Goal: Task Accomplishment & Management: Manage account settings

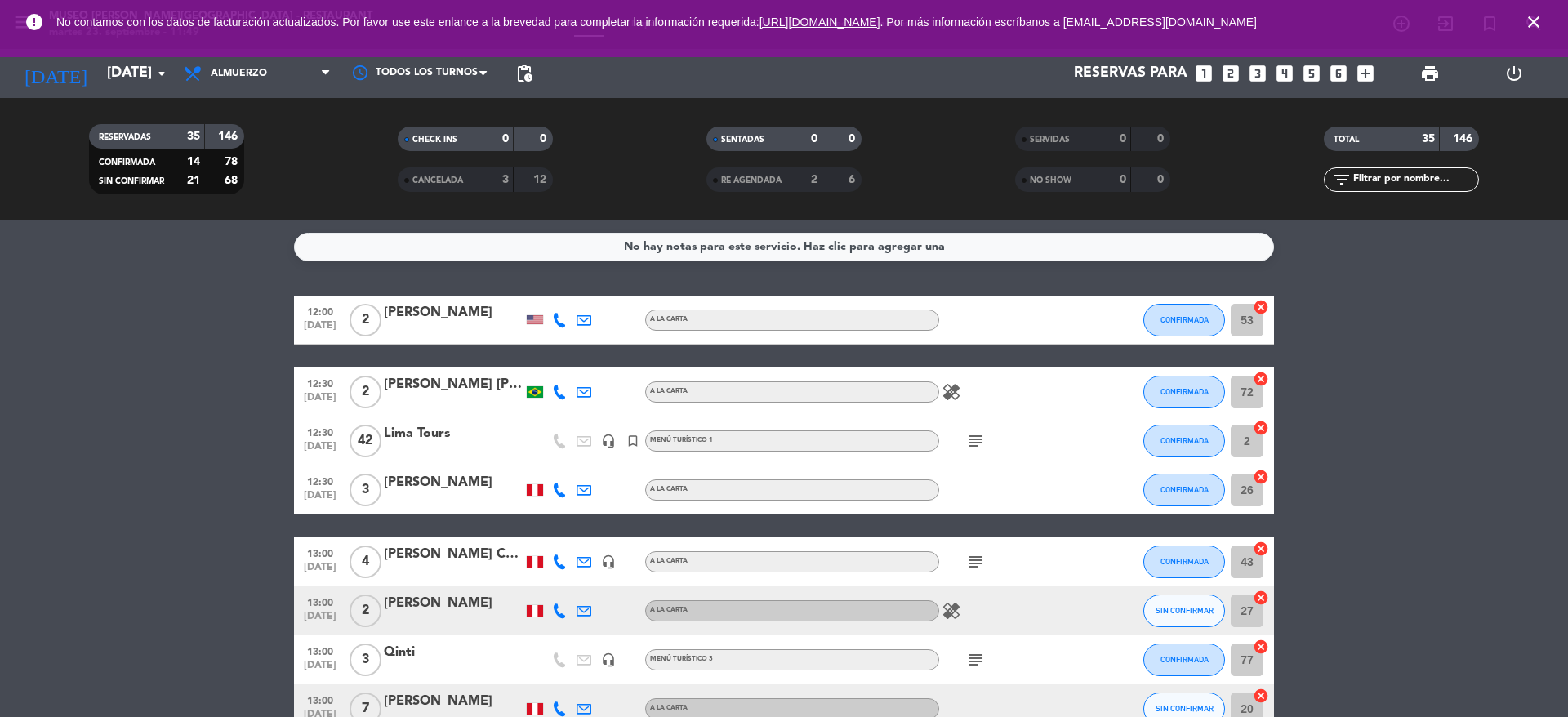
click at [1522, 12] on span "close" at bounding box center [1533, 22] width 44 height 44
click at [1528, 23] on icon "close" at bounding box center [1534, 22] width 20 height 20
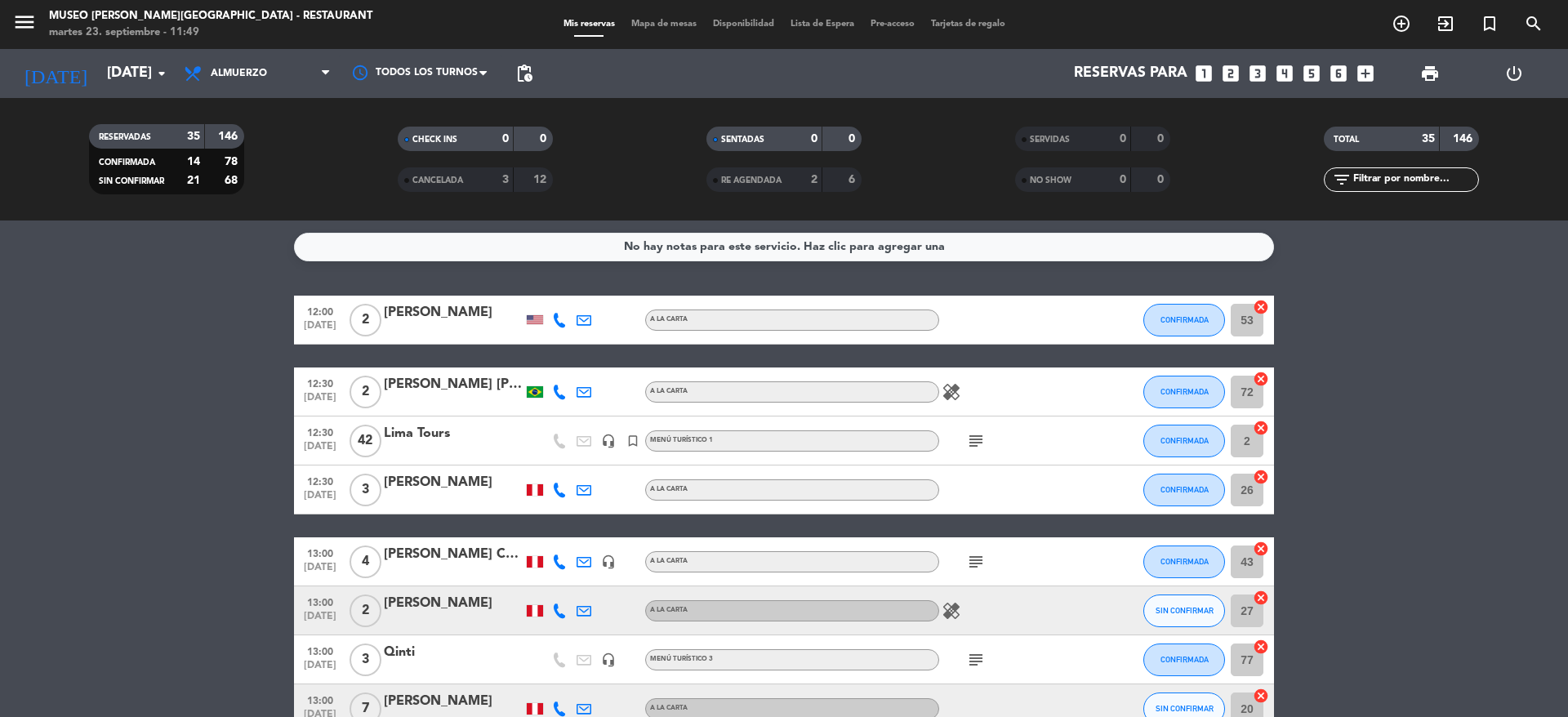
click at [658, 23] on span "Mapa de mesas" at bounding box center [664, 24] width 82 height 9
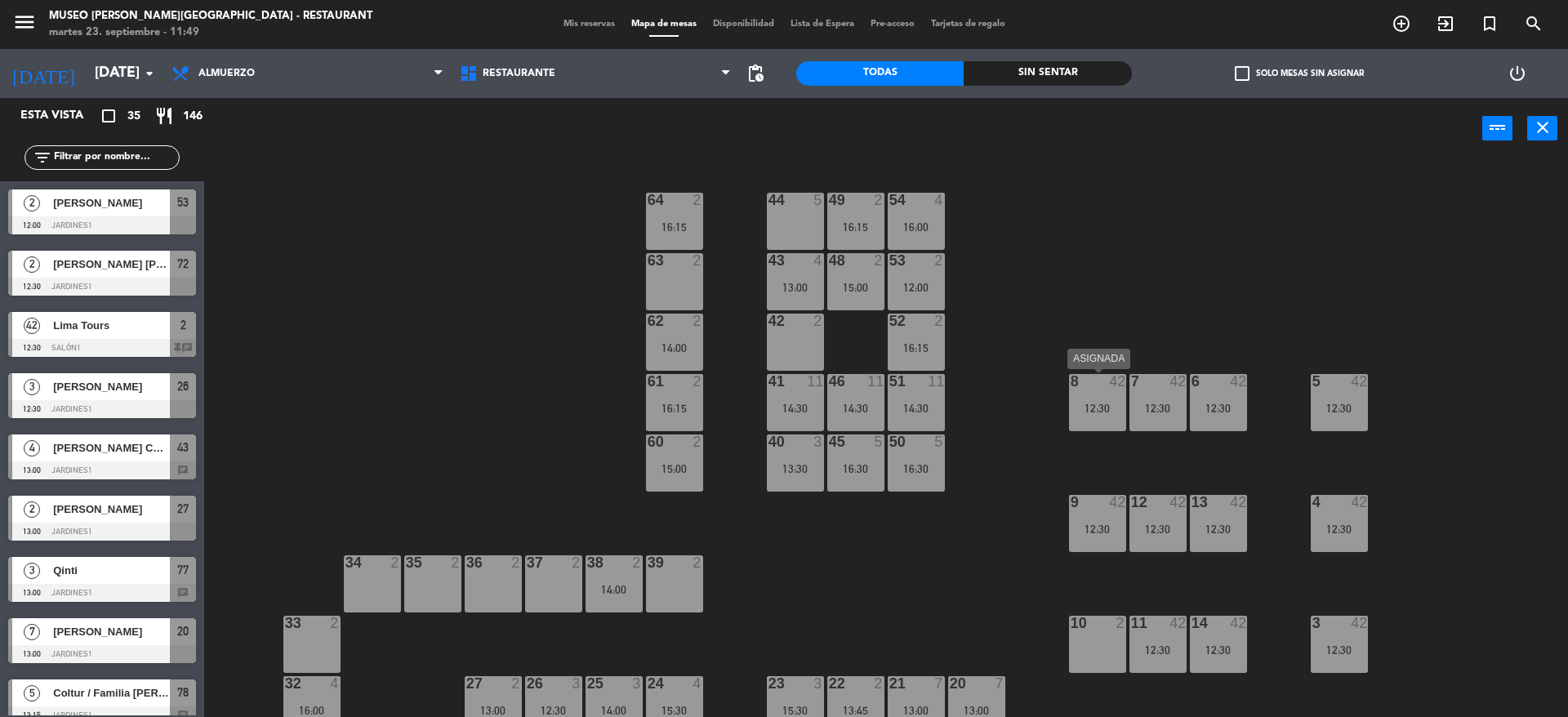
click at [1109, 409] on div "12:30" at bounding box center [1097, 408] width 57 height 11
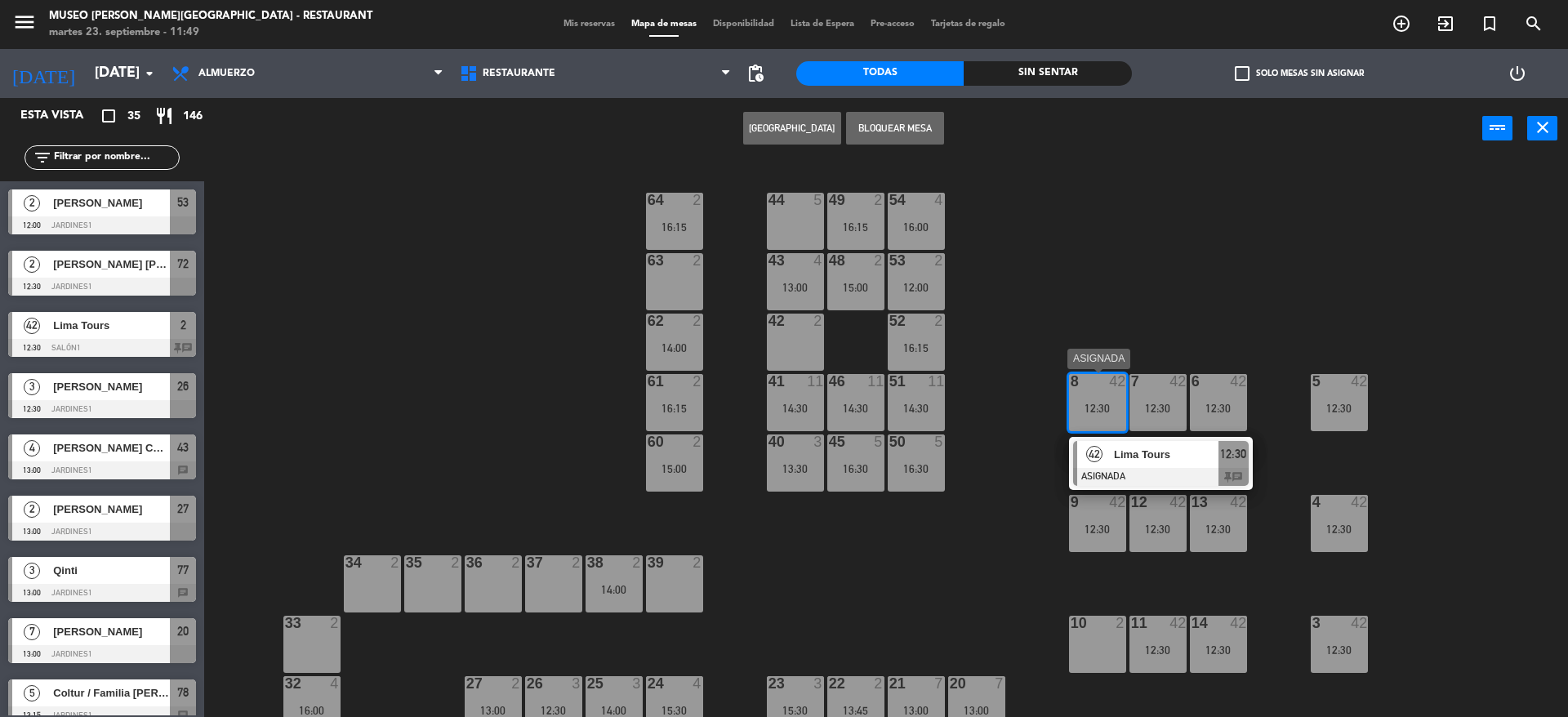
click at [1139, 471] on div at bounding box center [1161, 476] width 176 height 18
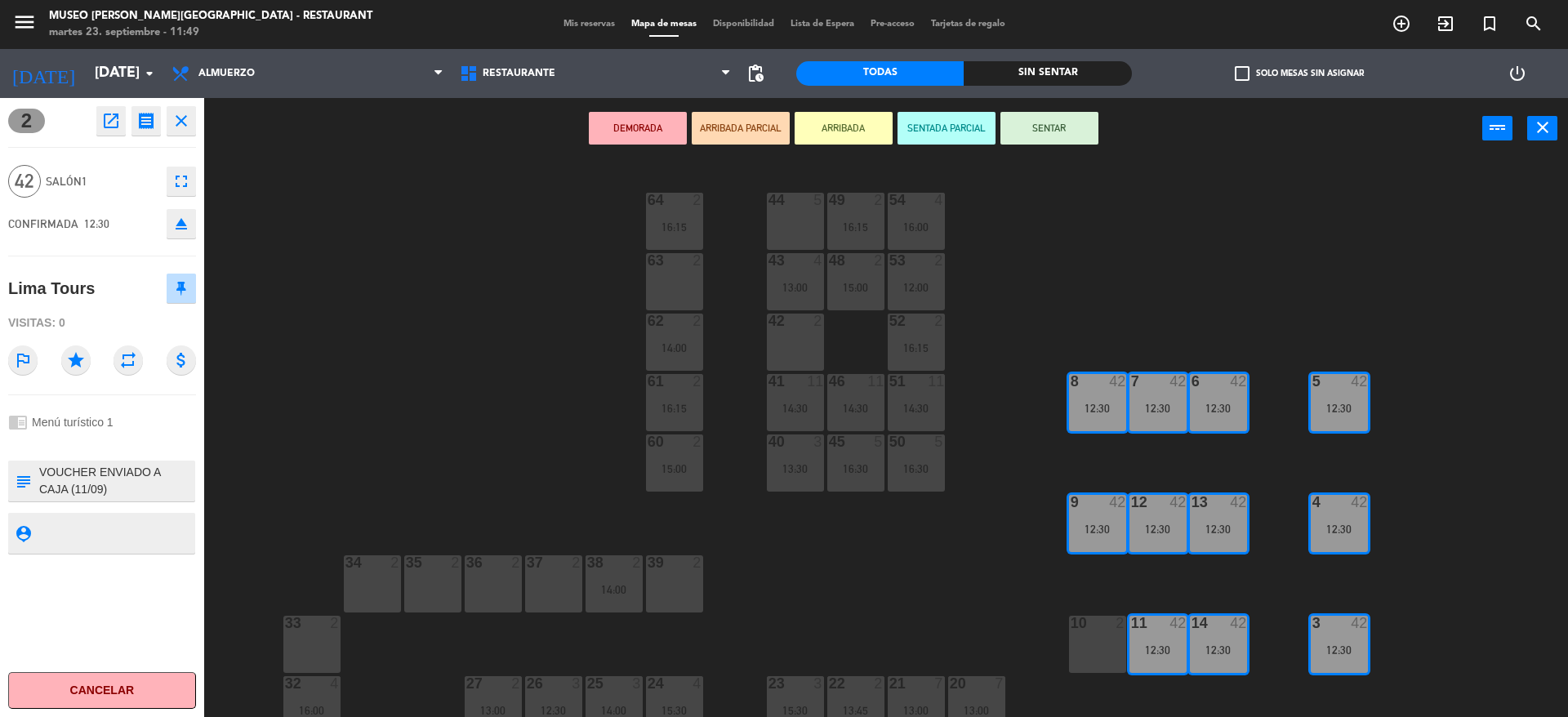
click at [645, 134] on button "DEMORADA" at bounding box center [638, 128] width 98 height 33
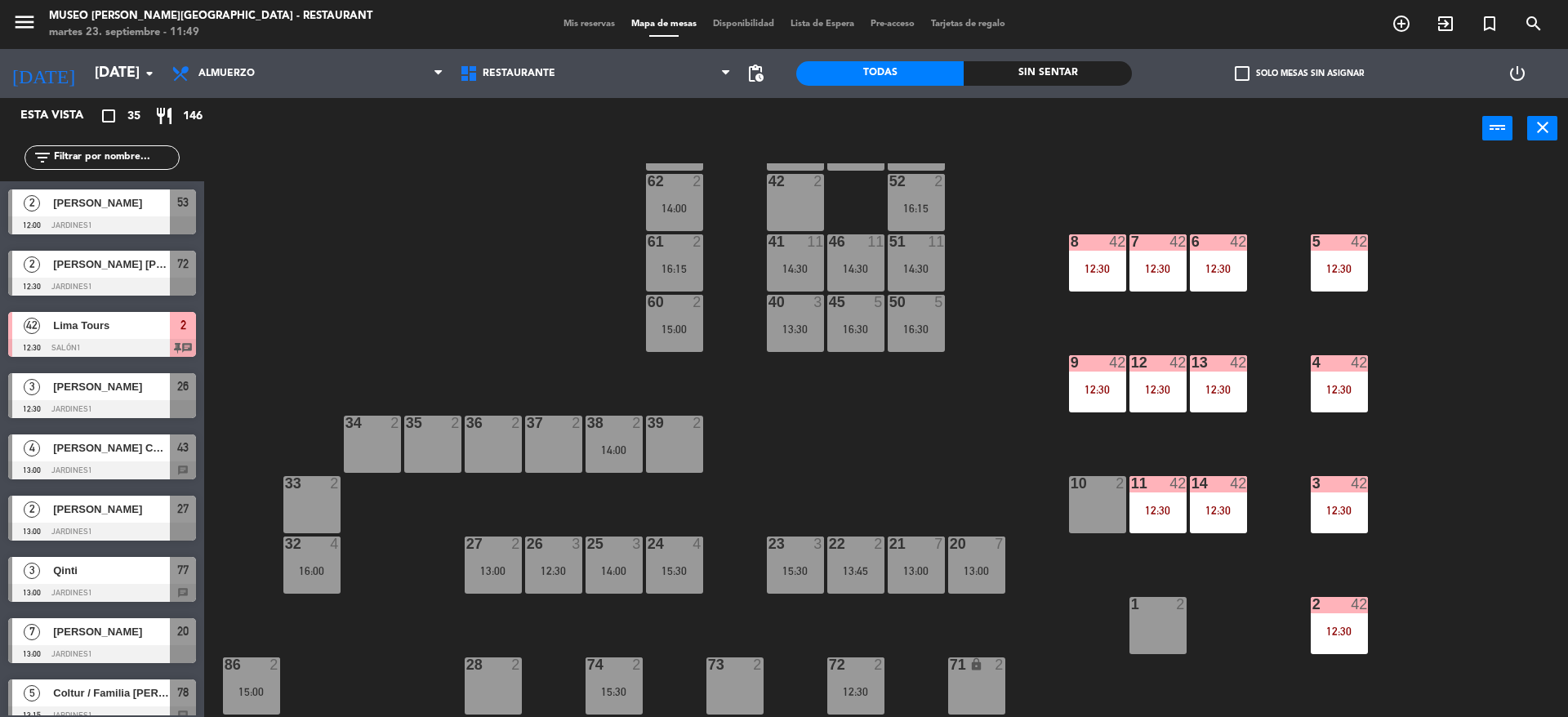
scroll to position [142, 0]
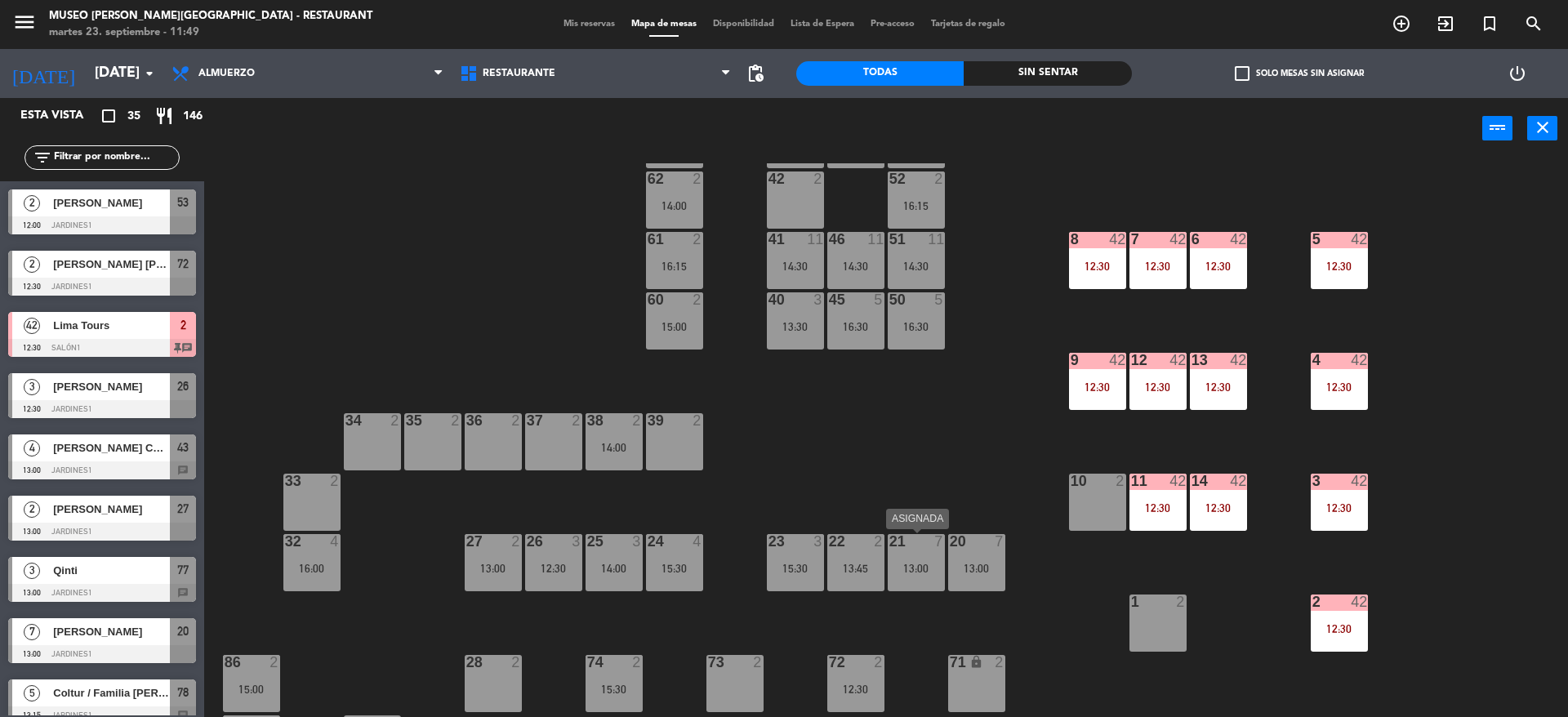
click at [910, 560] on div "21 7 13:00" at bounding box center [917, 562] width 57 height 57
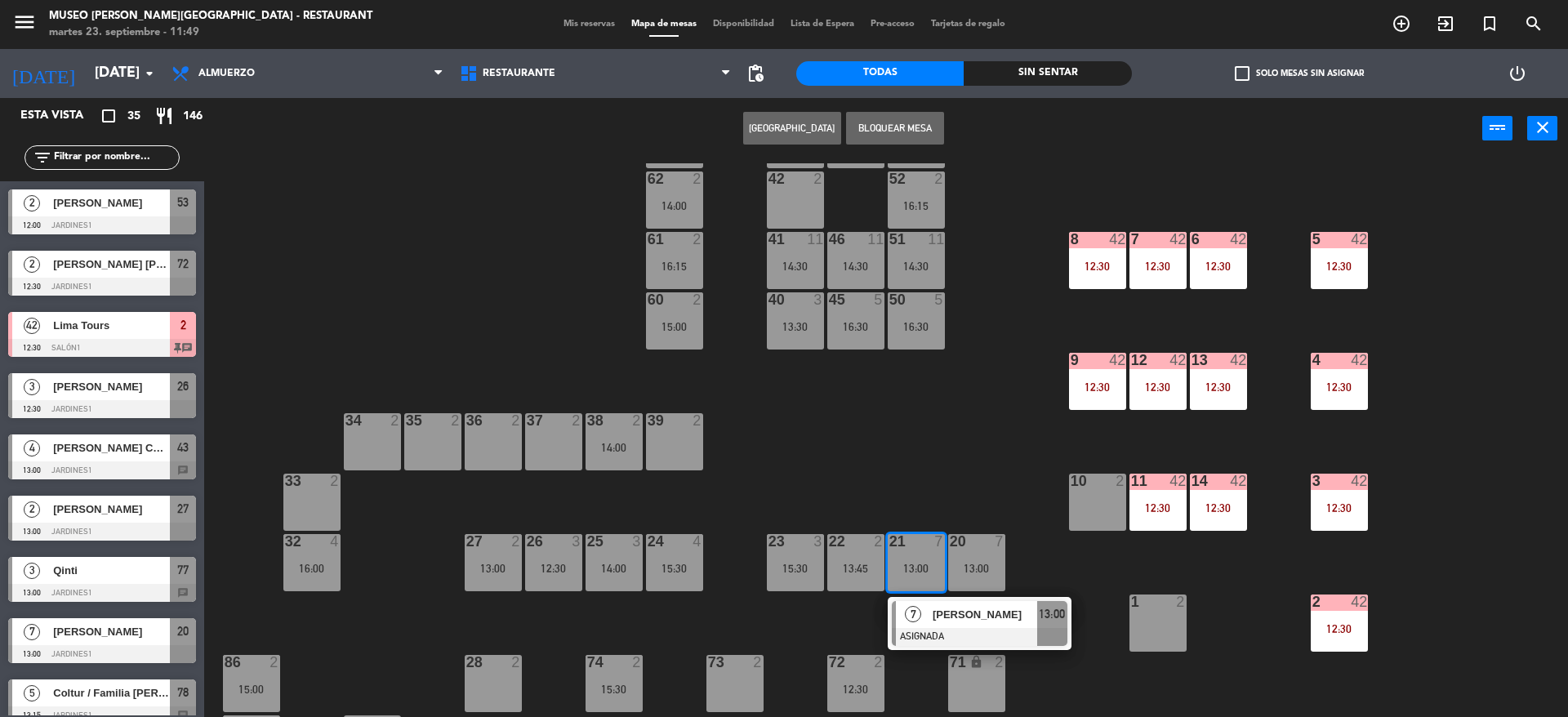
click at [937, 622] on span "[PERSON_NAME]" at bounding box center [984, 615] width 104 height 17
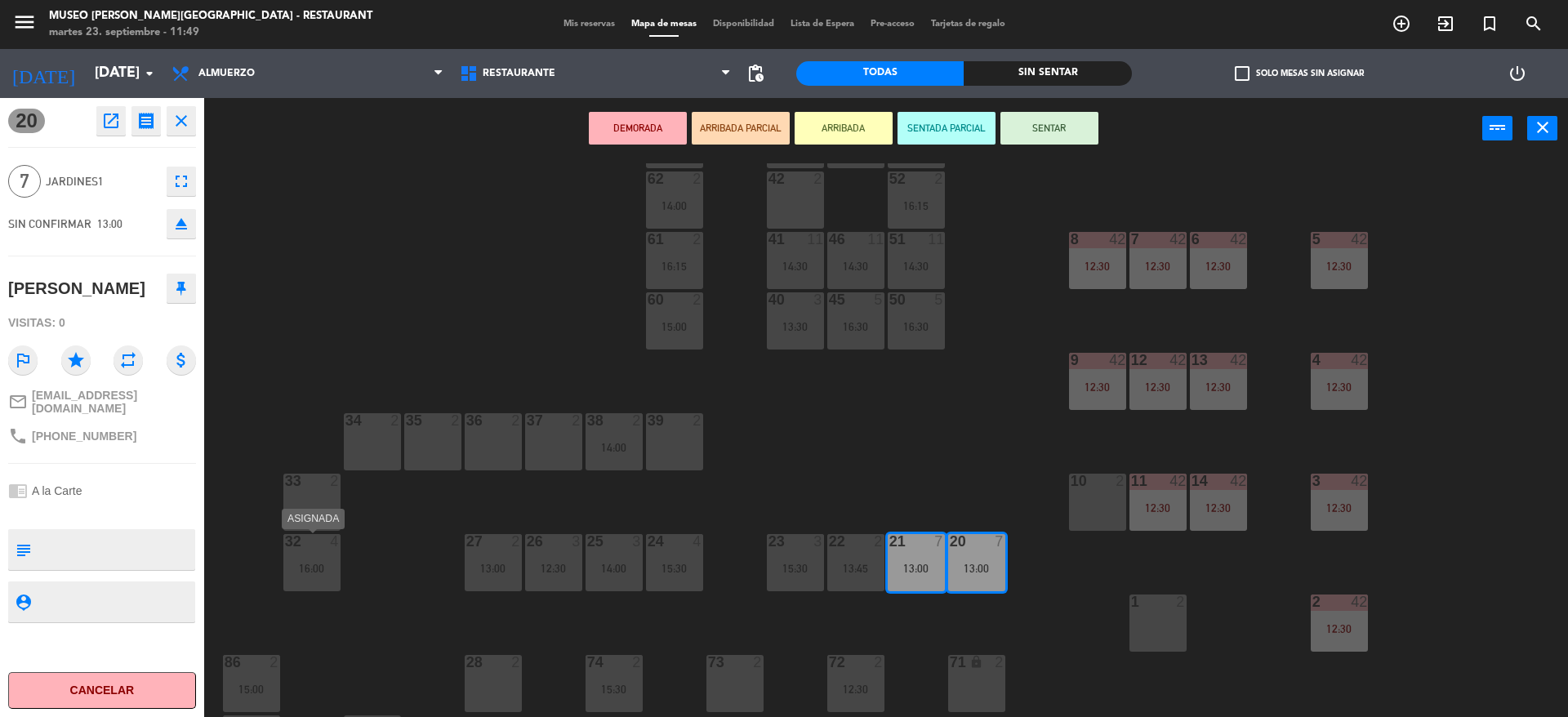
click at [321, 556] on div "32 4 16:00" at bounding box center [312, 562] width 57 height 57
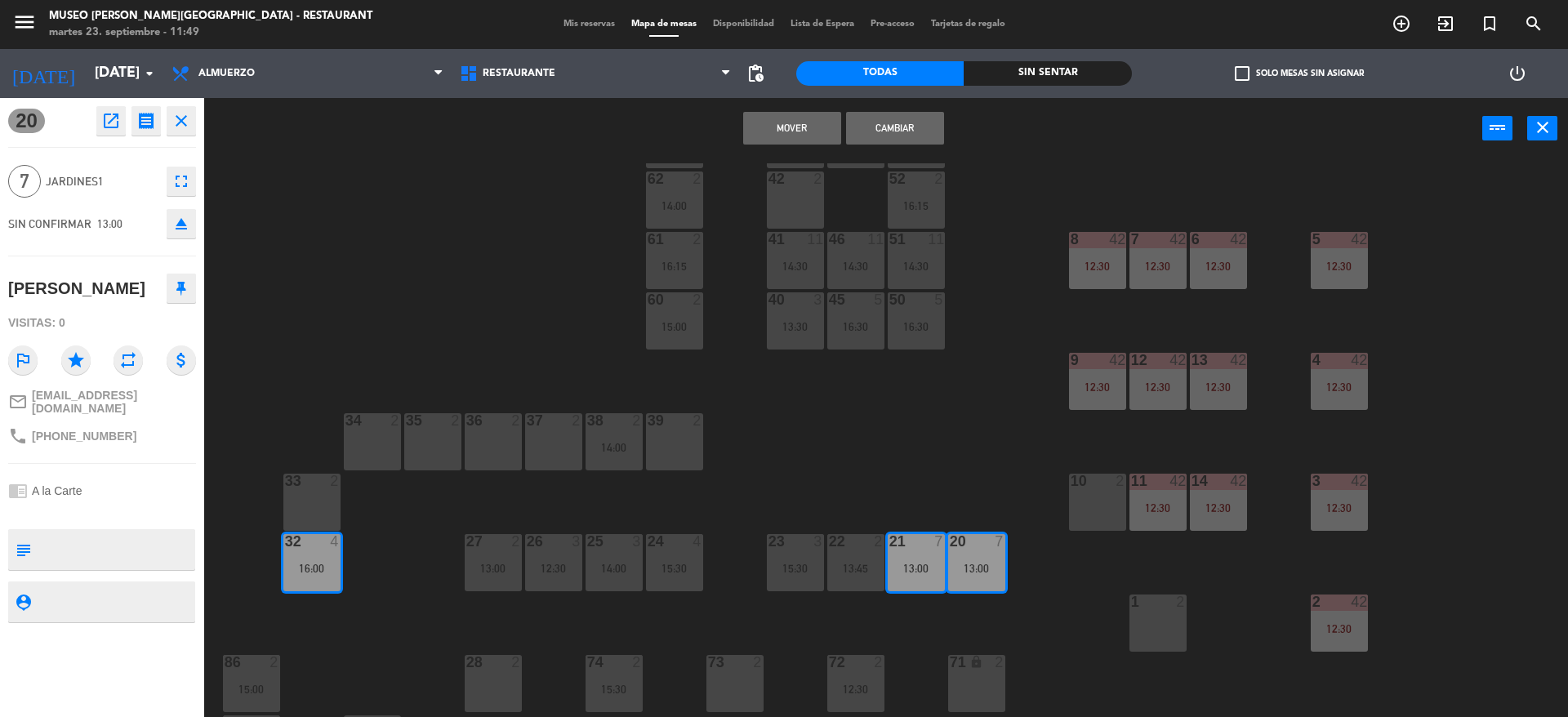
click at [844, 126] on div "Mover Cambiar power_input close" at bounding box center [843, 129] width 1278 height 62
click at [828, 126] on button "Mover" at bounding box center [792, 128] width 98 height 33
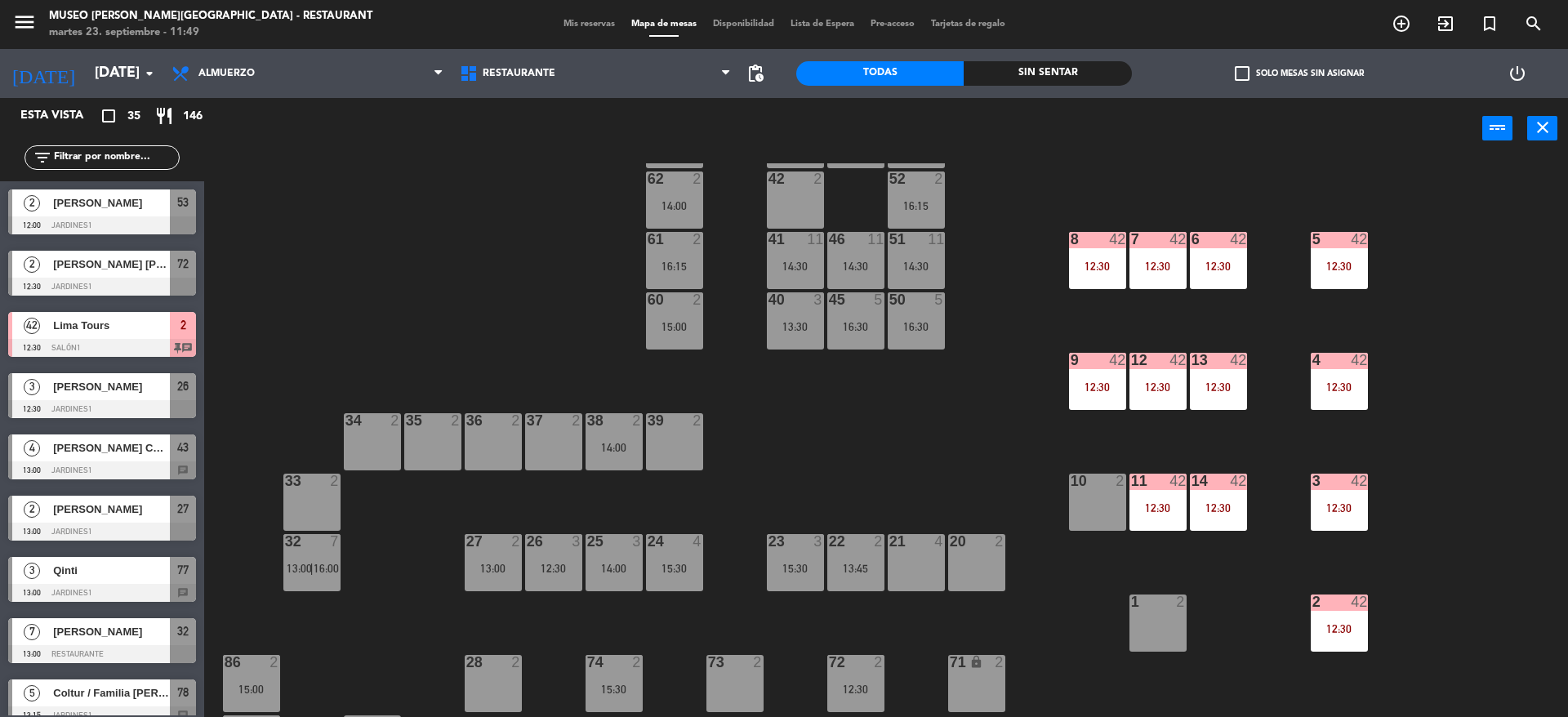
click at [713, 464] on div "44 5 49 2 16:15 54 4 16:00 64 2 16:15 48 2 15:00 53 2 12:00 63 2 43 4 13:00 62 …" at bounding box center [894, 443] width 1349 height 558
click at [286, 535] on div "32" at bounding box center [285, 541] width 1 height 15
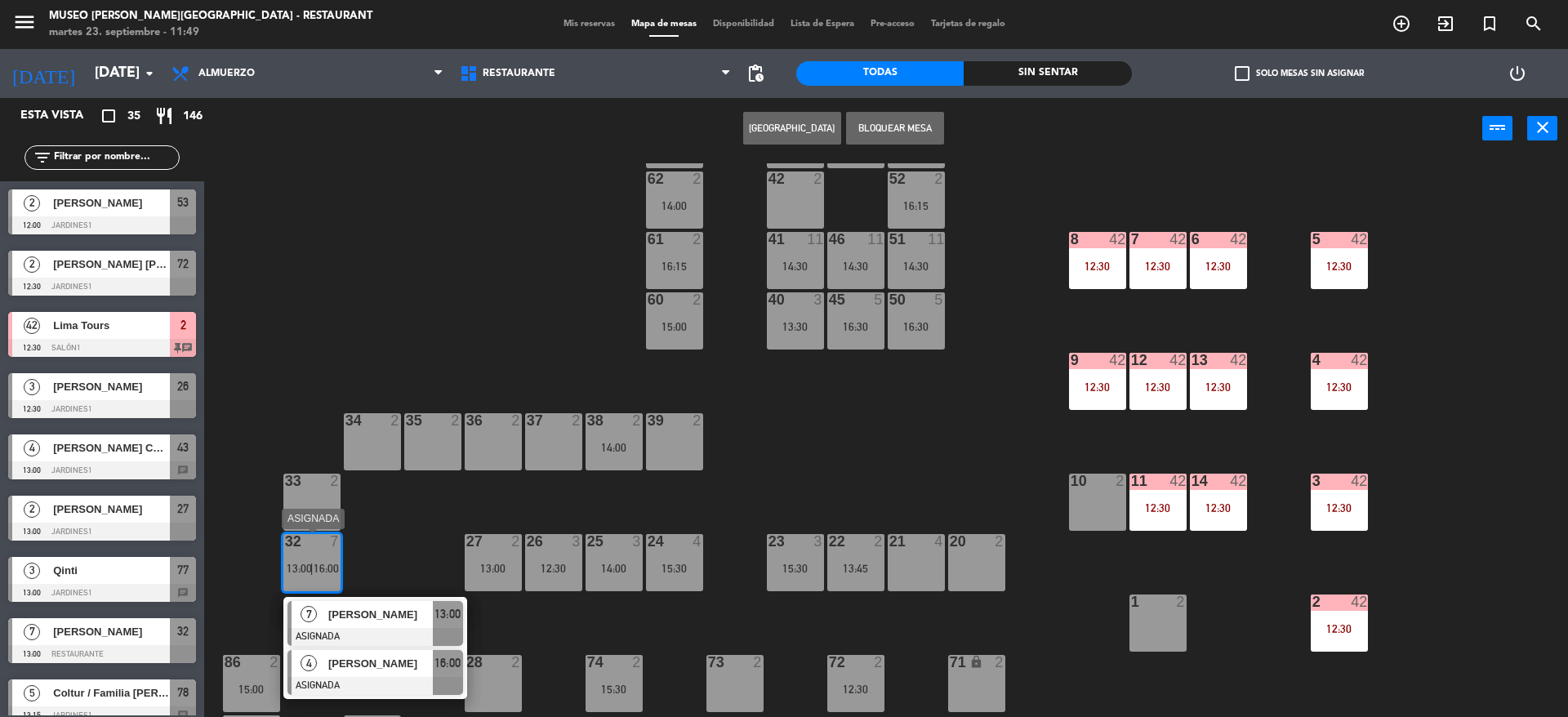
click at [389, 682] on div at bounding box center [375, 685] width 176 height 18
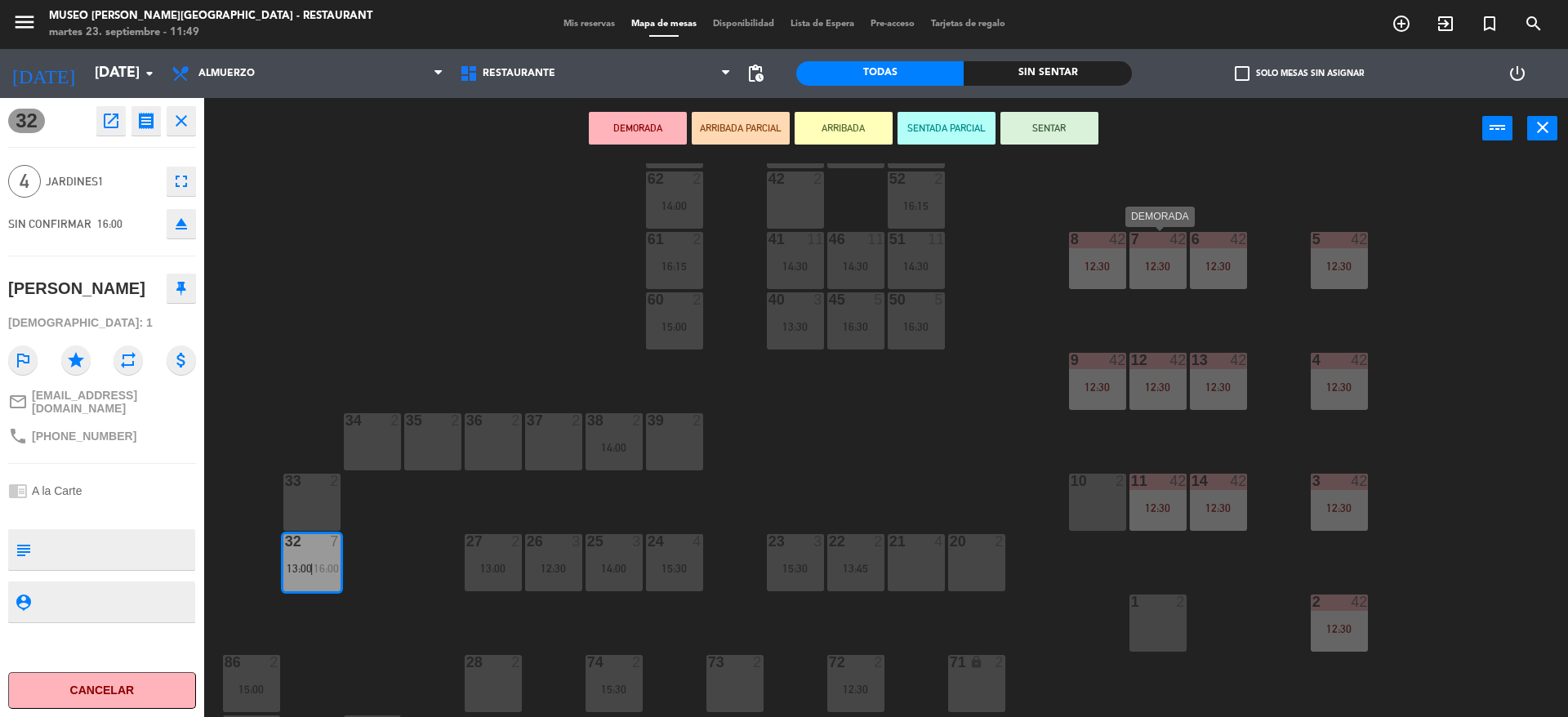
click at [1163, 260] on div "12:30" at bounding box center [1158, 266] width 57 height 11
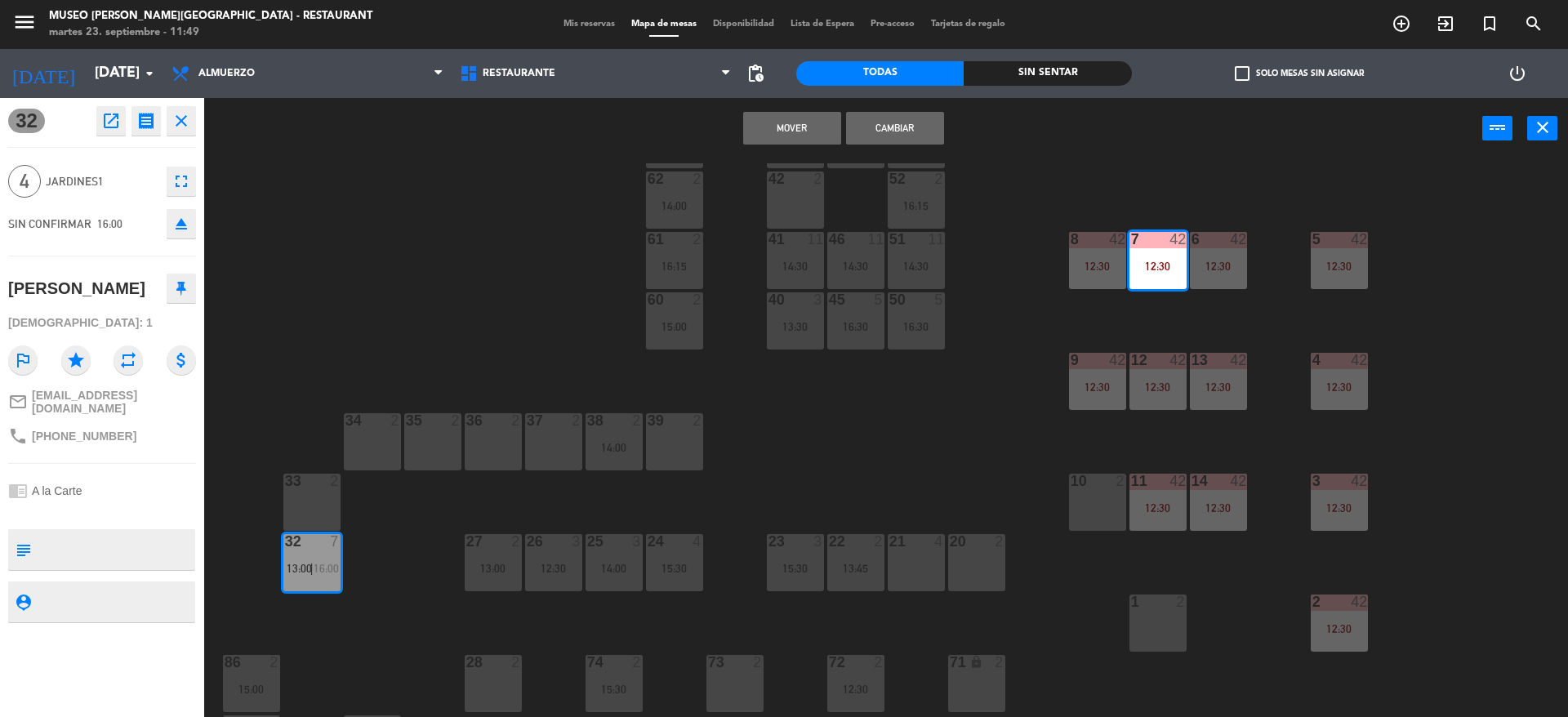
click at [782, 139] on button "Mover" at bounding box center [792, 128] width 98 height 33
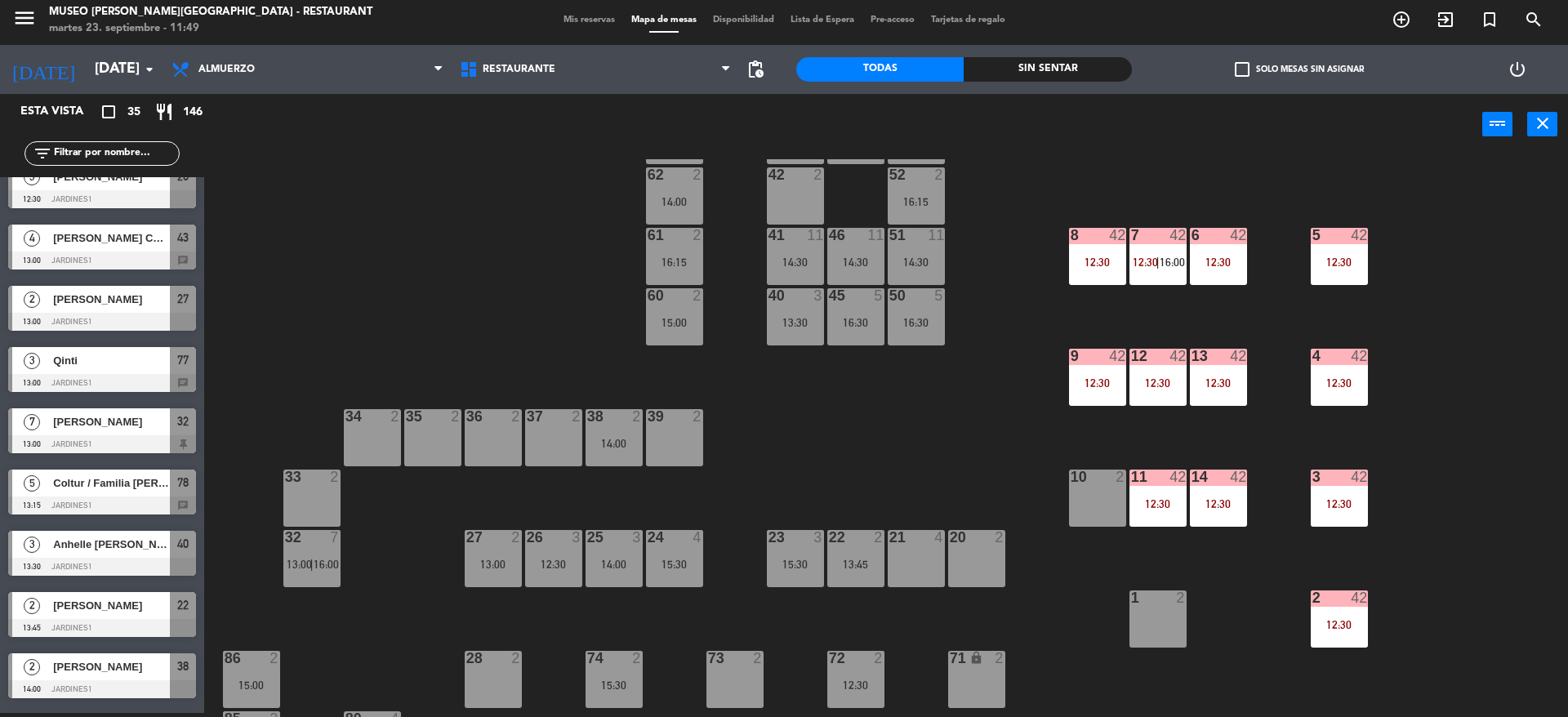
scroll to position [166, 0]
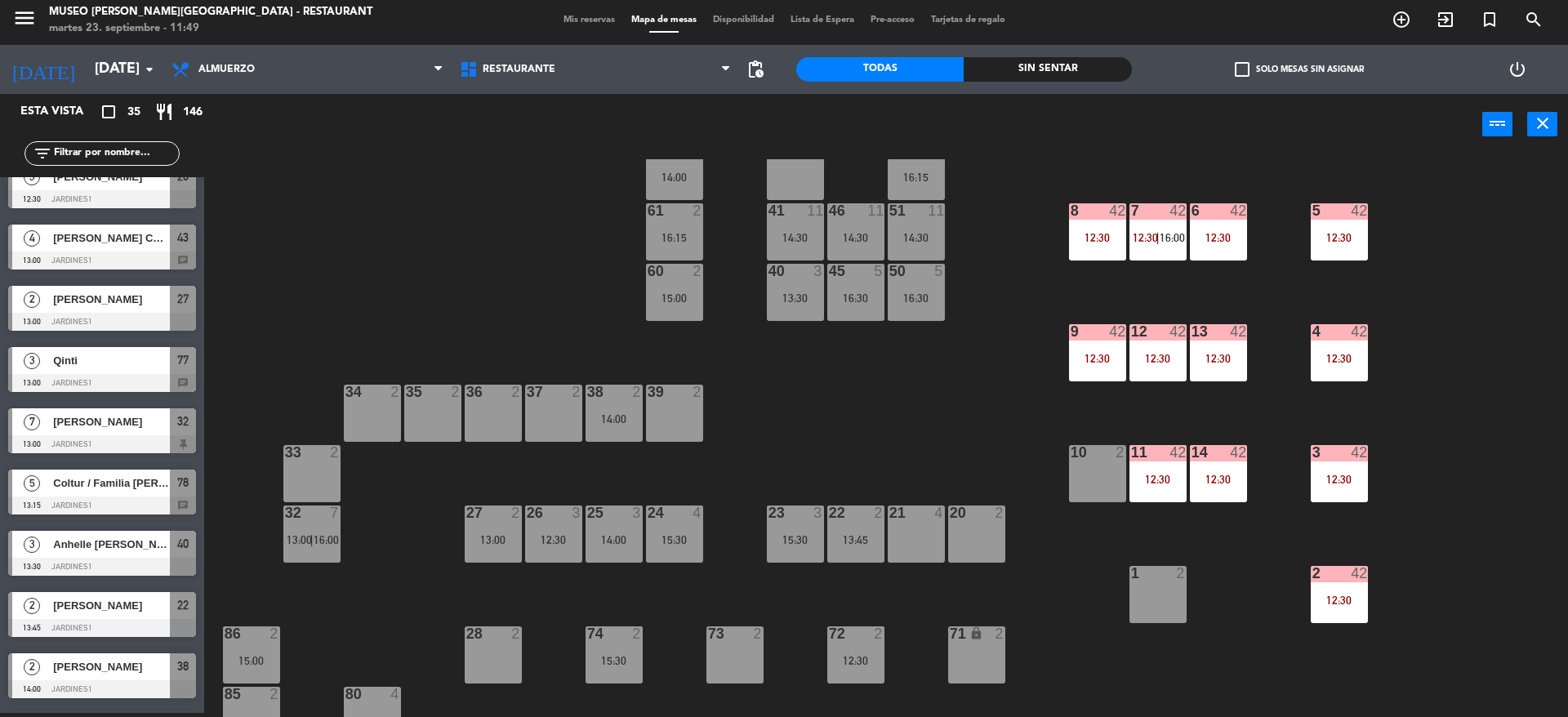
click at [847, 538] on div "13:45" at bounding box center [855, 539] width 57 height 11
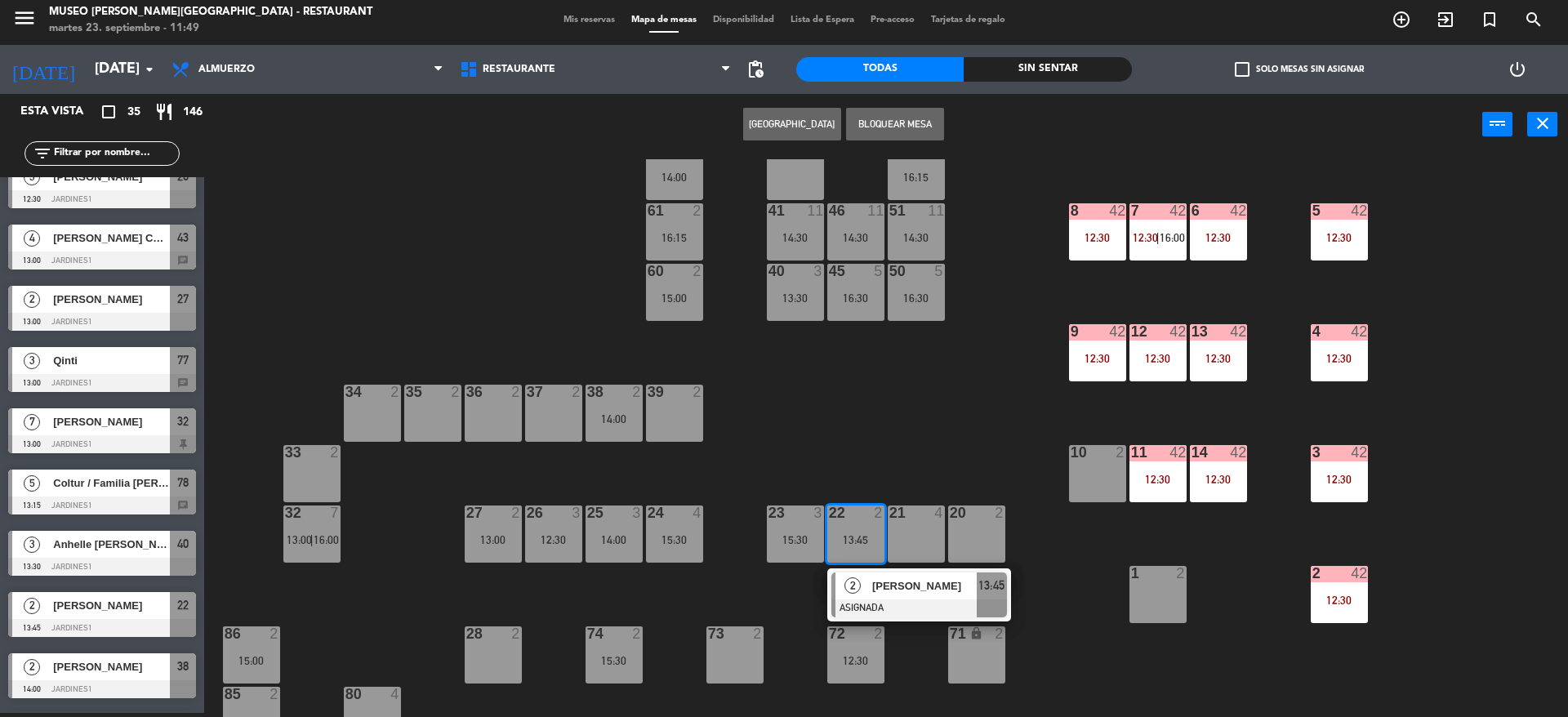
click at [670, 409] on div "39 2" at bounding box center [674, 413] width 57 height 57
click at [713, 124] on button "Mover" at bounding box center [741, 124] width 98 height 33
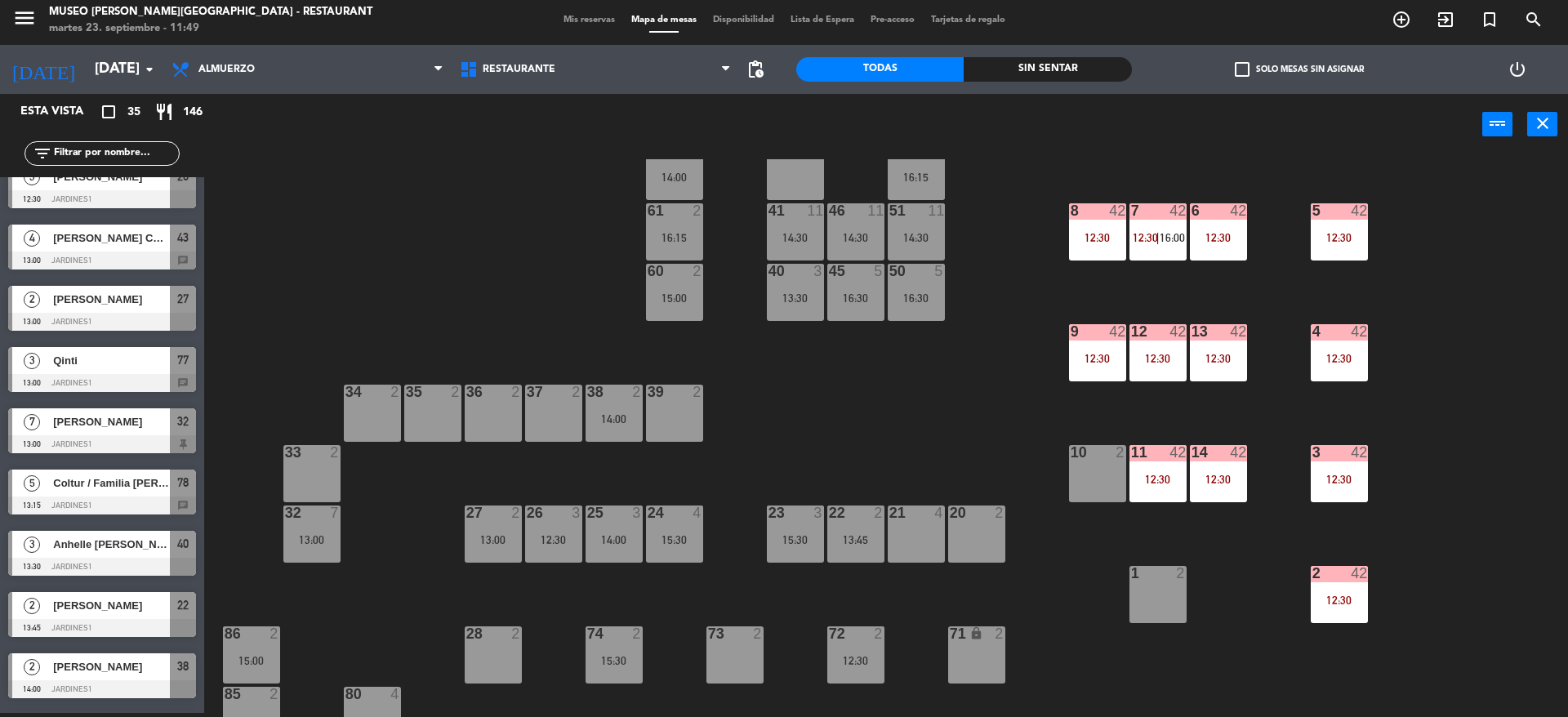
scroll to position [0, 0]
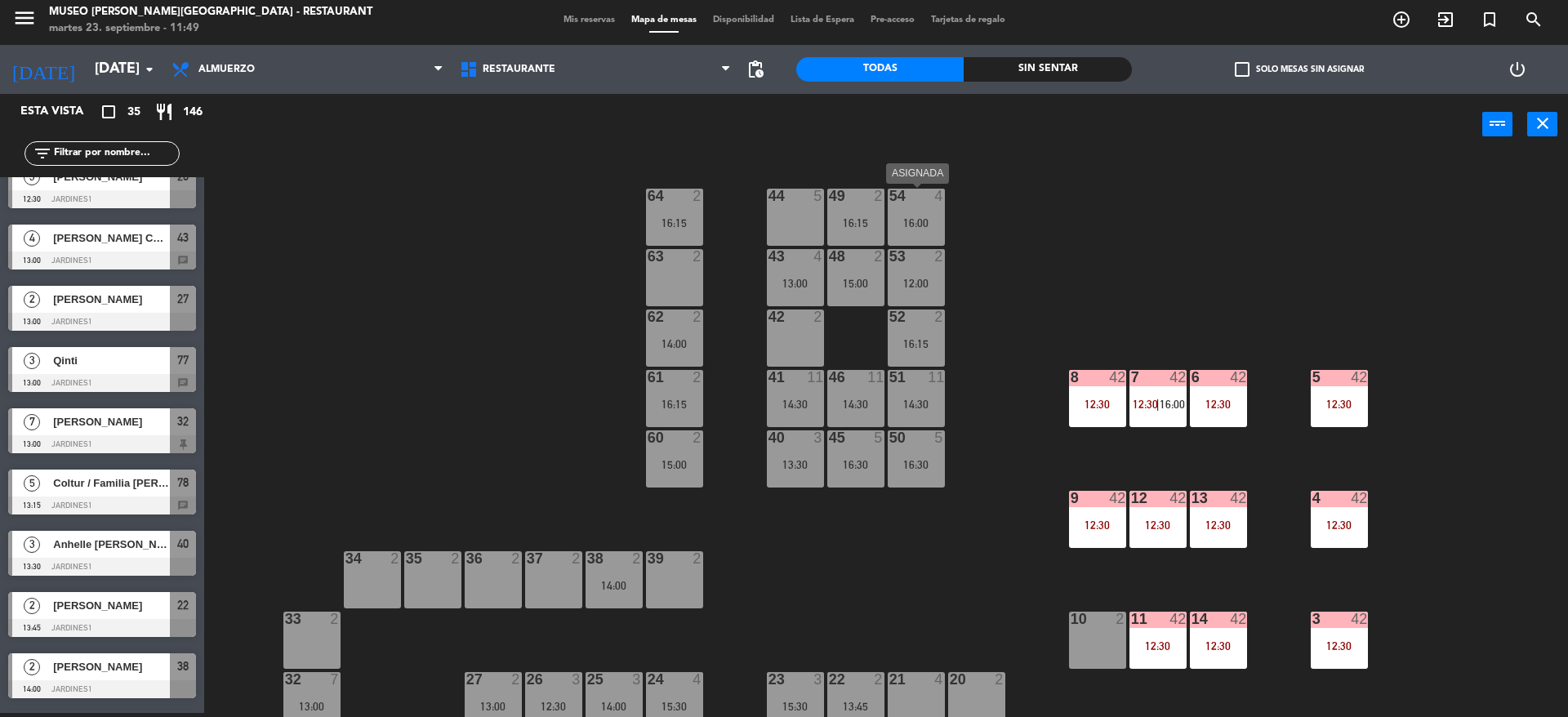
click at [931, 196] on div "4" at bounding box center [943, 196] width 27 height 15
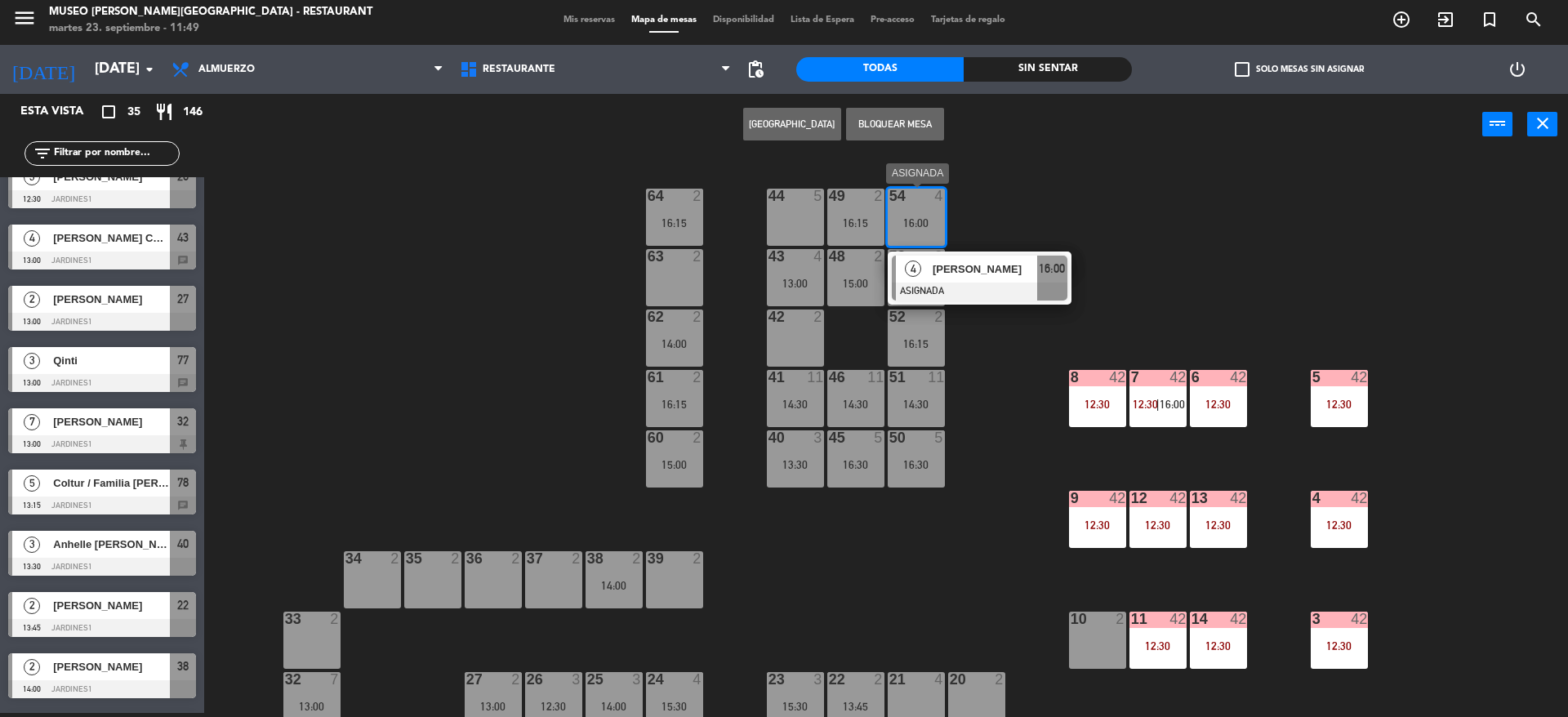
click at [980, 271] on span "[PERSON_NAME]" at bounding box center [984, 269] width 104 height 17
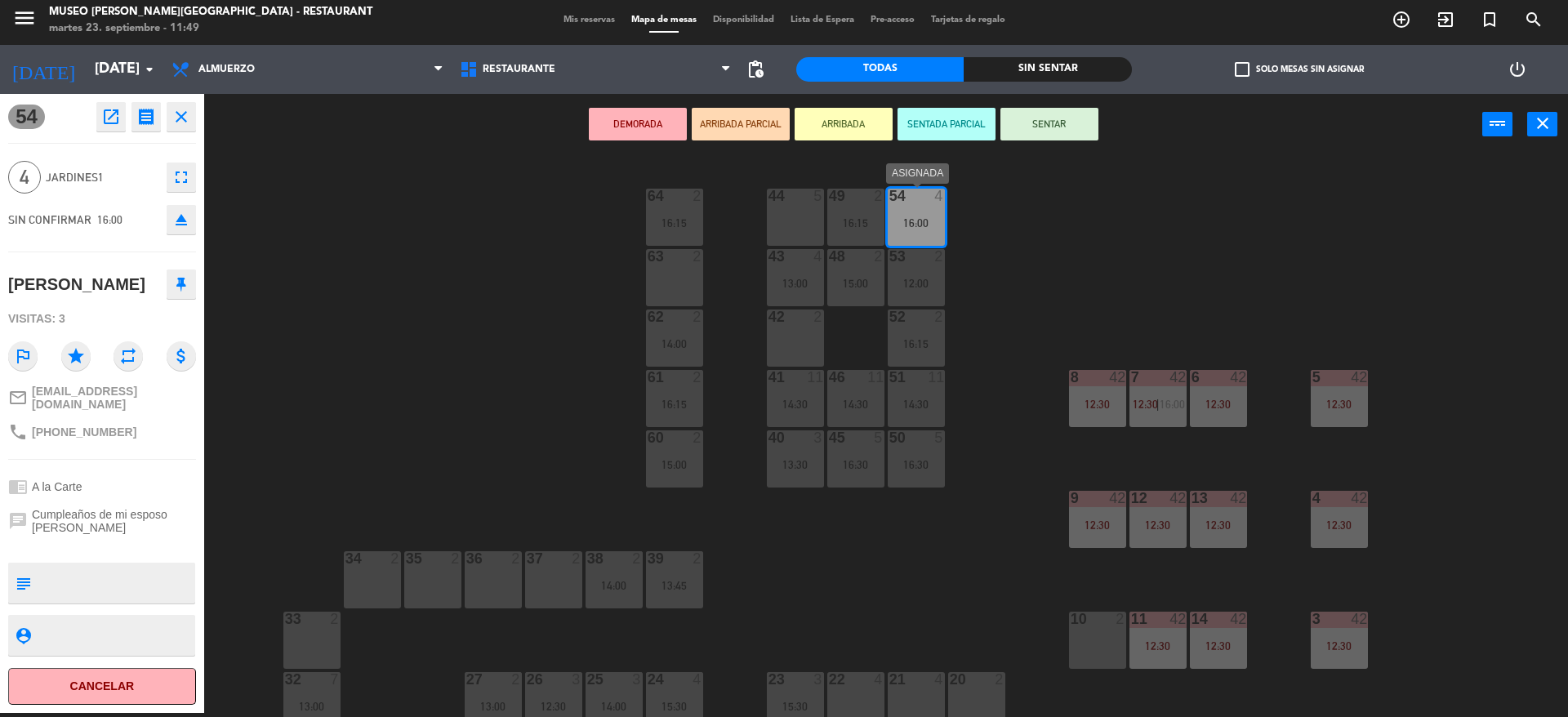
click at [907, 214] on div "54 4 16:00" at bounding box center [917, 217] width 57 height 57
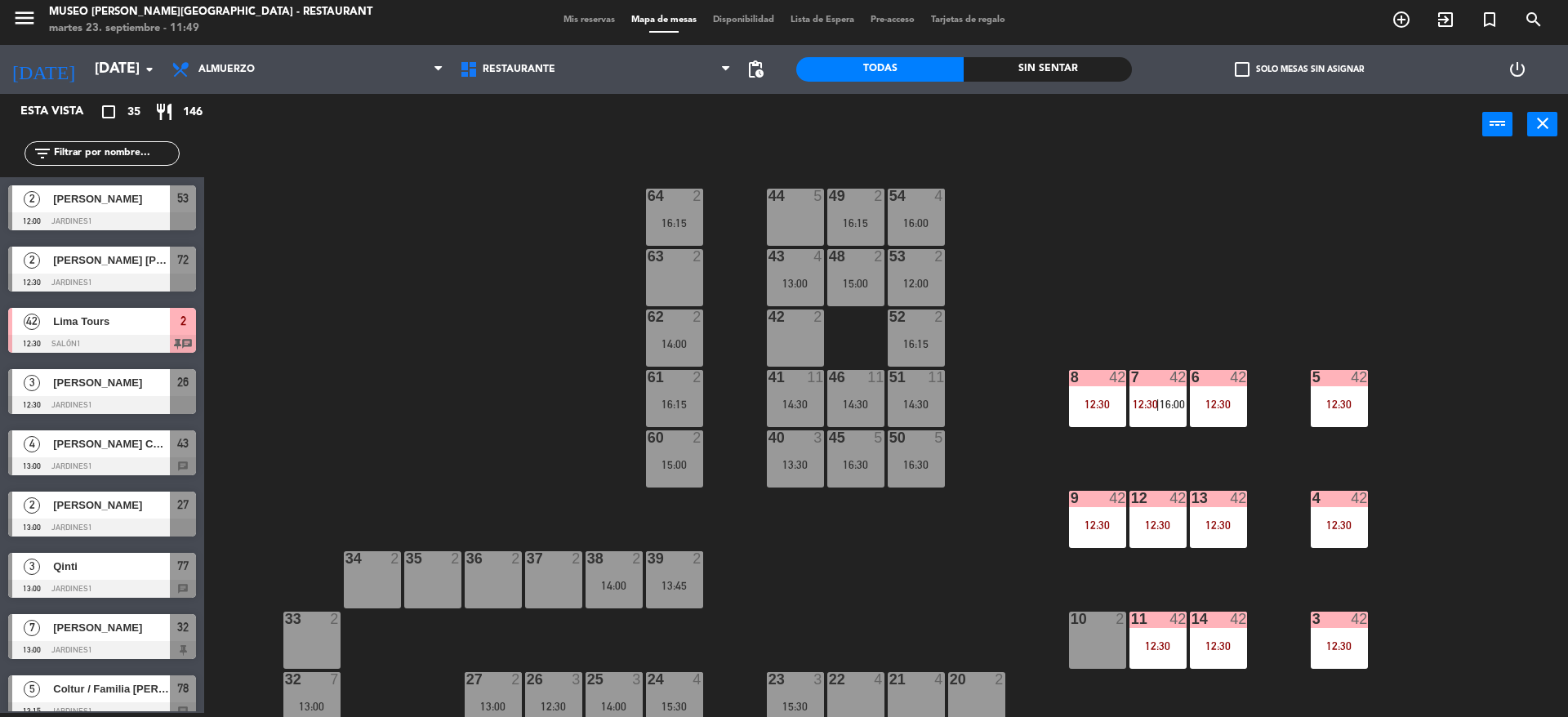
click at [945, 238] on div "54 4 16:00" at bounding box center [917, 217] width 57 height 57
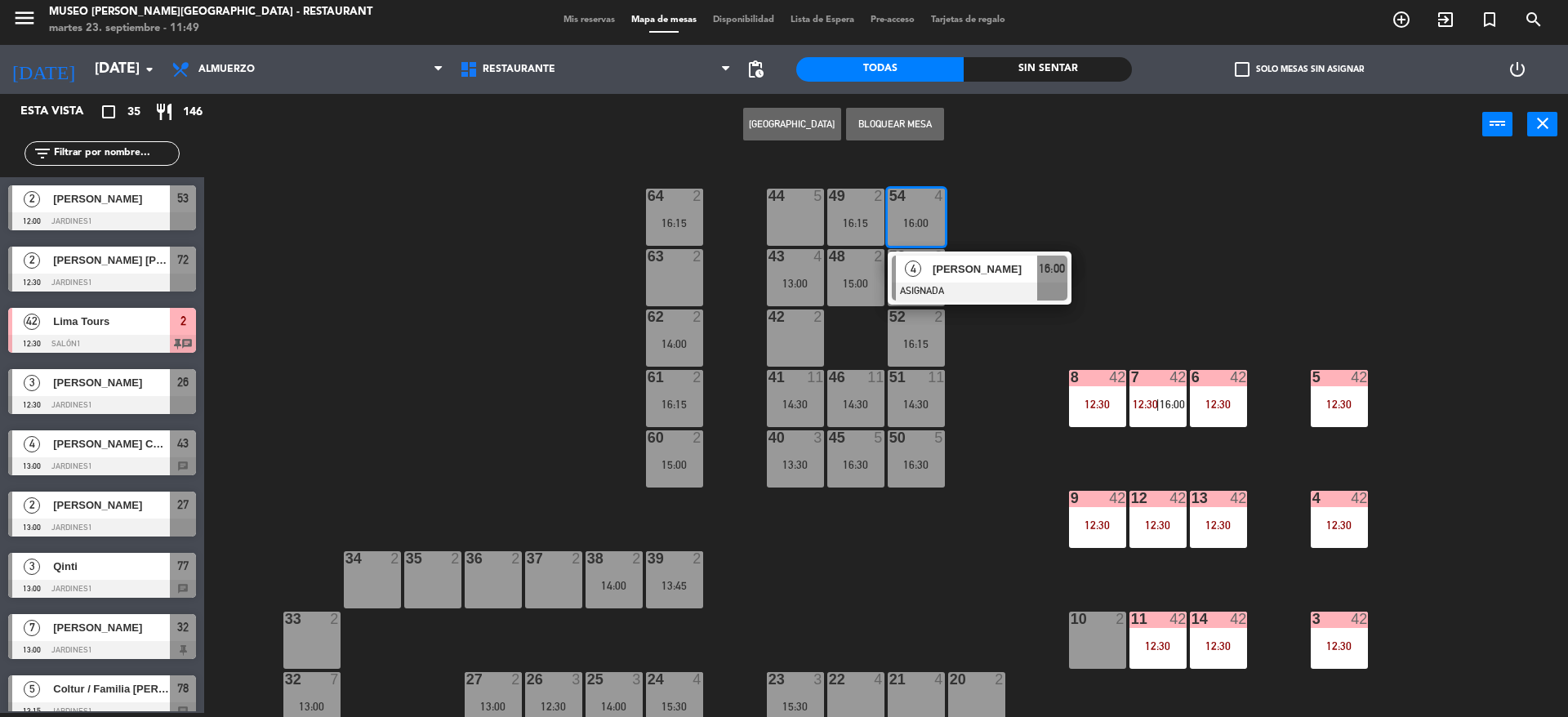
click at [1011, 277] on div "[PERSON_NAME]" at bounding box center [984, 269] width 106 height 27
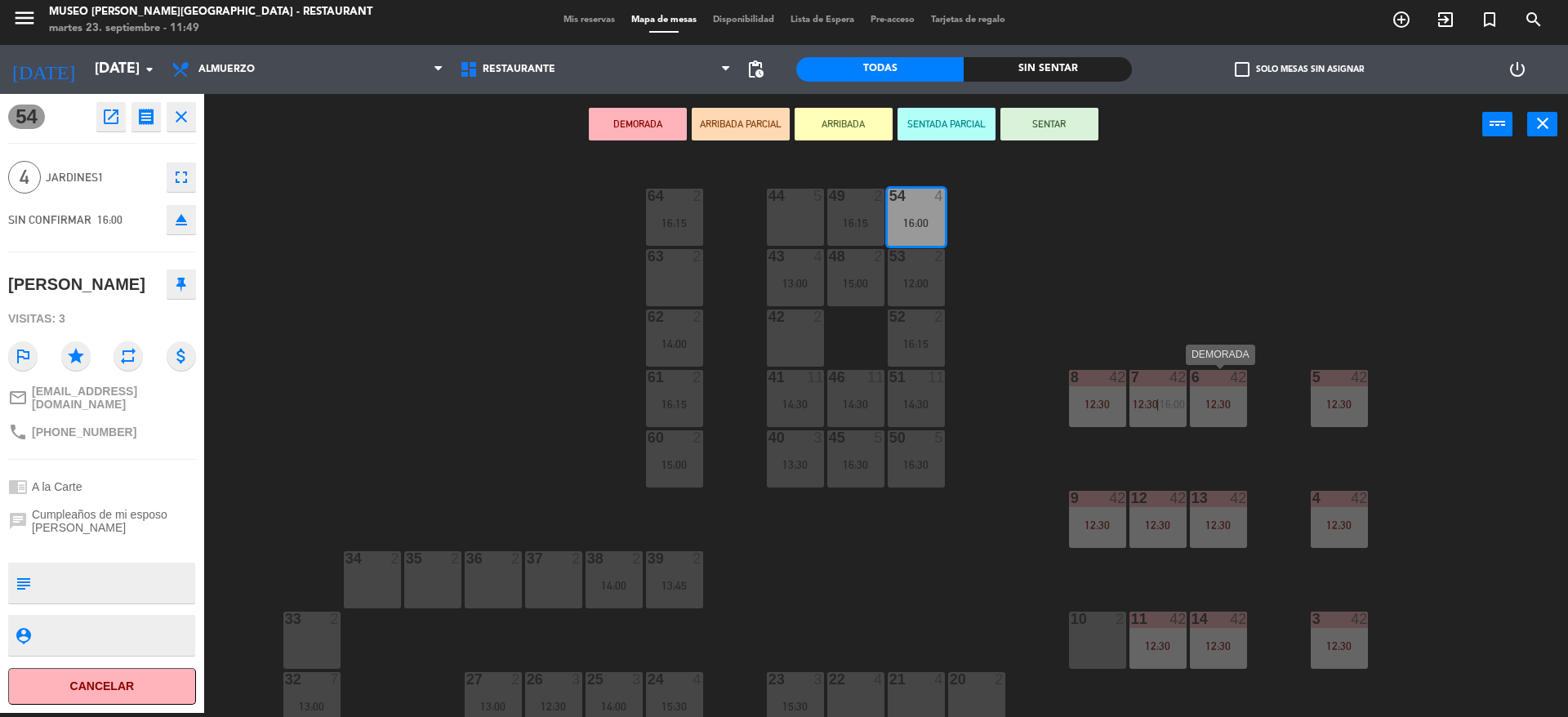
click at [1231, 426] on div "6 42 12:30" at bounding box center [1218, 398] width 57 height 57
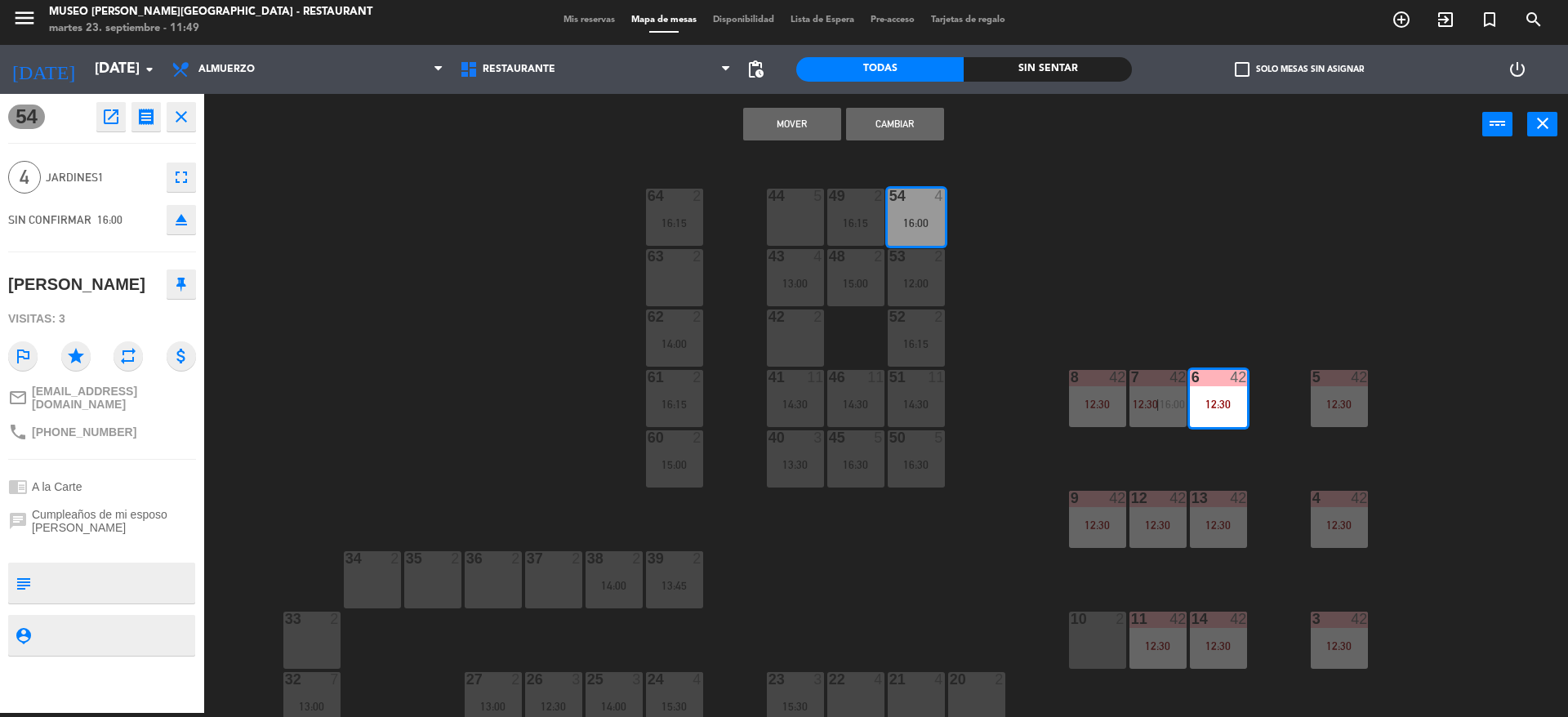
click at [771, 122] on button "Mover" at bounding box center [792, 124] width 98 height 33
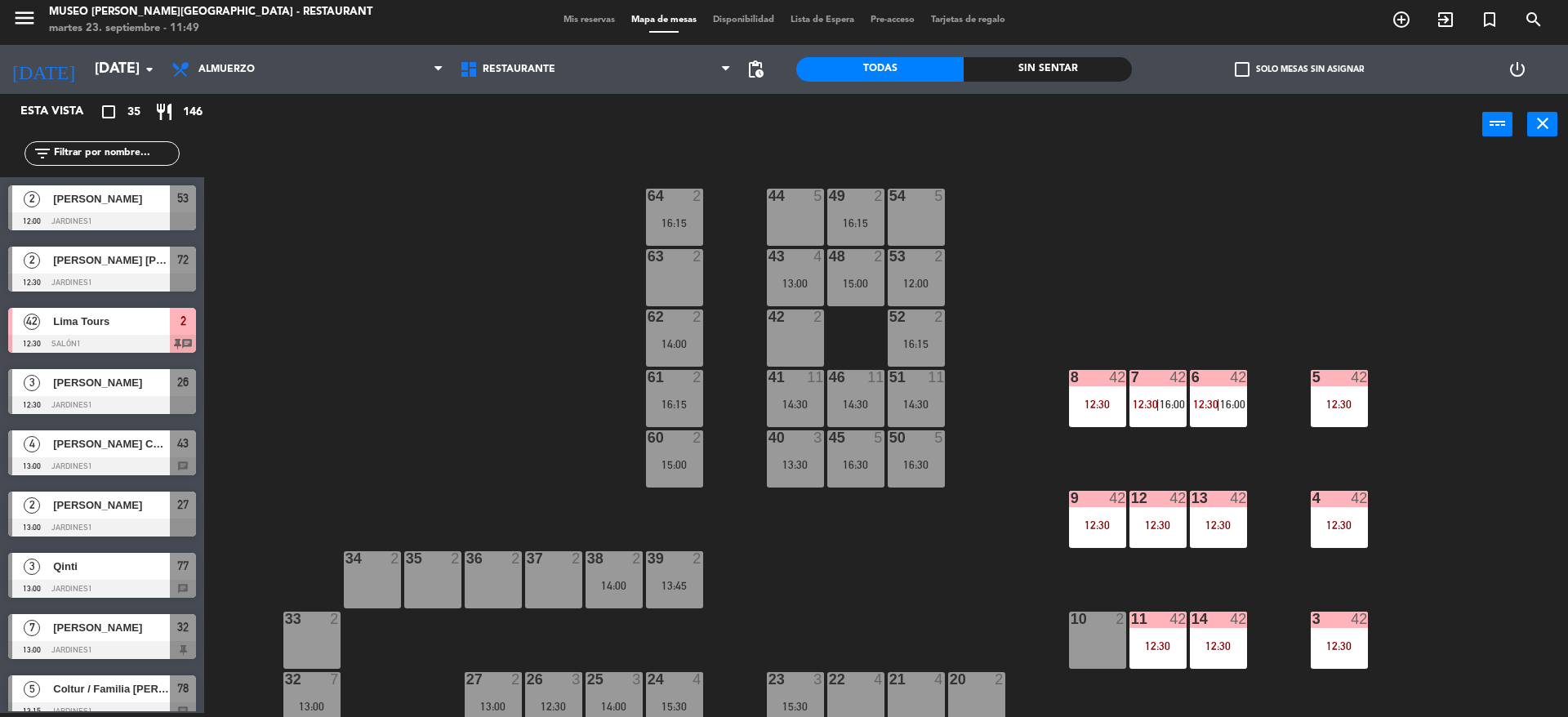
scroll to position [145, 0]
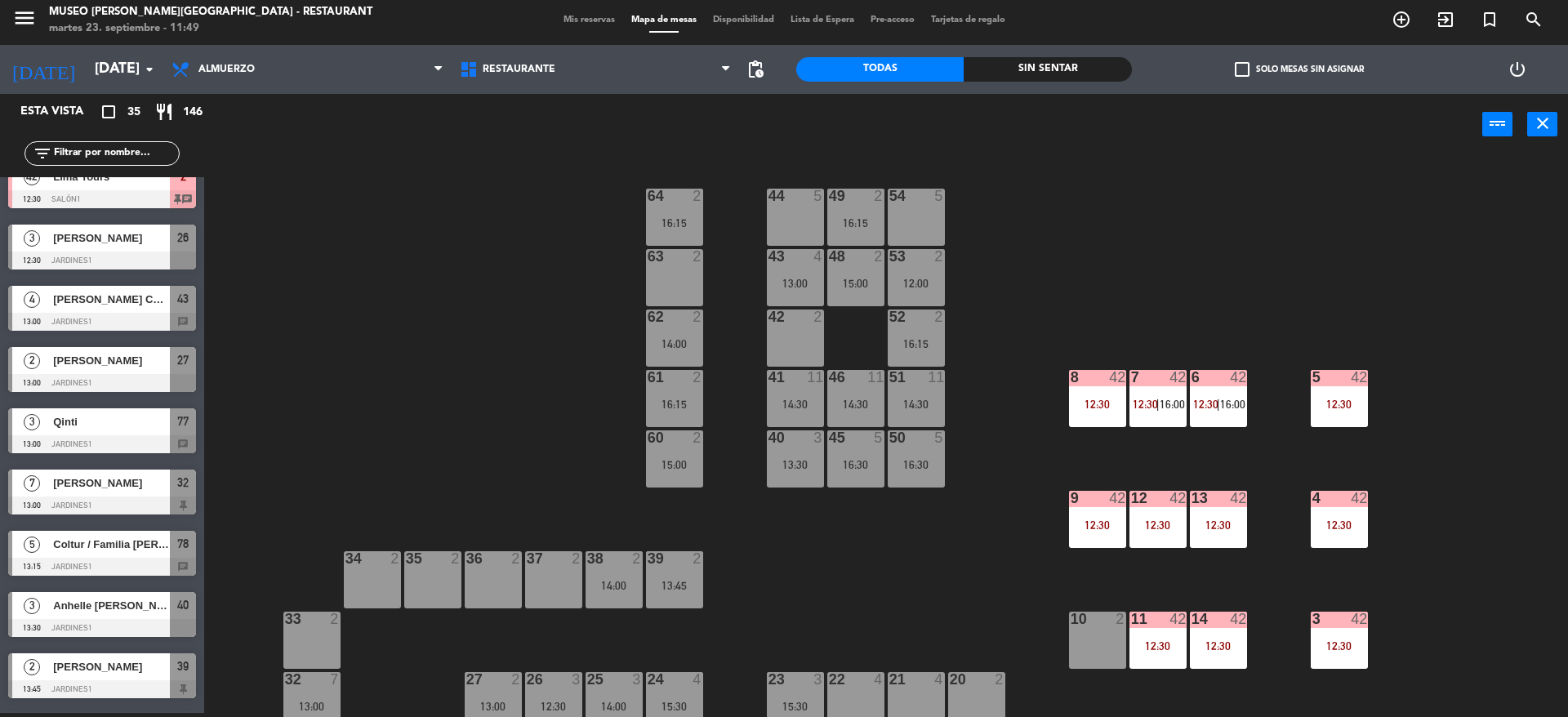
click at [914, 452] on div "50 5 16:30" at bounding box center [917, 459] width 57 height 57
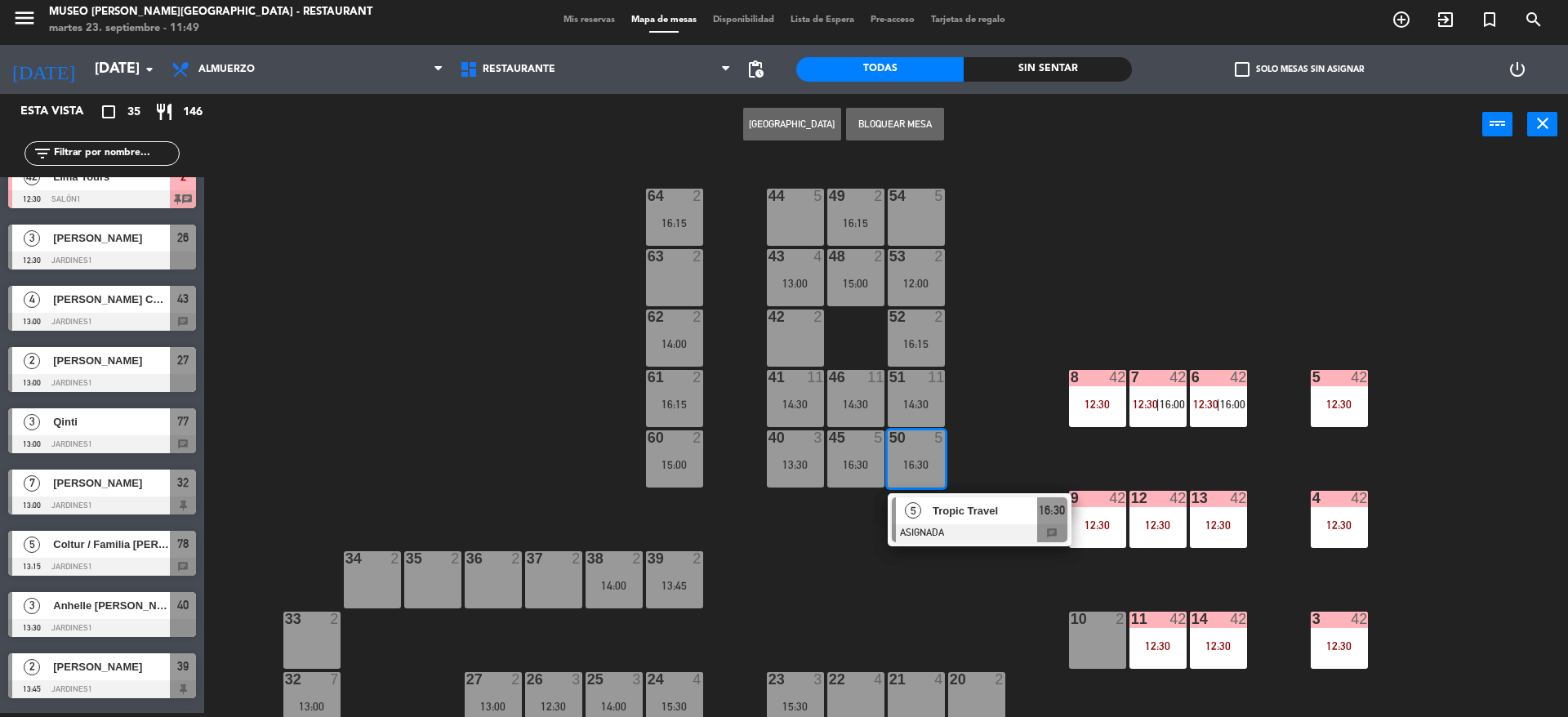
click at [1006, 493] on div "5 Tropic Travel ASIGNADA 16:30 chat" at bounding box center [980, 520] width 184 height 53
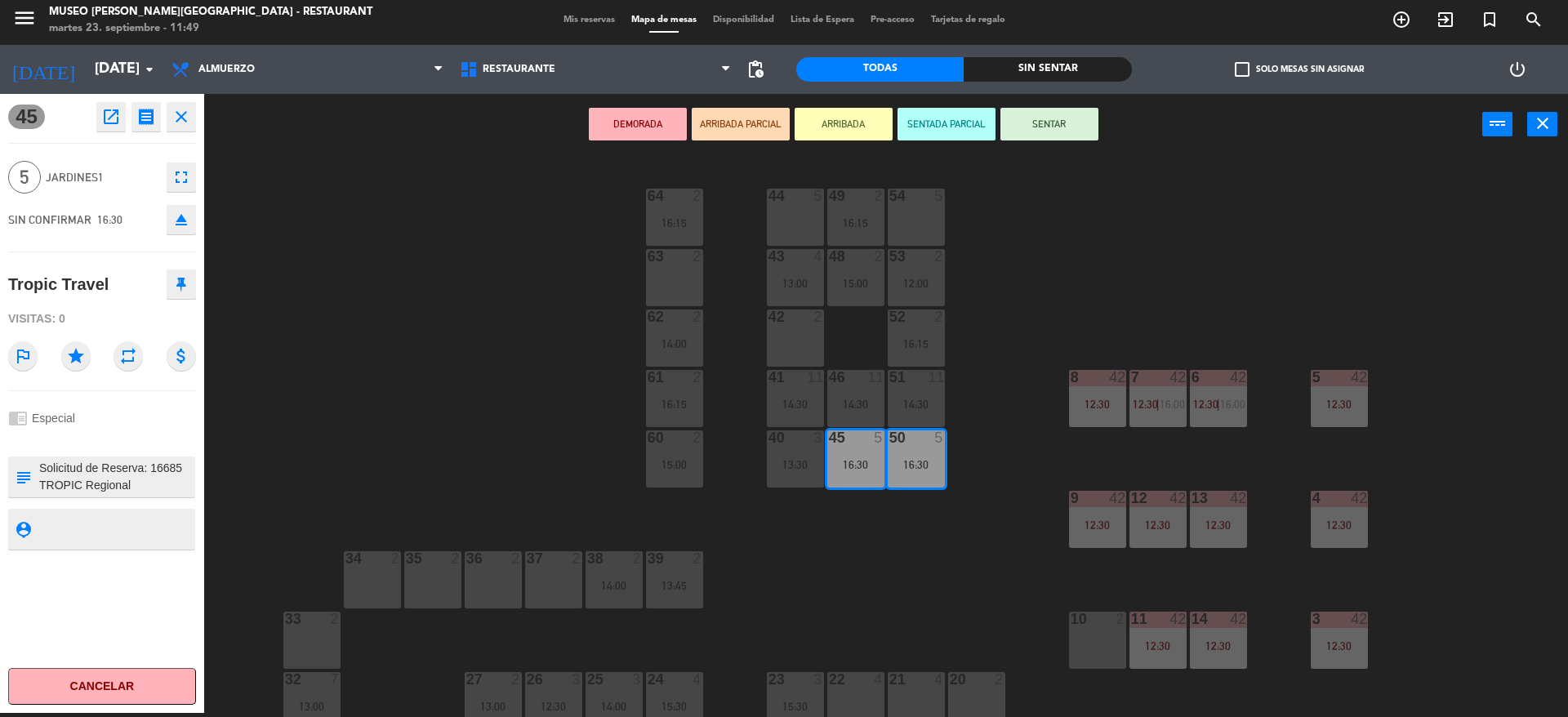
click at [917, 199] on div at bounding box center [916, 196] width 27 height 15
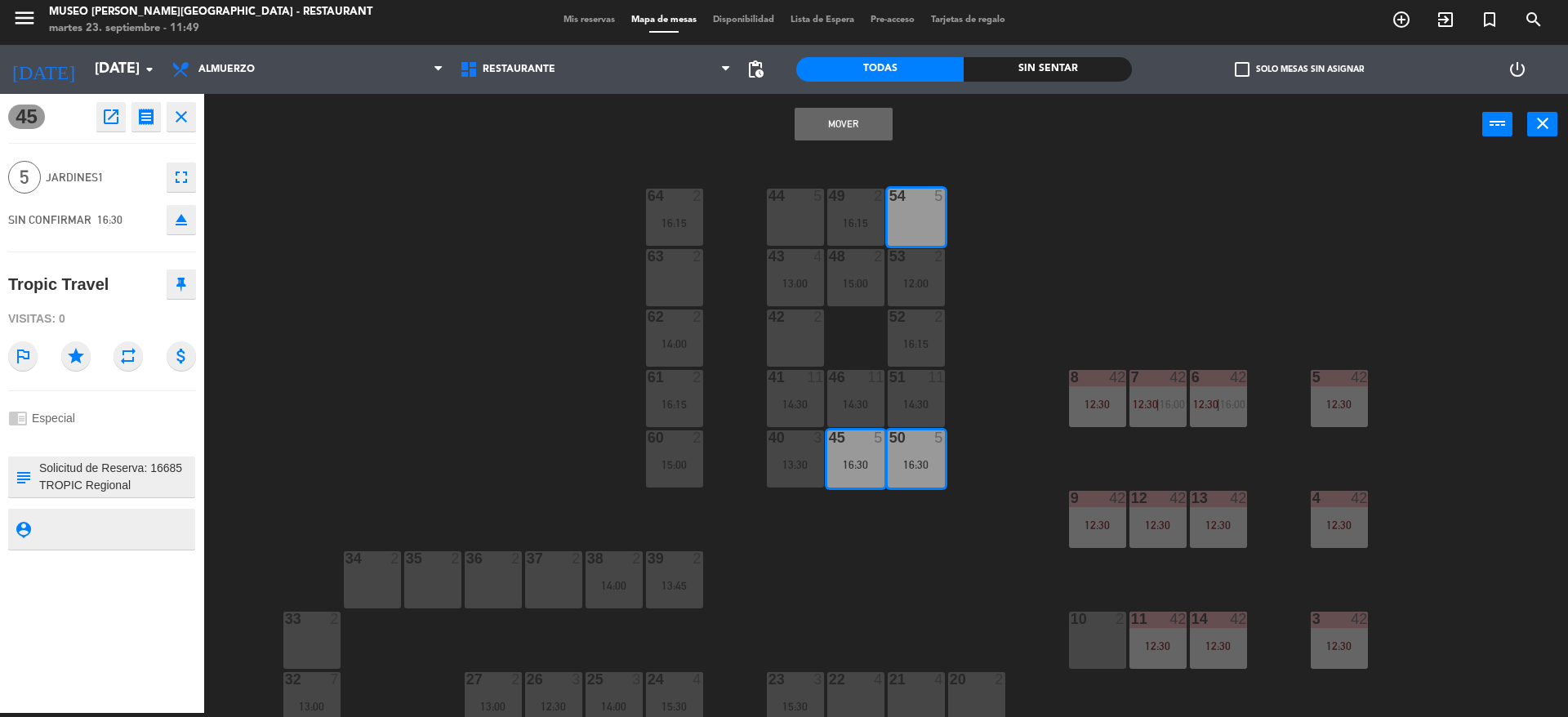
click at [796, 116] on button "Mover" at bounding box center [844, 124] width 98 height 33
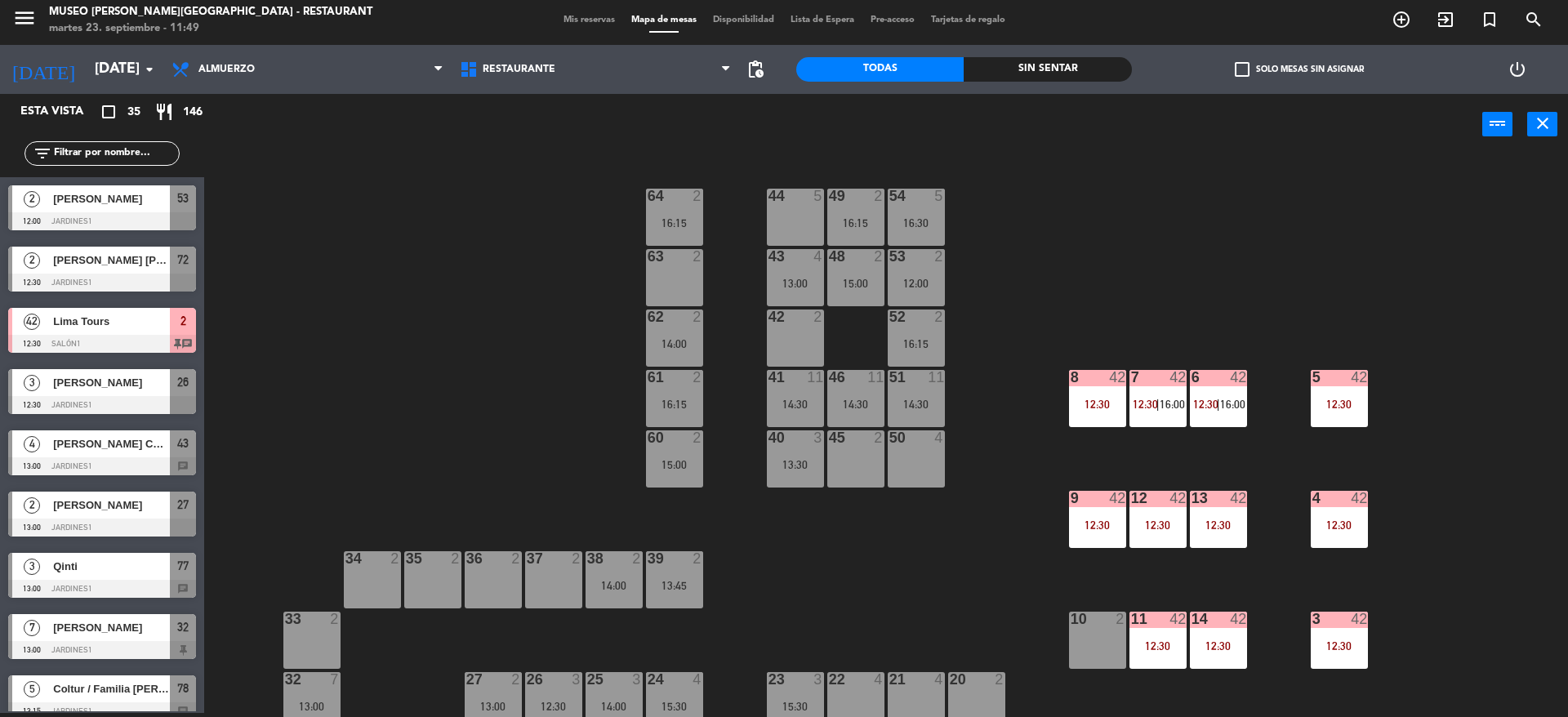
scroll to position [695, 0]
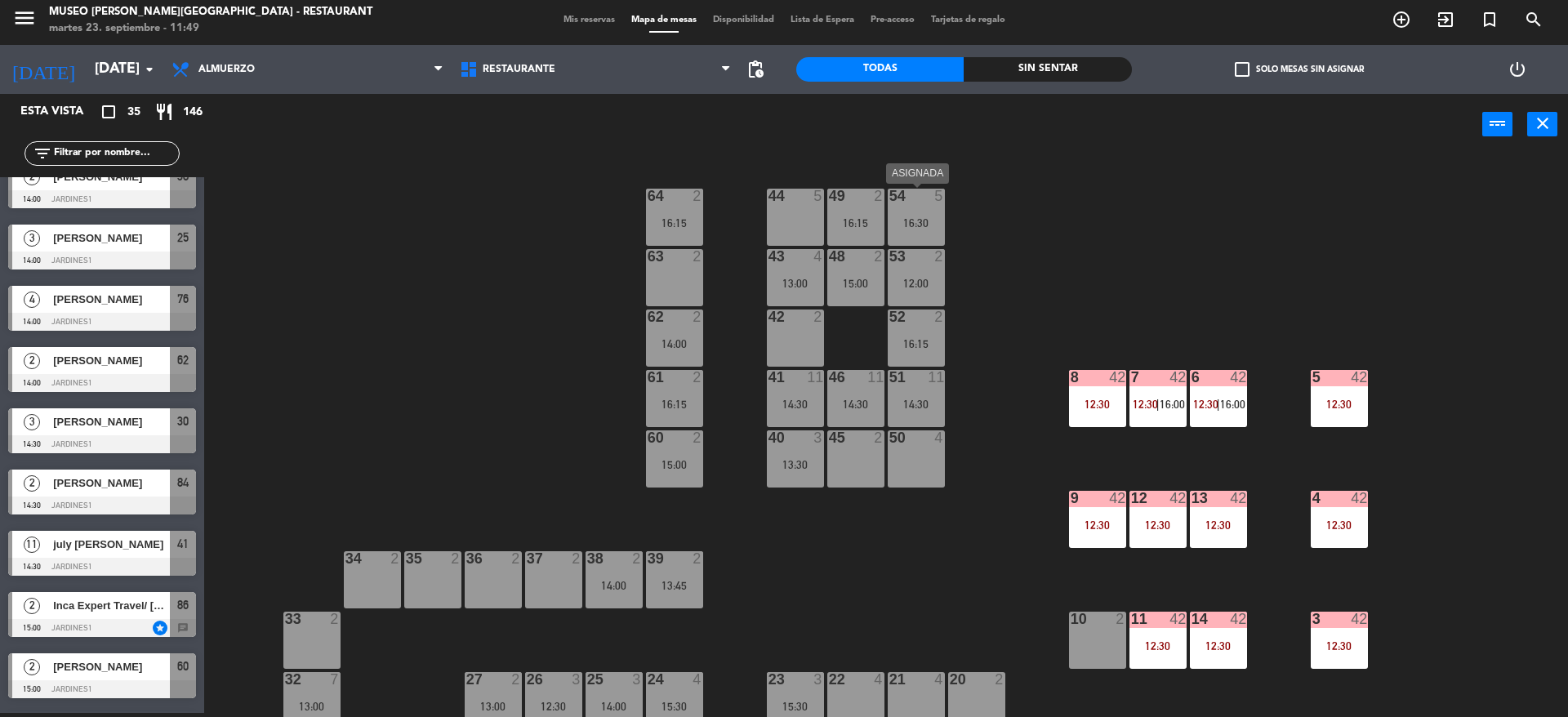
click at [912, 205] on div "54 5 16:30" at bounding box center [917, 217] width 57 height 57
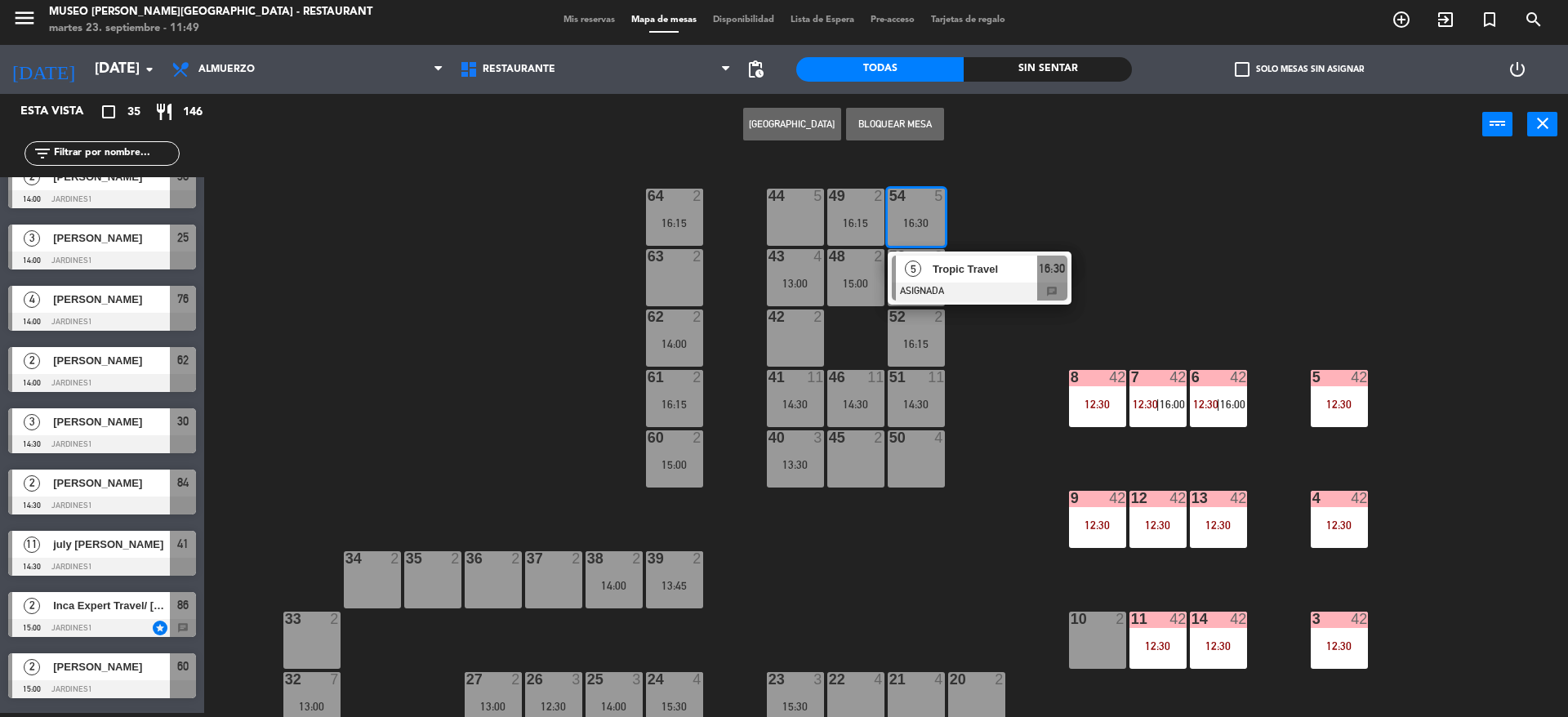
click at [1116, 175] on div "44 5 49 2 16:15 54 5 16:30 5 Tropic Travel ASIGNADA 16:30 chat 64 2 16:15 48 2 …" at bounding box center [894, 438] width 1349 height 558
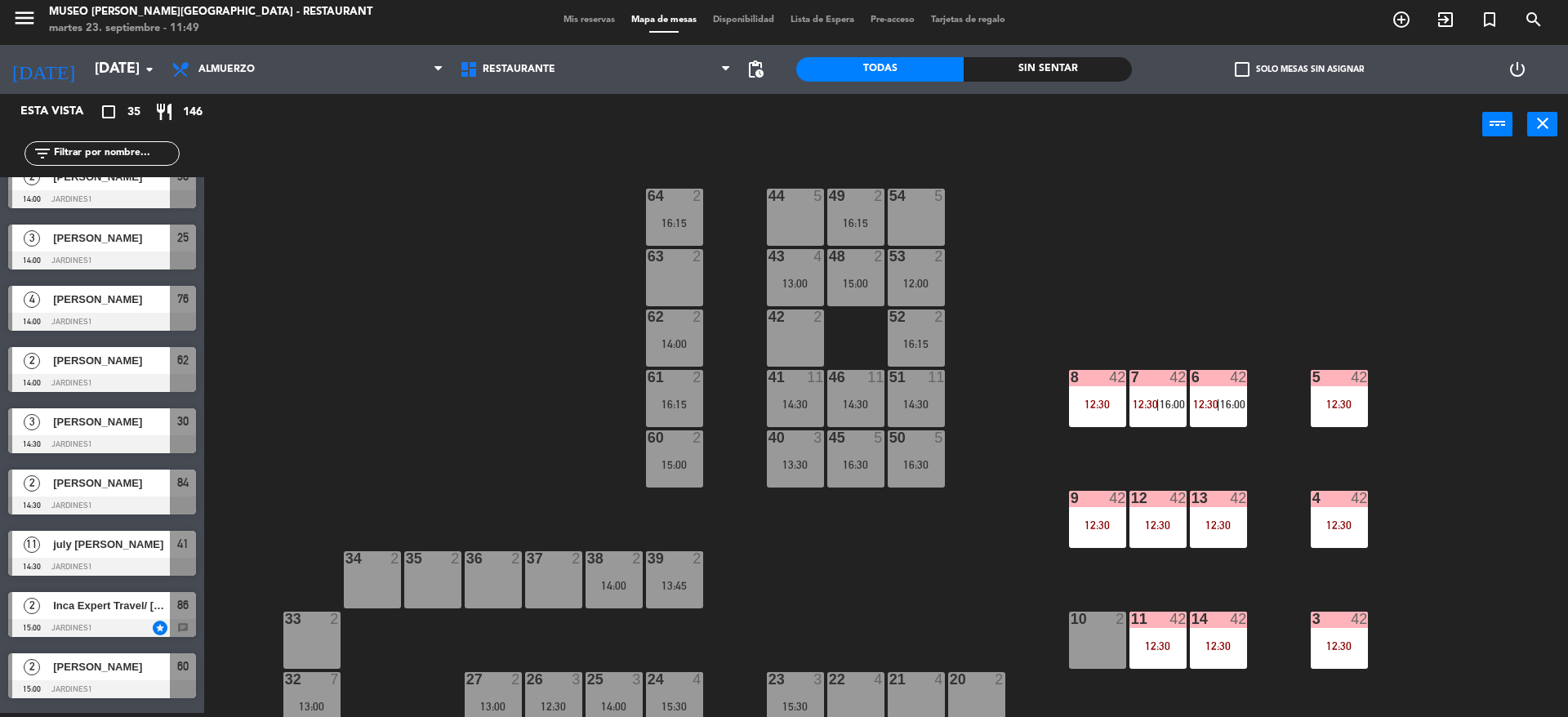
click at [915, 194] on div at bounding box center [916, 196] width 27 height 15
click at [976, 434] on div "44 5 49 2 16:15 54 5 64 2 16:15 48 2 15:00 53 2 12:00 63 2 43 4 13:00 62 2 14:0…" at bounding box center [894, 438] width 1349 height 558
click at [919, 452] on div "50 5 16:30" at bounding box center [917, 459] width 57 height 57
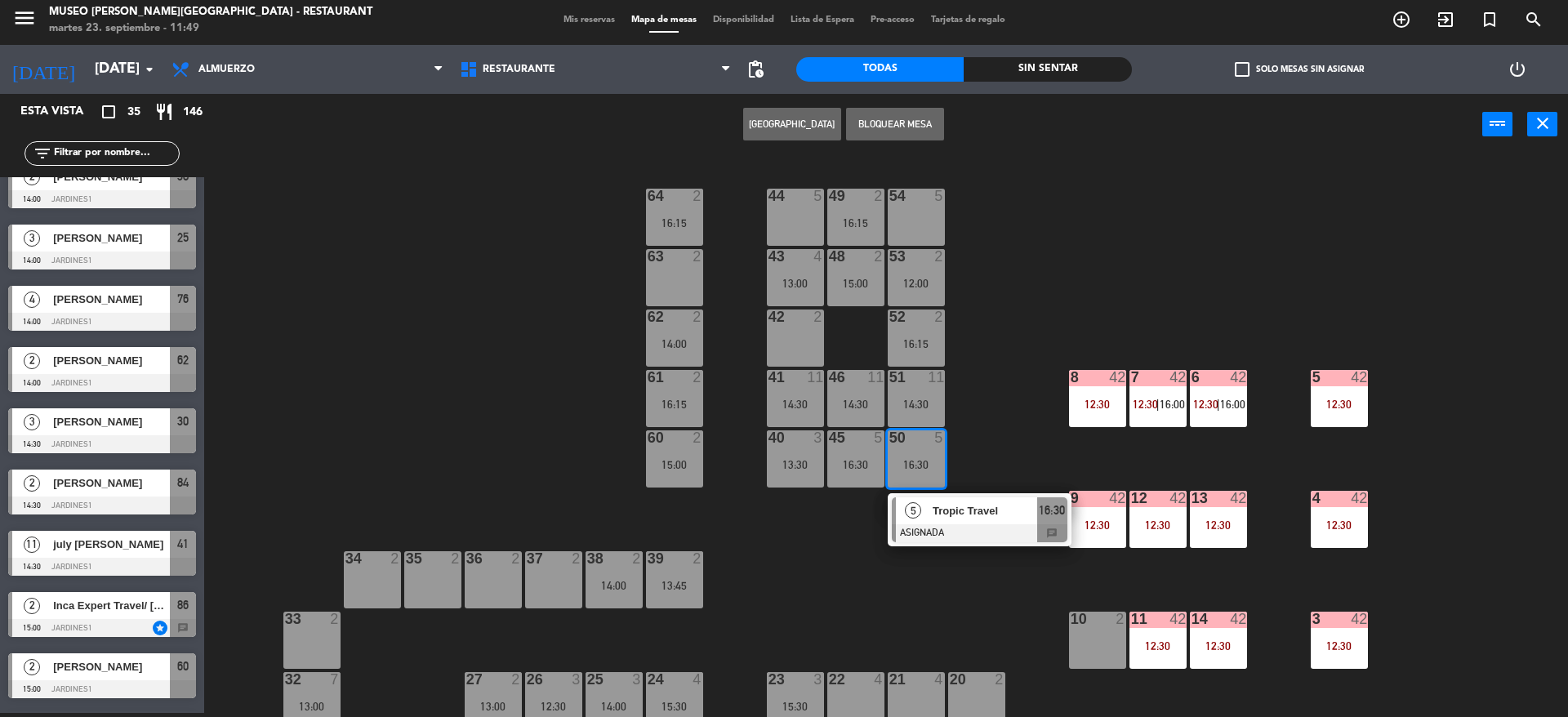
click at [972, 491] on div "44 5 49 2 16:15 54 5 64 2 16:15 48 2 15:00 53 2 12:00 63 2 43 4 13:00 62 2 14:0…" at bounding box center [894, 438] width 1349 height 558
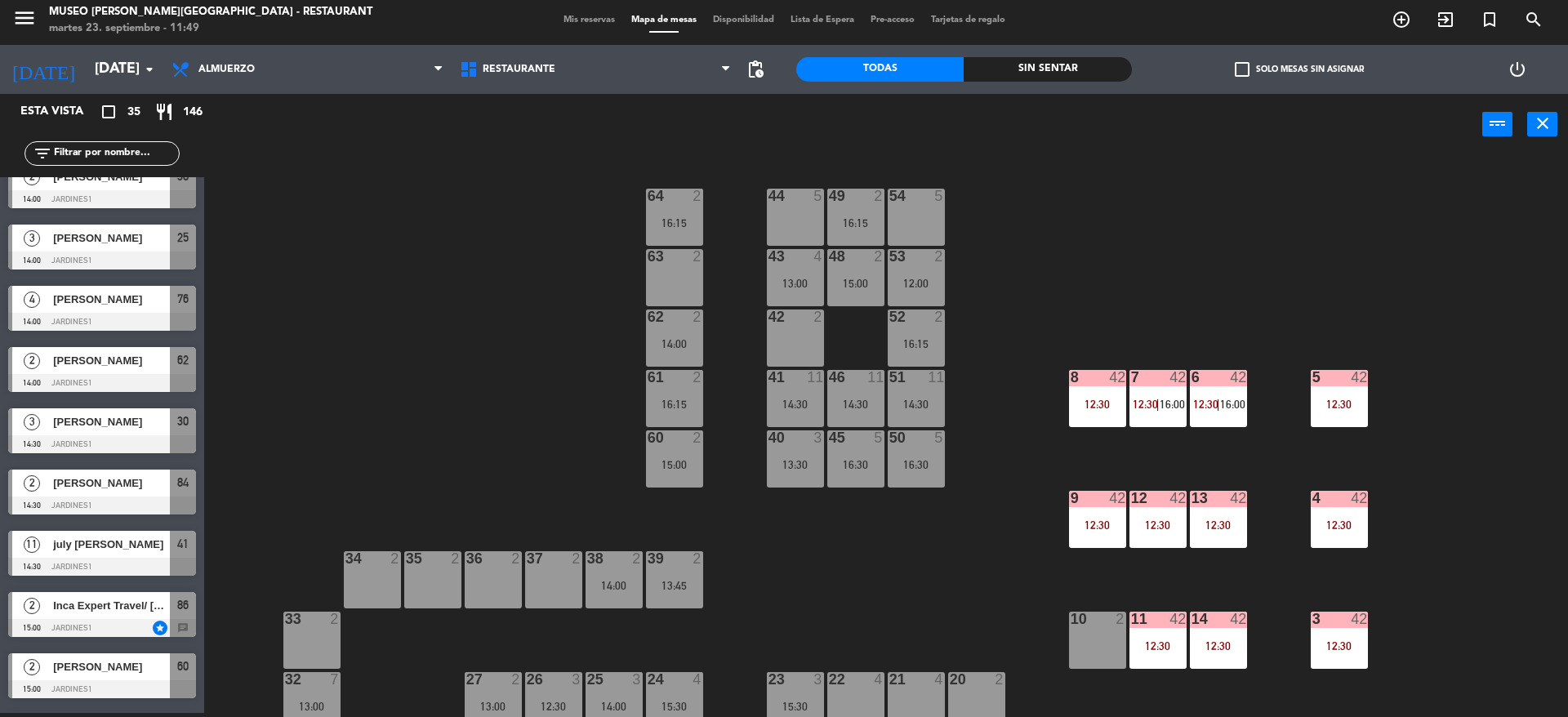
click at [932, 467] on div "16:30" at bounding box center [917, 464] width 57 height 11
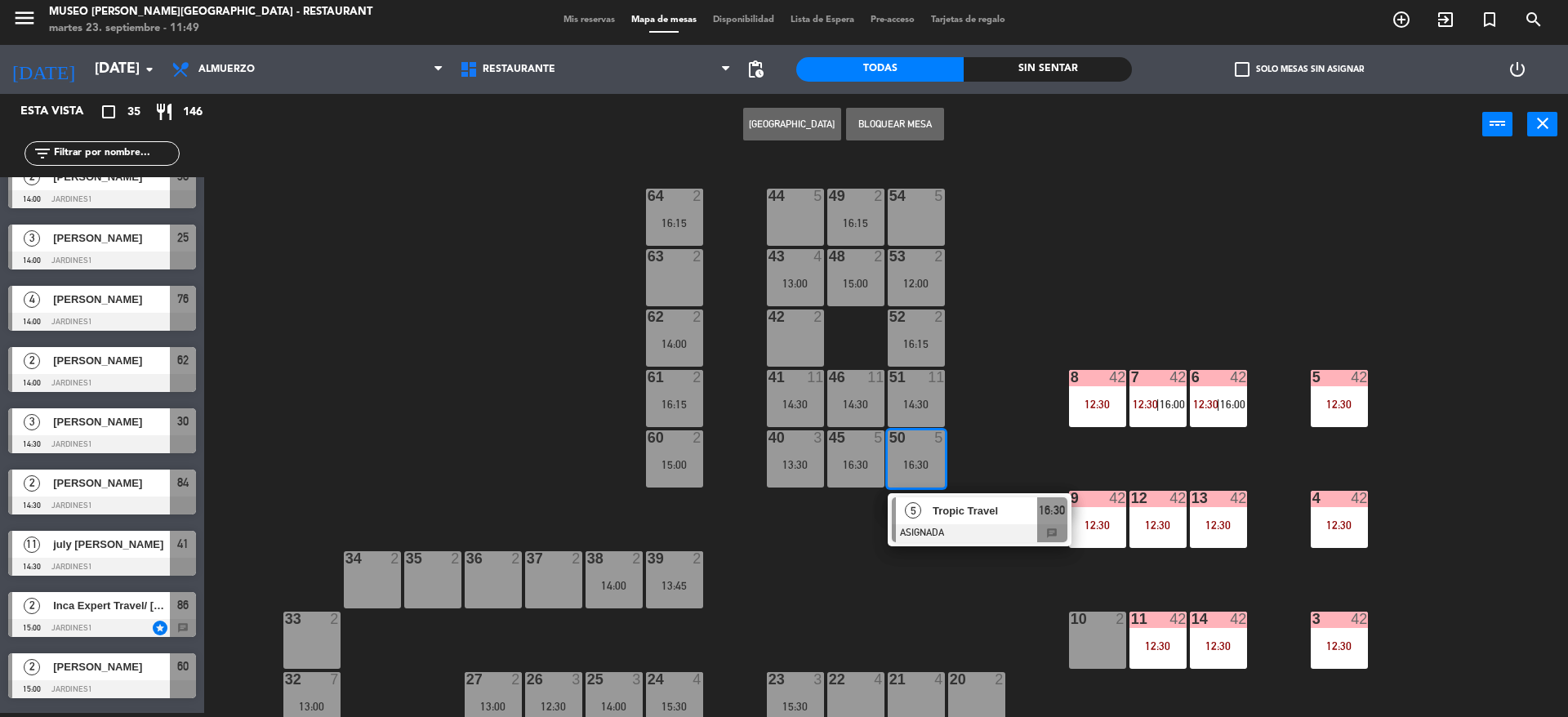
click at [979, 522] on div "Tropic Travel" at bounding box center [984, 510] width 106 height 27
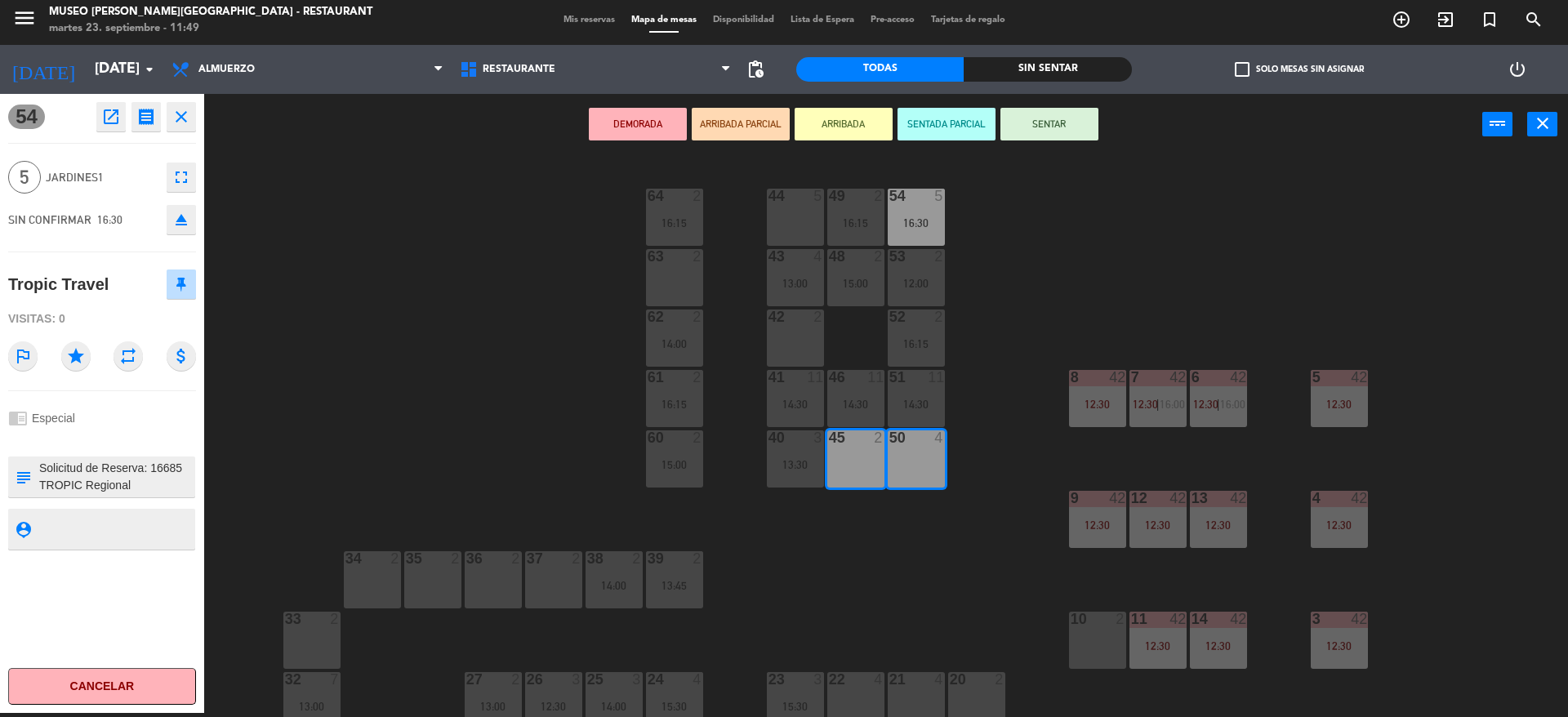
click at [139, 496] on div at bounding box center [116, 476] width 156 height 40
click at [118, 484] on textarea at bounding box center [116, 476] width 156 height 34
click at [520, 271] on div "44 5 49 2 16:15 54 5 16:30 64 2 16:15 48 2 15:00 53 2 12:00 63 2 43 4 13:00 62 …" at bounding box center [894, 438] width 1349 height 558
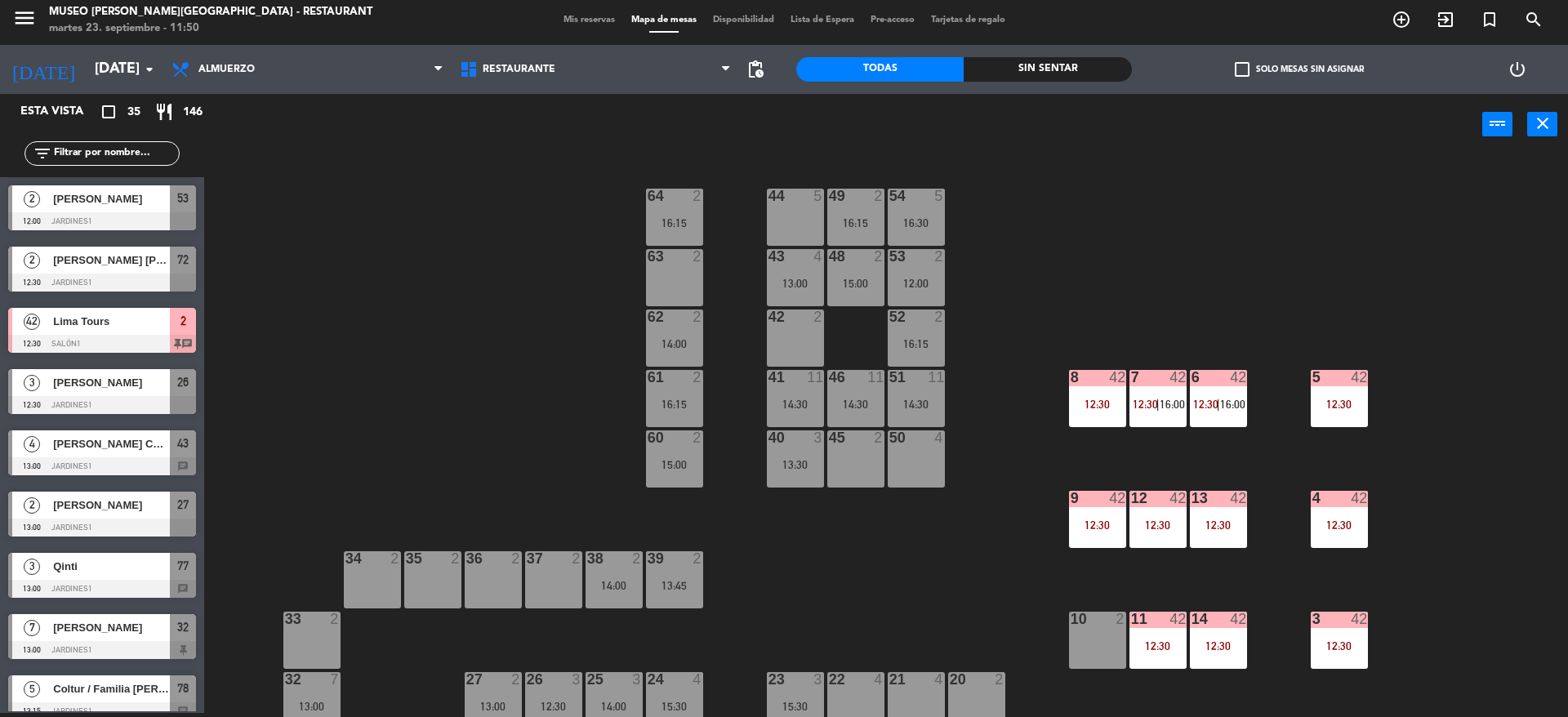
scroll to position [695, 0]
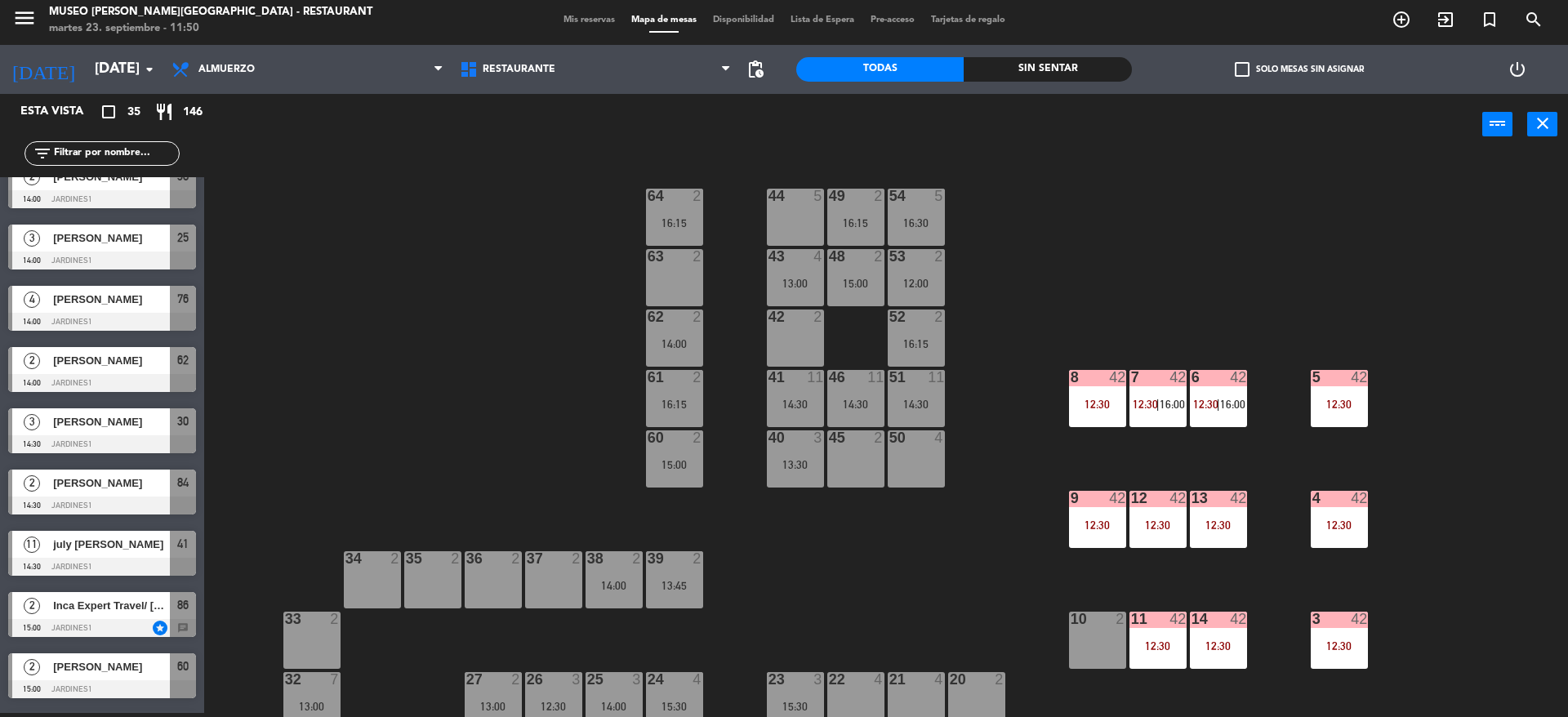
click at [911, 214] on div "54 5 16:30" at bounding box center [917, 217] width 57 height 57
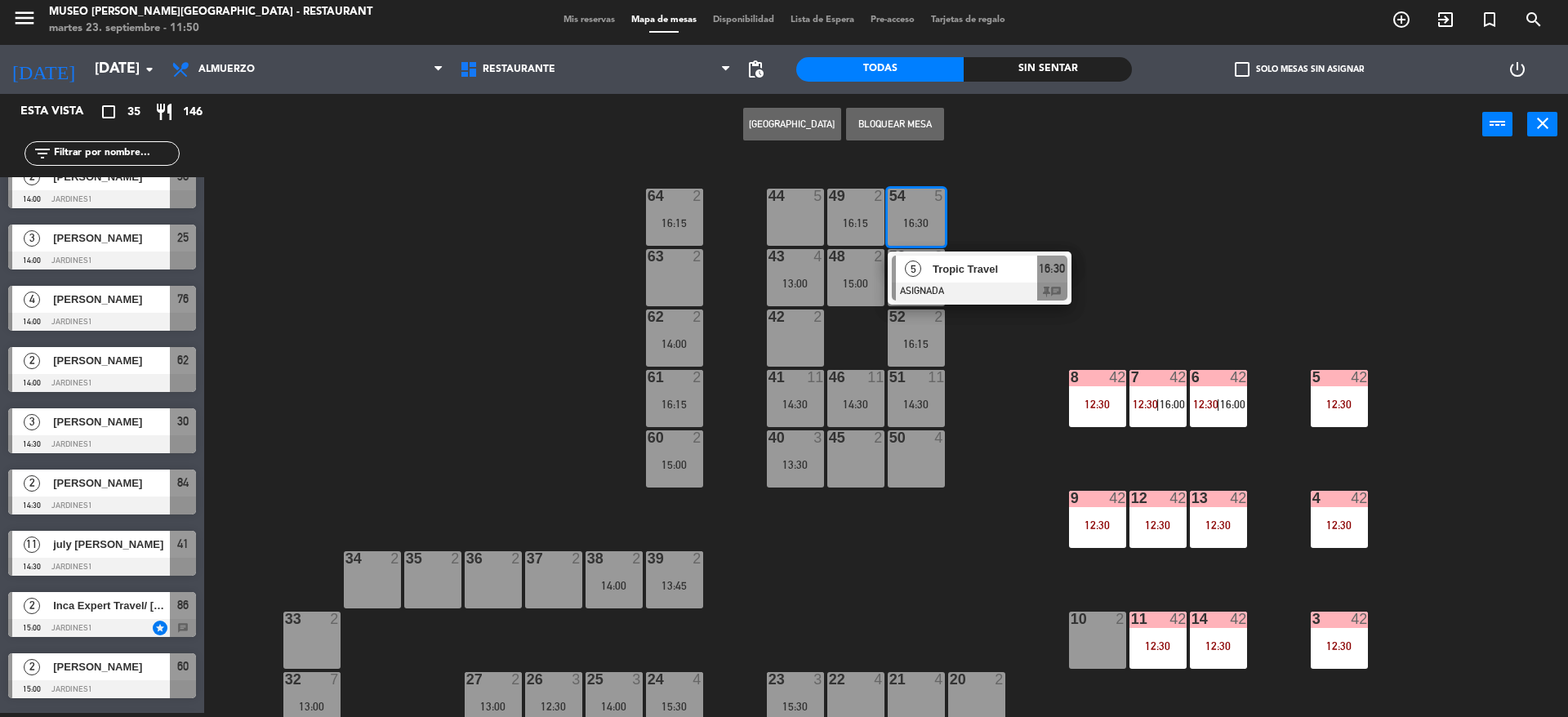
click at [990, 284] on div at bounding box center [980, 291] width 176 height 18
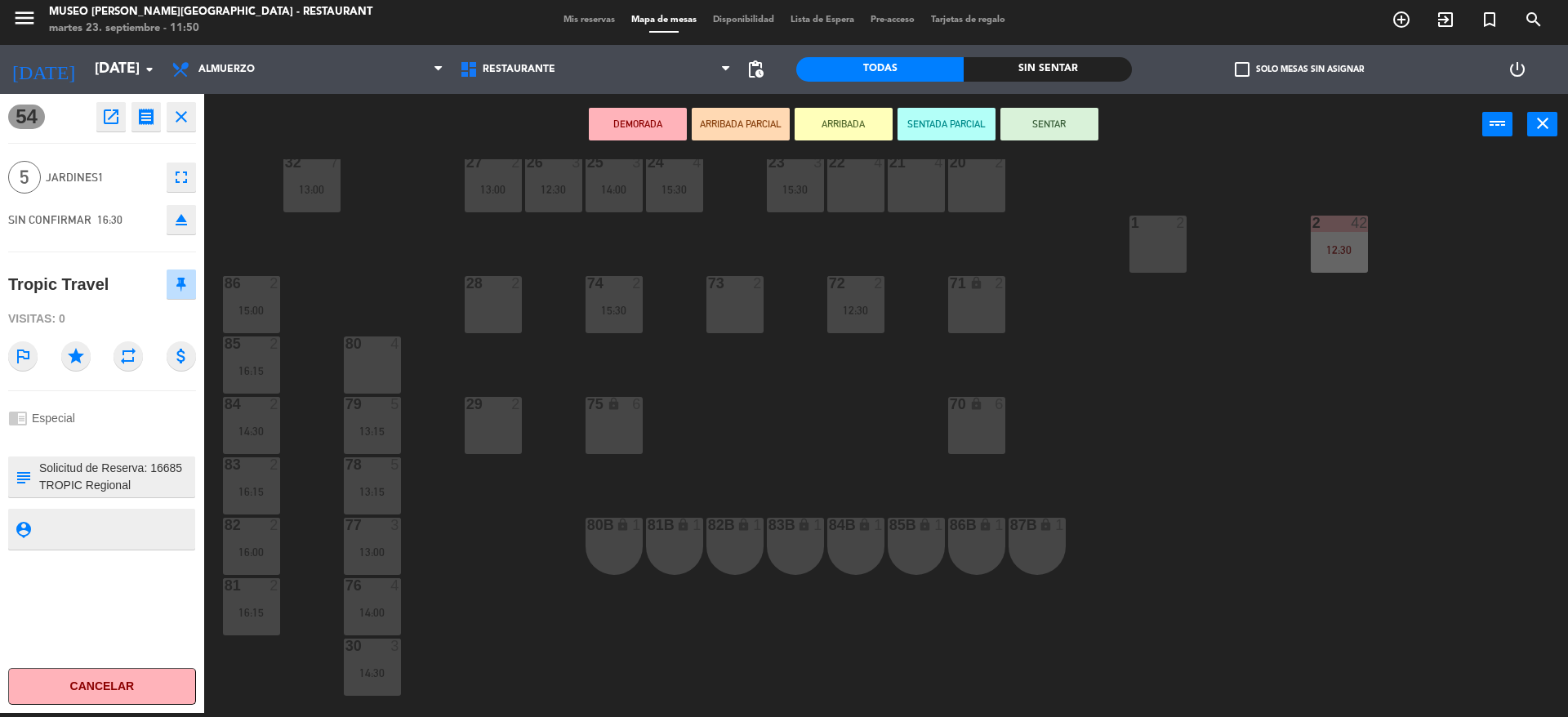
scroll to position [616, 0]
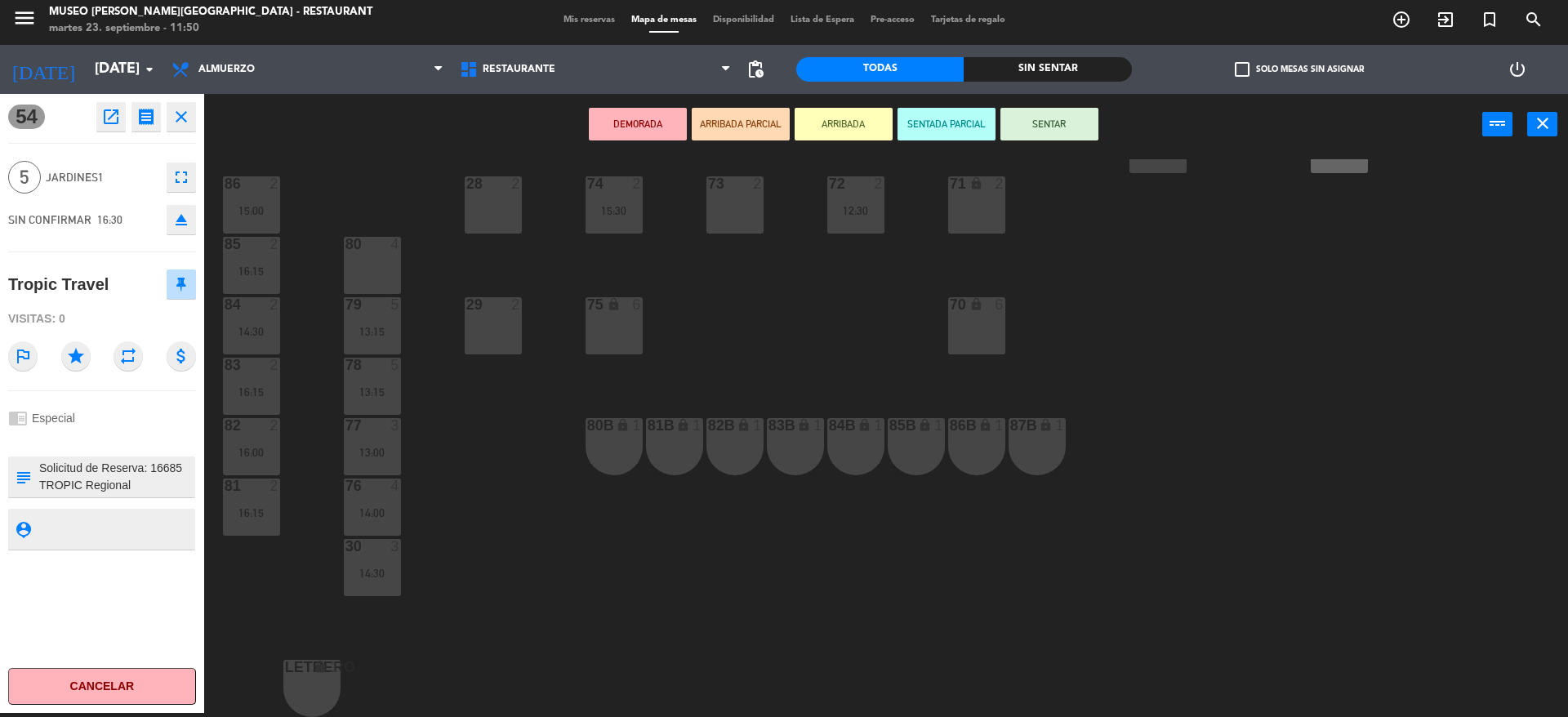
click at [776, 453] on div "83B lock 1" at bounding box center [795, 446] width 57 height 57
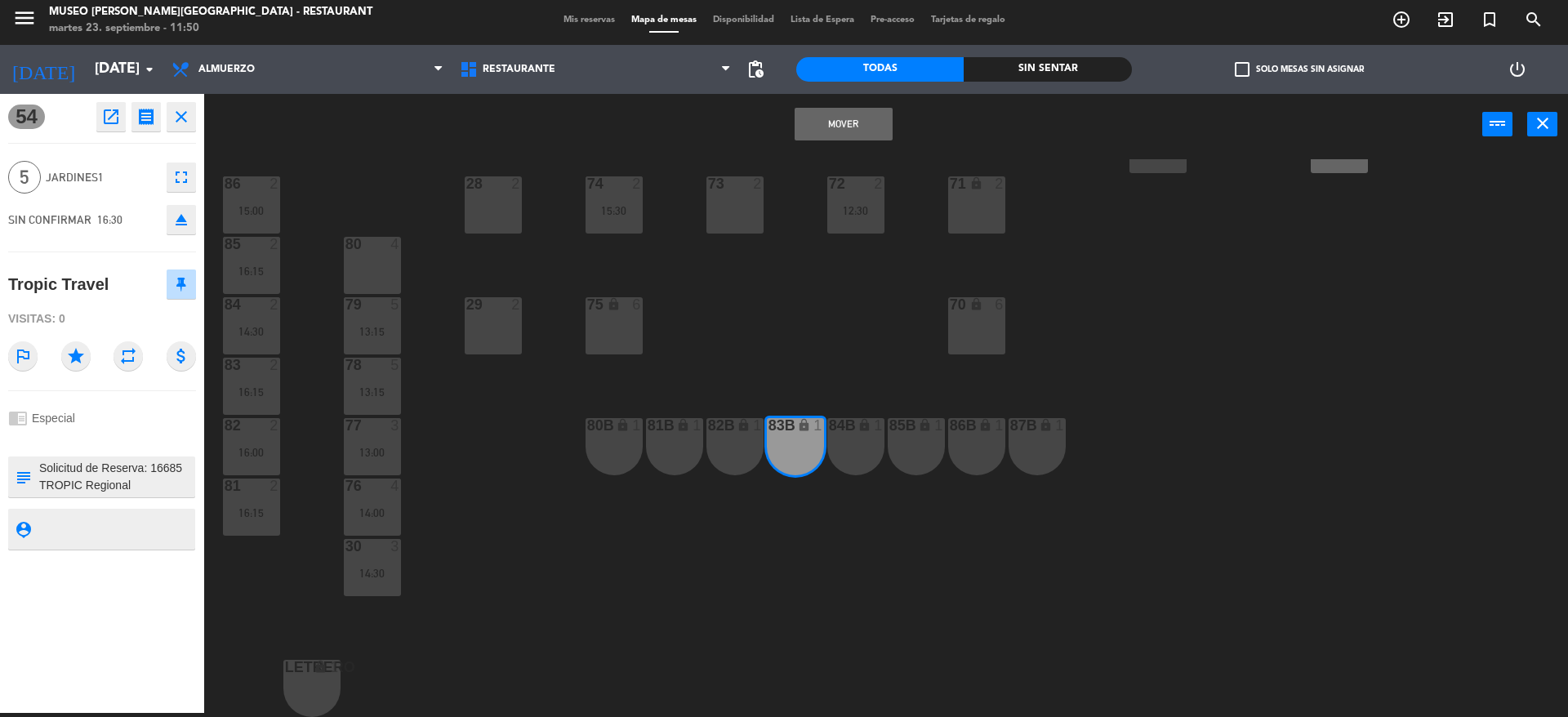
click at [825, 116] on button "Mover" at bounding box center [844, 124] width 98 height 33
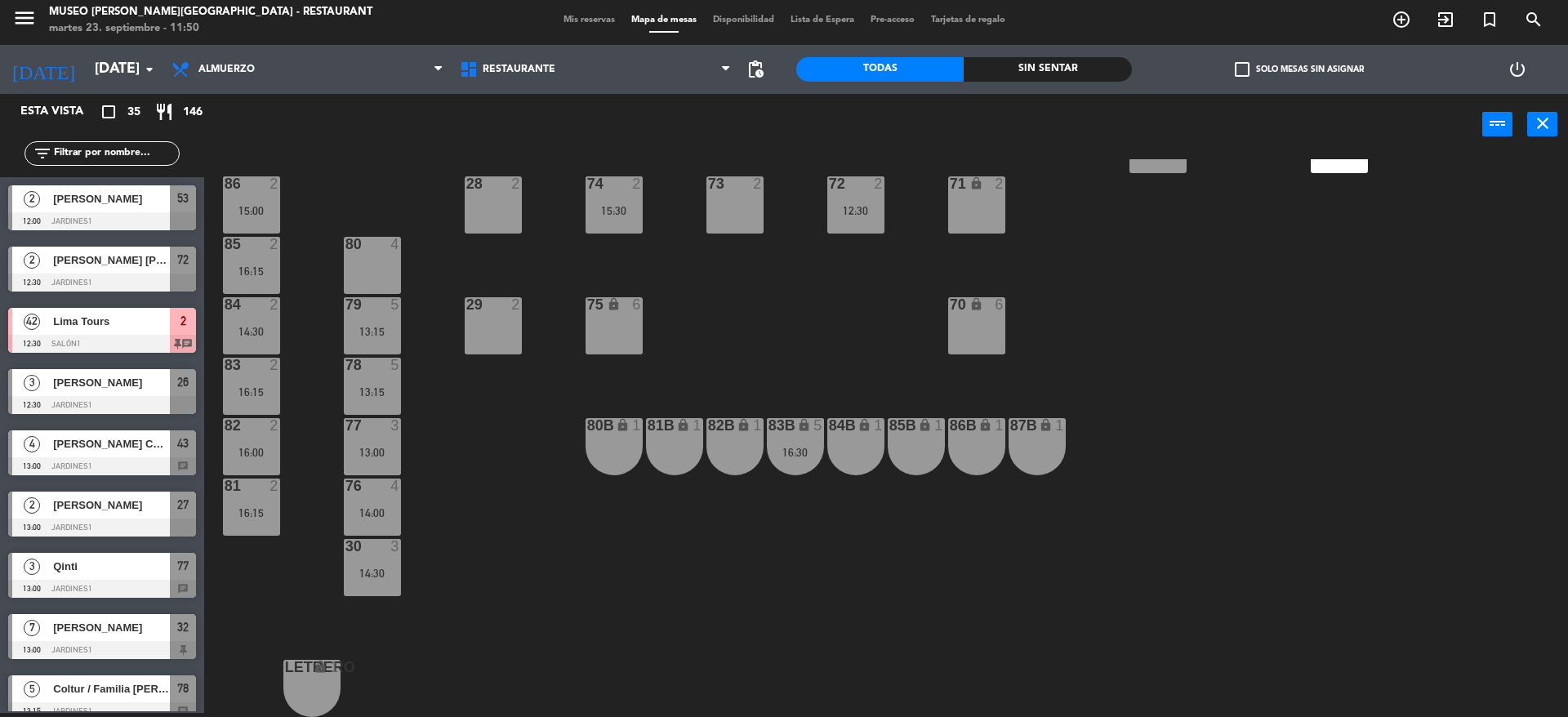
scroll to position [695, 0]
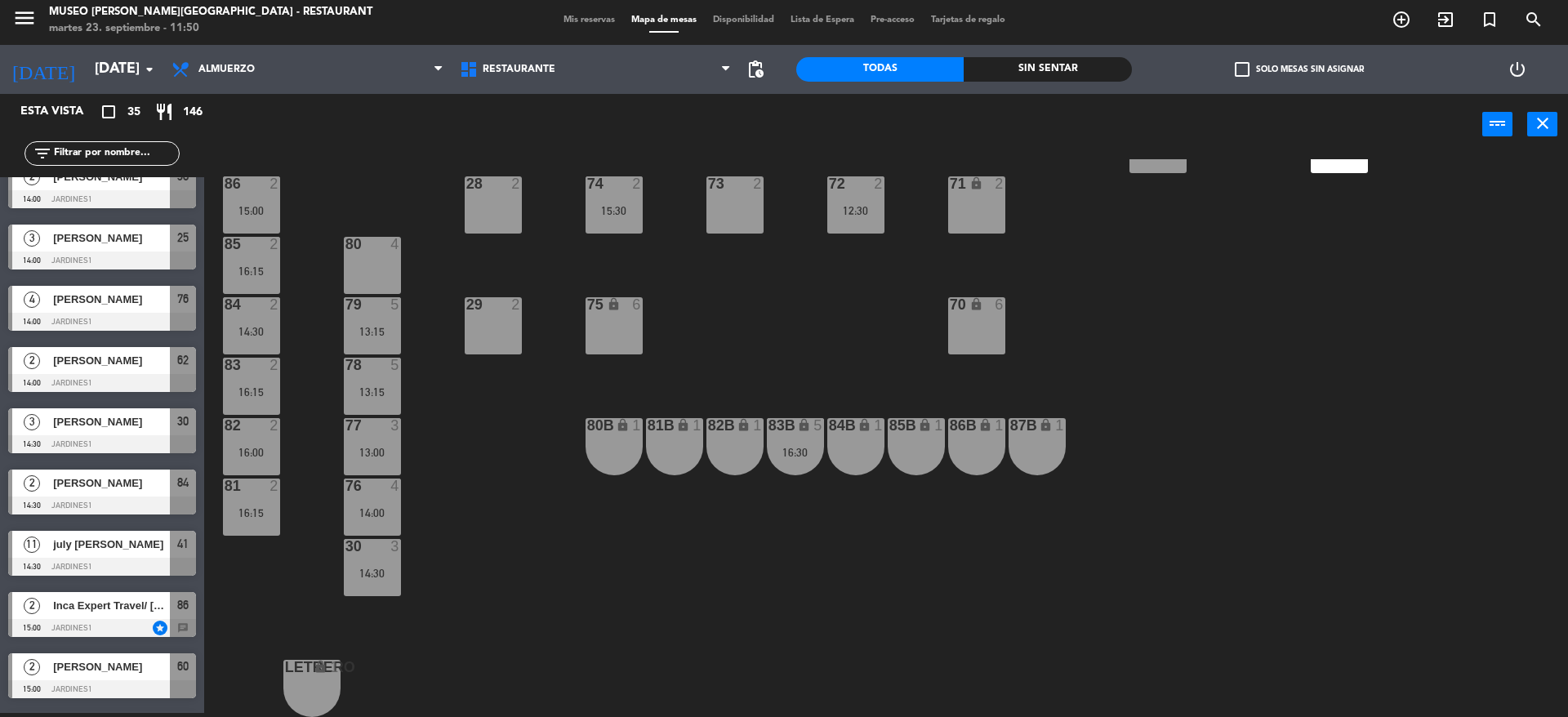
click at [866, 232] on div "72 2 12:30" at bounding box center [855, 205] width 57 height 57
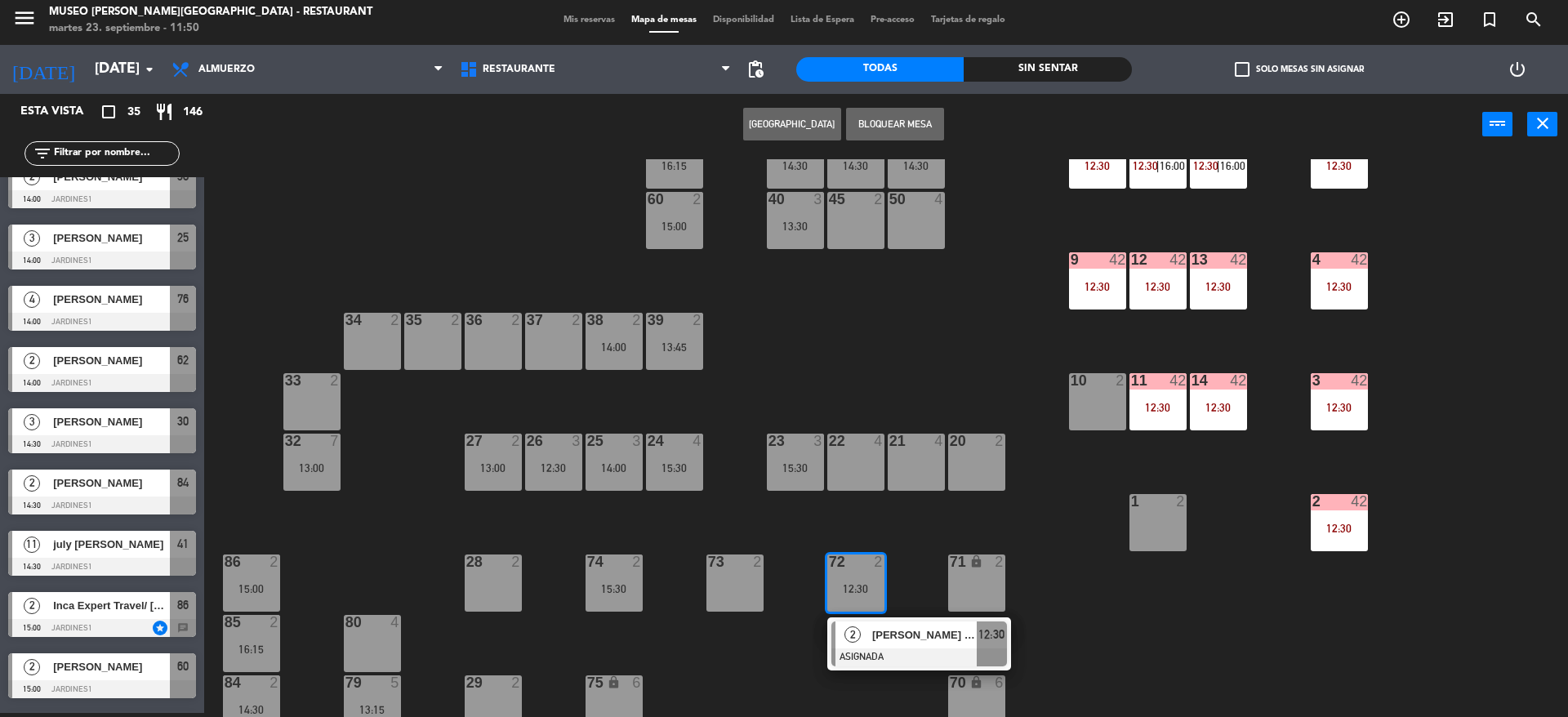
scroll to position [236, 0]
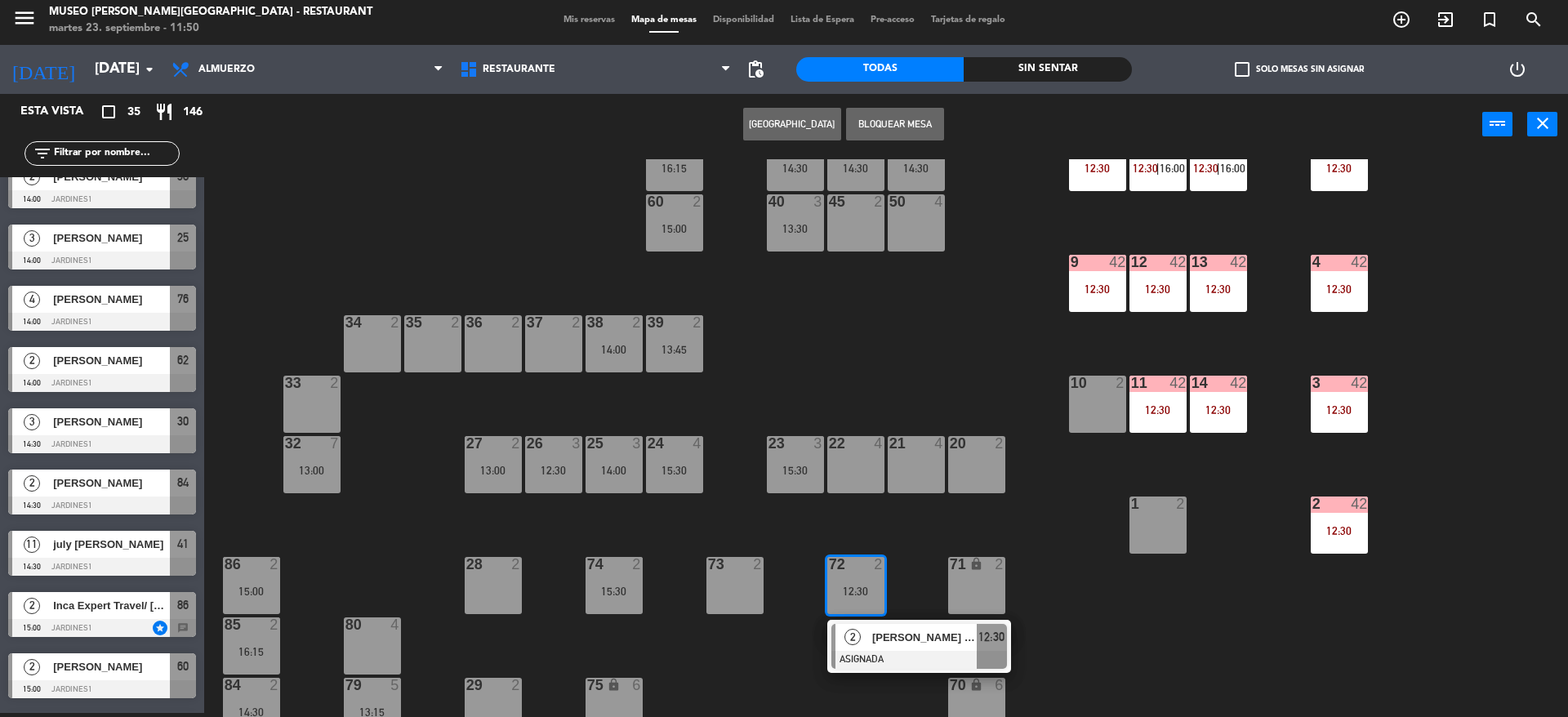
click at [856, 237] on div "45 2" at bounding box center [855, 223] width 57 height 57
click at [714, 126] on button "Mover" at bounding box center [741, 124] width 98 height 33
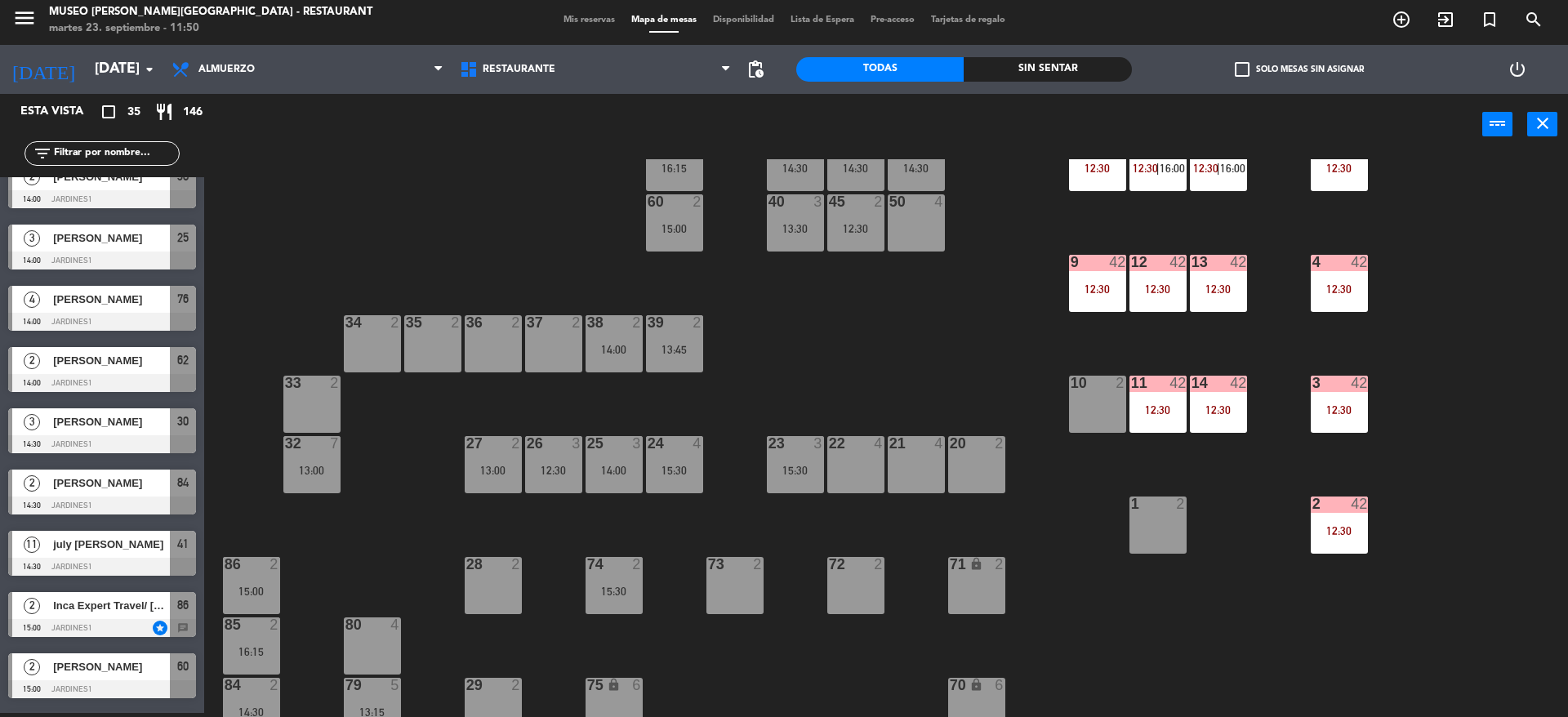
click at [608, 595] on div "15:30" at bounding box center [614, 591] width 57 height 11
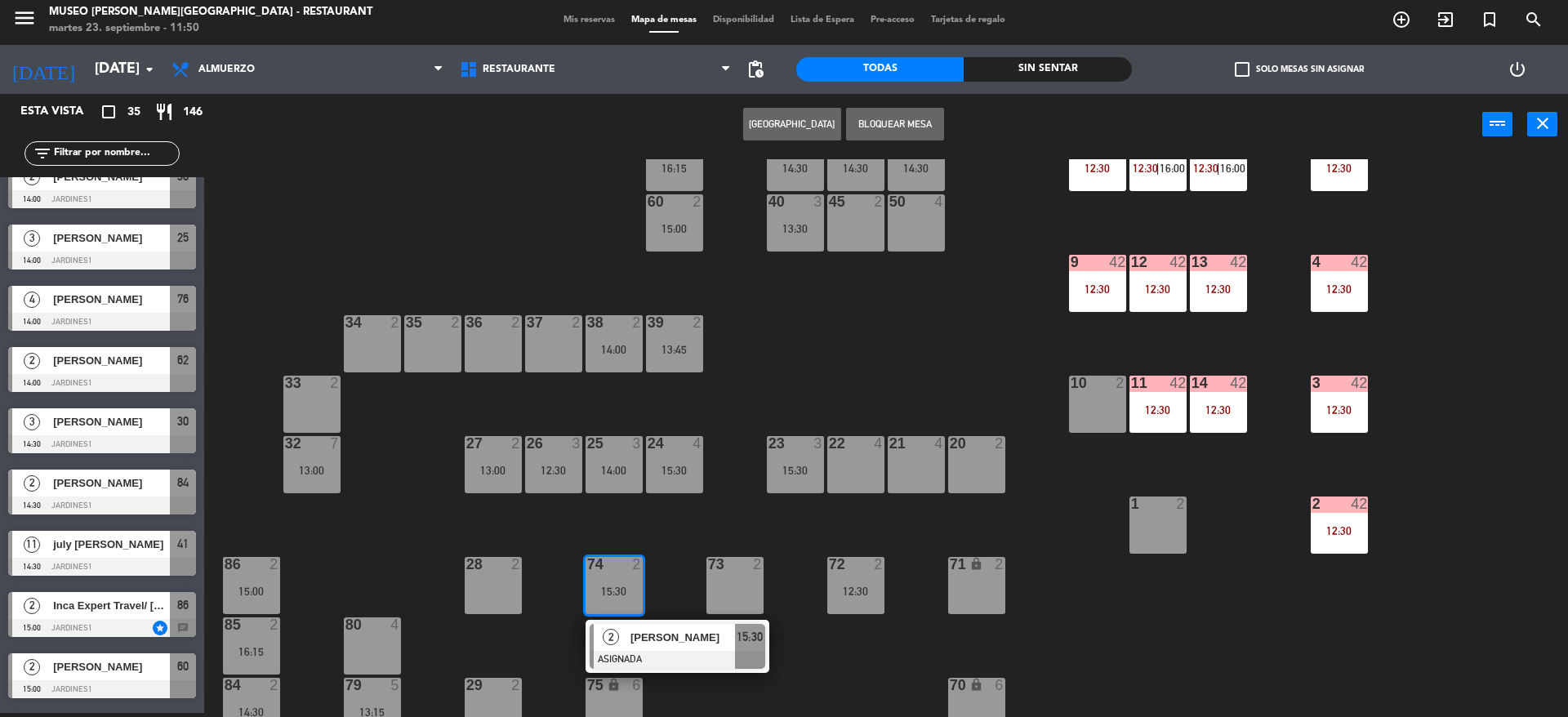
click at [550, 358] on div "37 2" at bounding box center [554, 343] width 57 height 57
click at [734, 123] on button "Mover" at bounding box center [741, 124] width 98 height 33
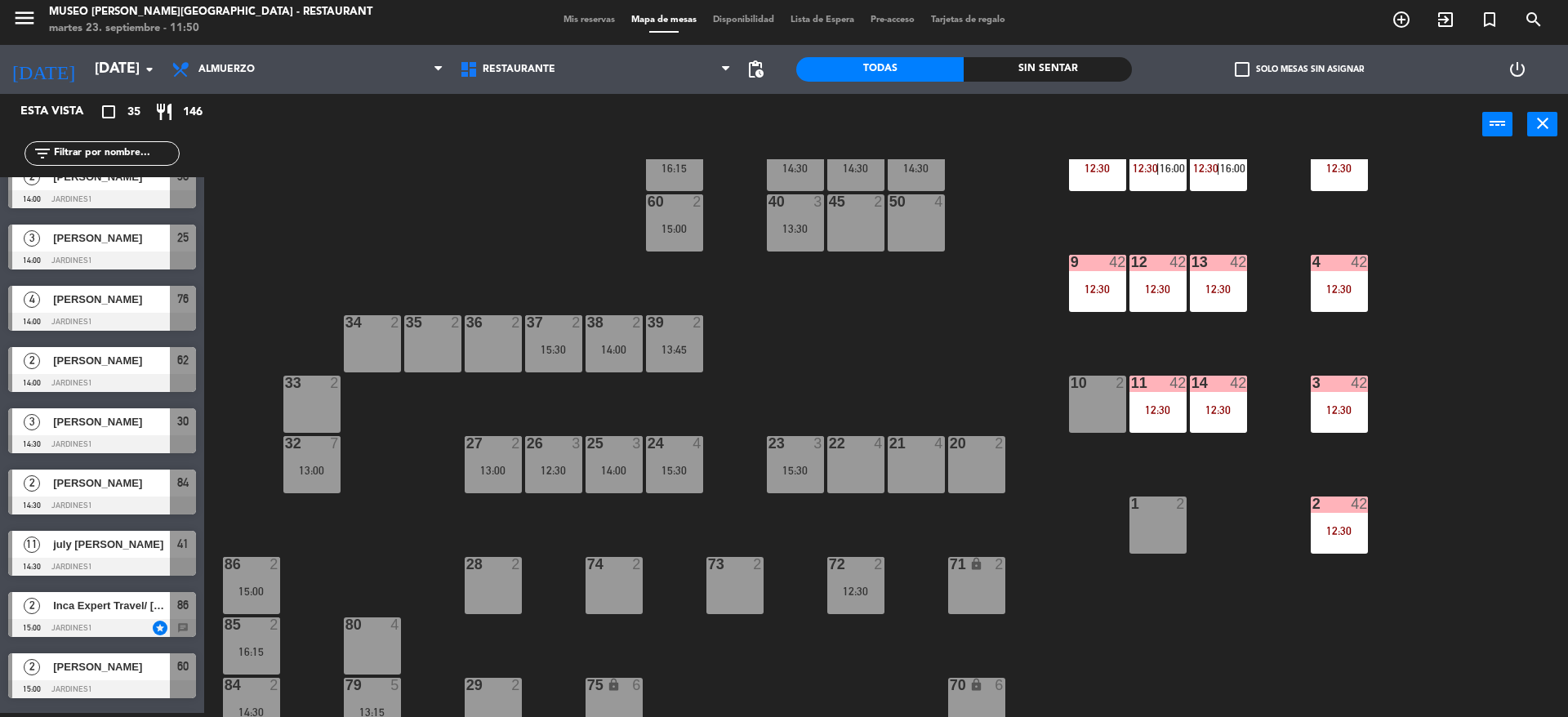
scroll to position [0, 0]
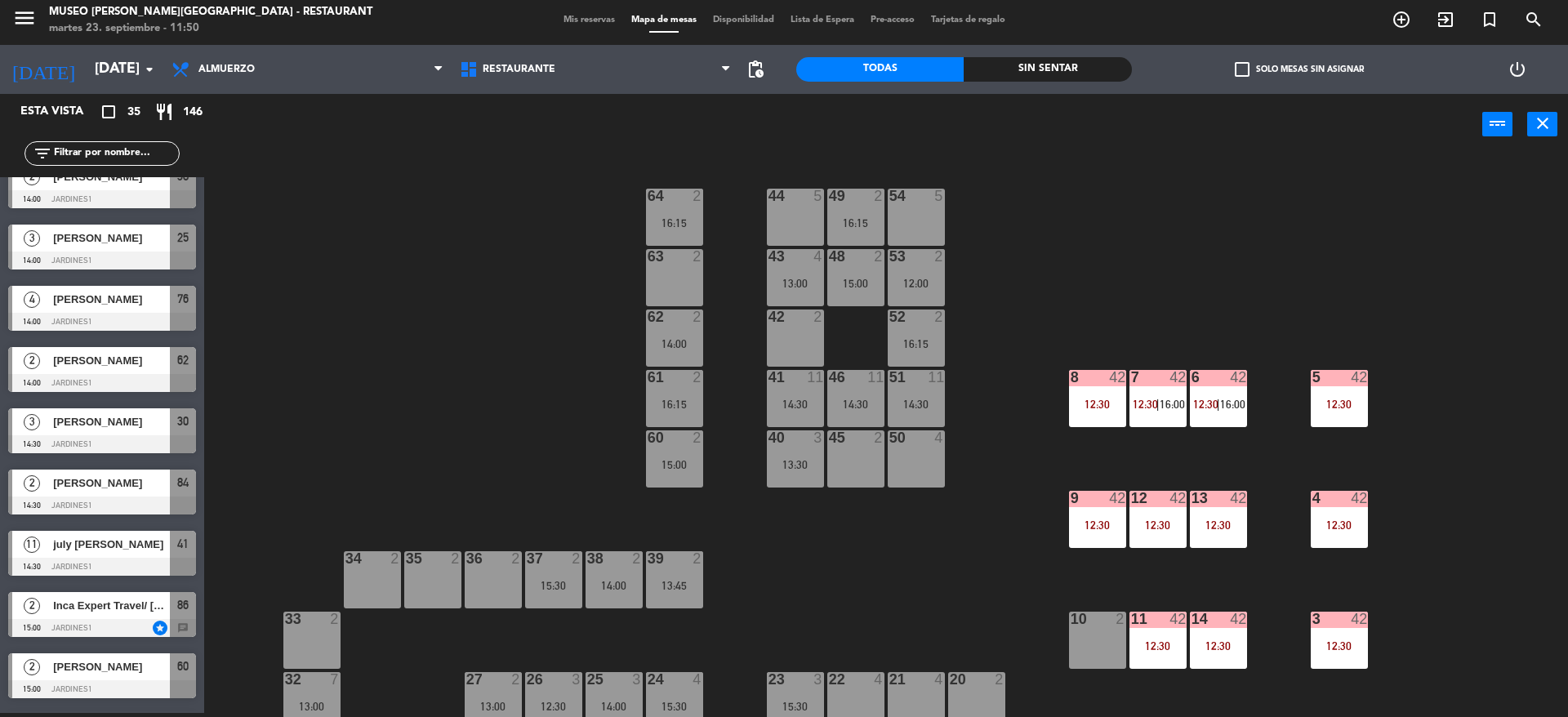
click at [929, 395] on div "51 11 14:30" at bounding box center [917, 398] width 57 height 57
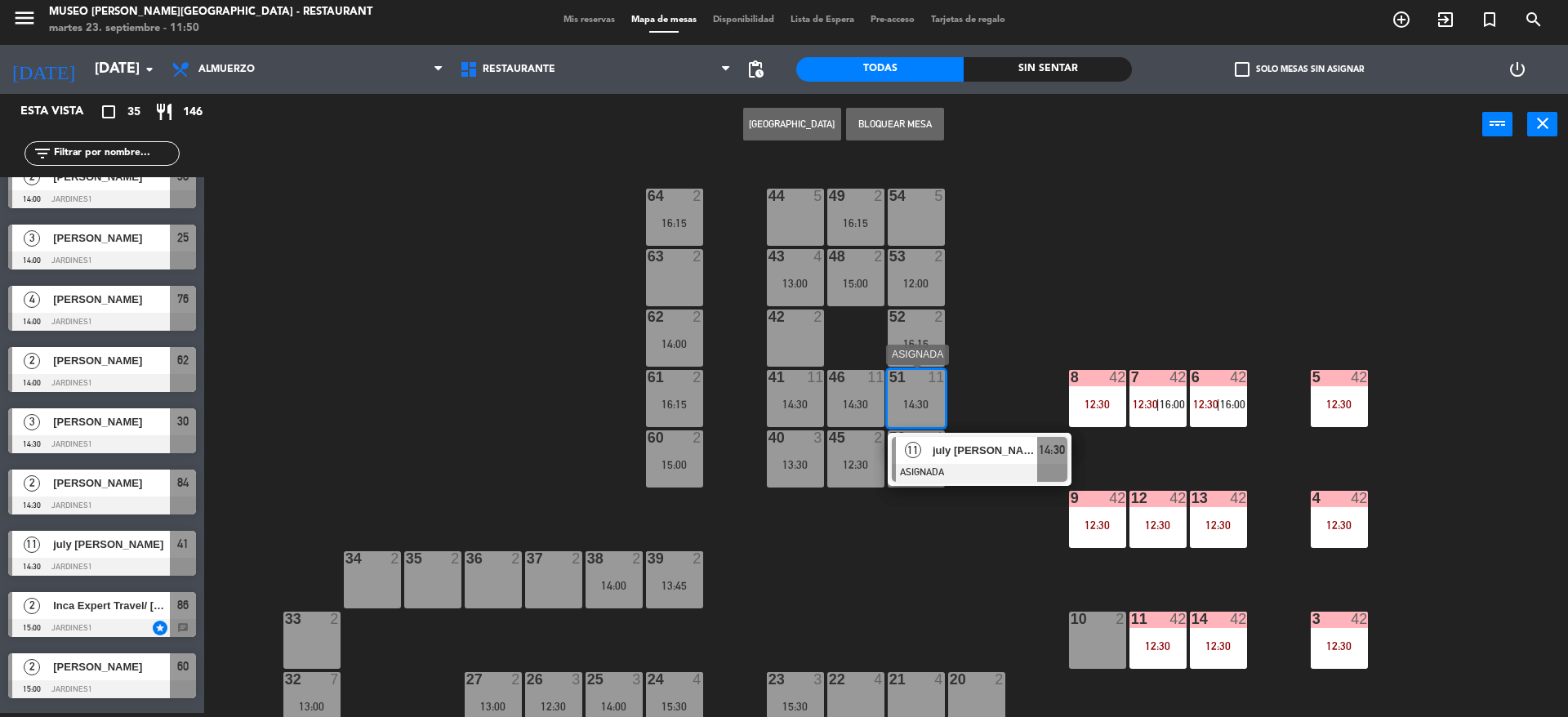
click at [942, 440] on div "july [PERSON_NAME]" at bounding box center [984, 450] width 106 height 27
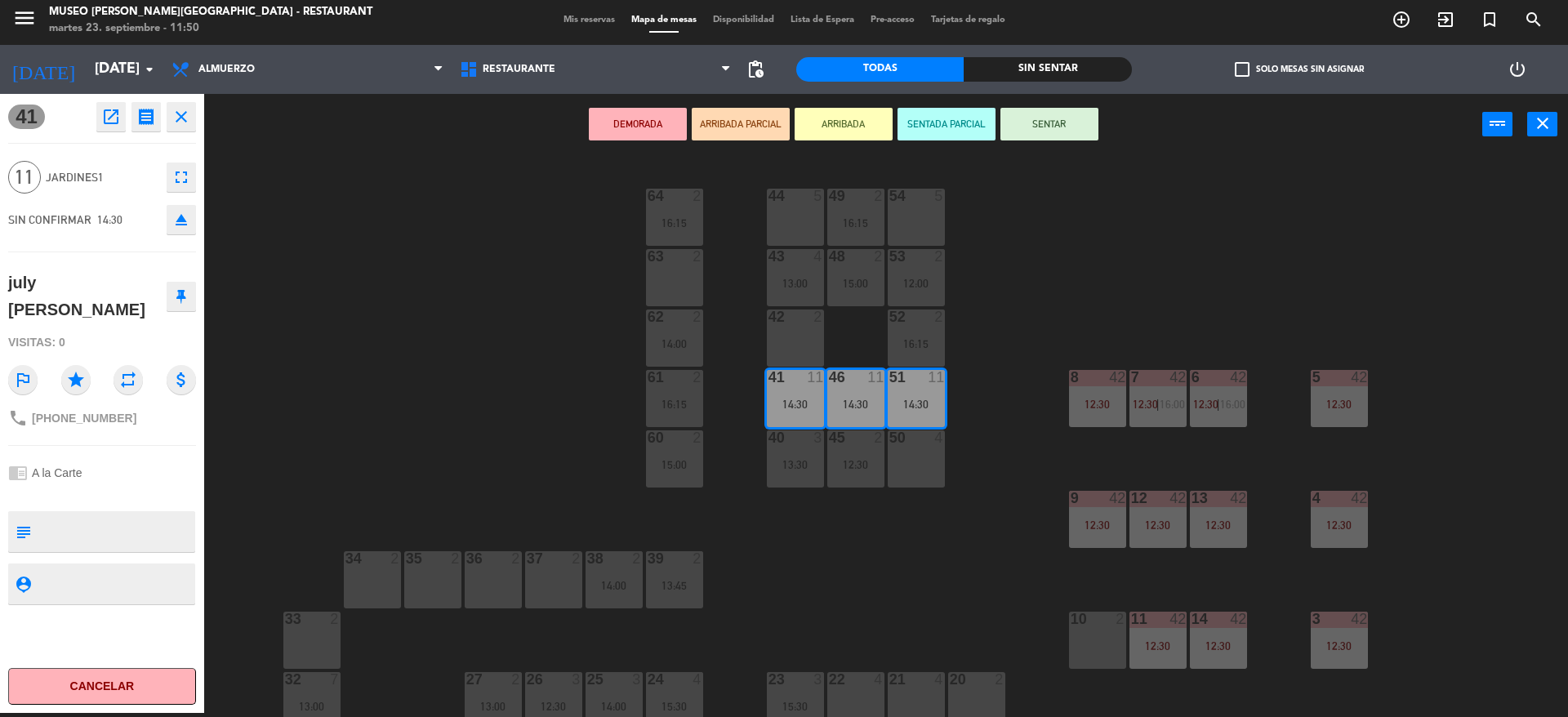
click at [872, 521] on div "44 5 49 2 16:15 54 5 64 2 16:15 48 2 15:00 53 2 12:00 63 2 43 4 13:00 62 2 14:0…" at bounding box center [894, 438] width 1349 height 558
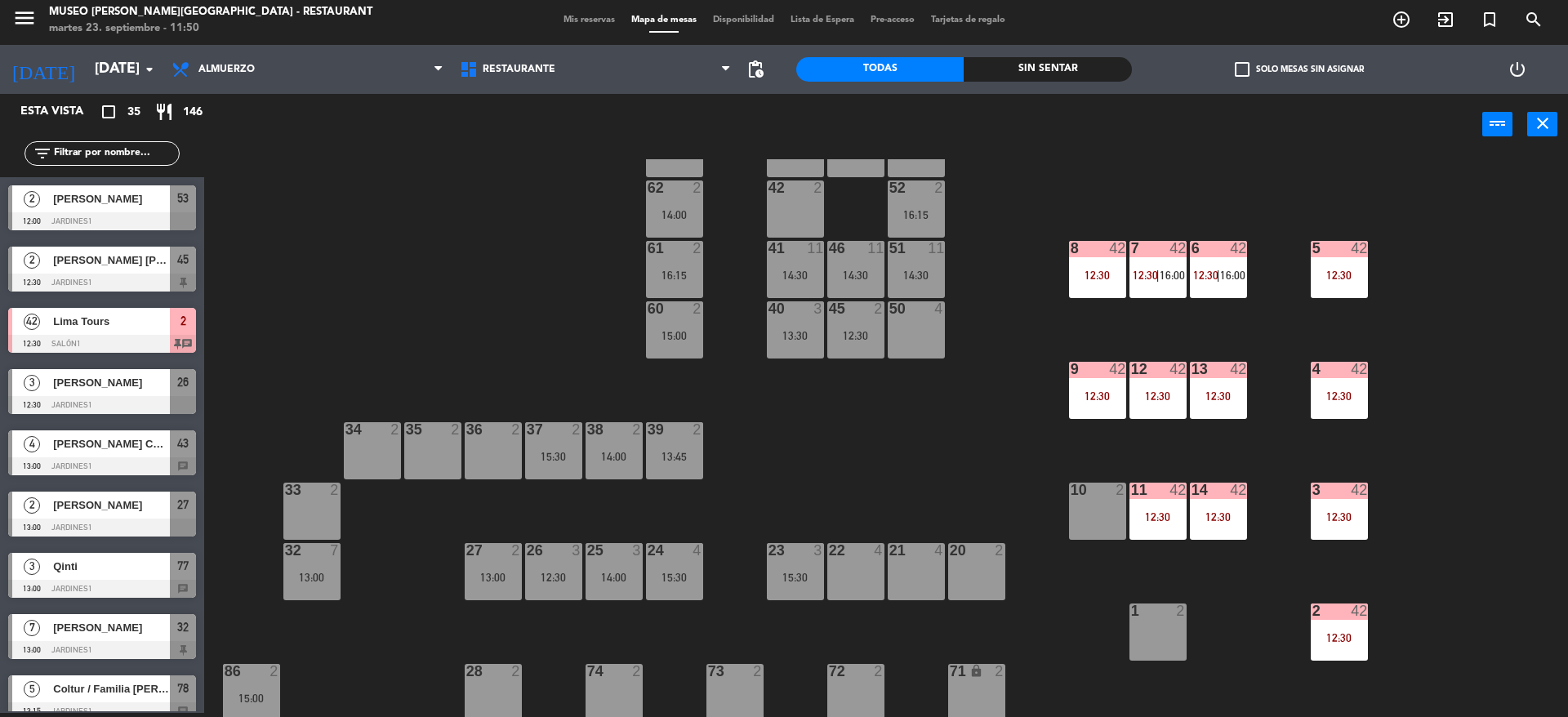
scroll to position [130, 0]
click at [933, 269] on div "14:30" at bounding box center [917, 274] width 57 height 11
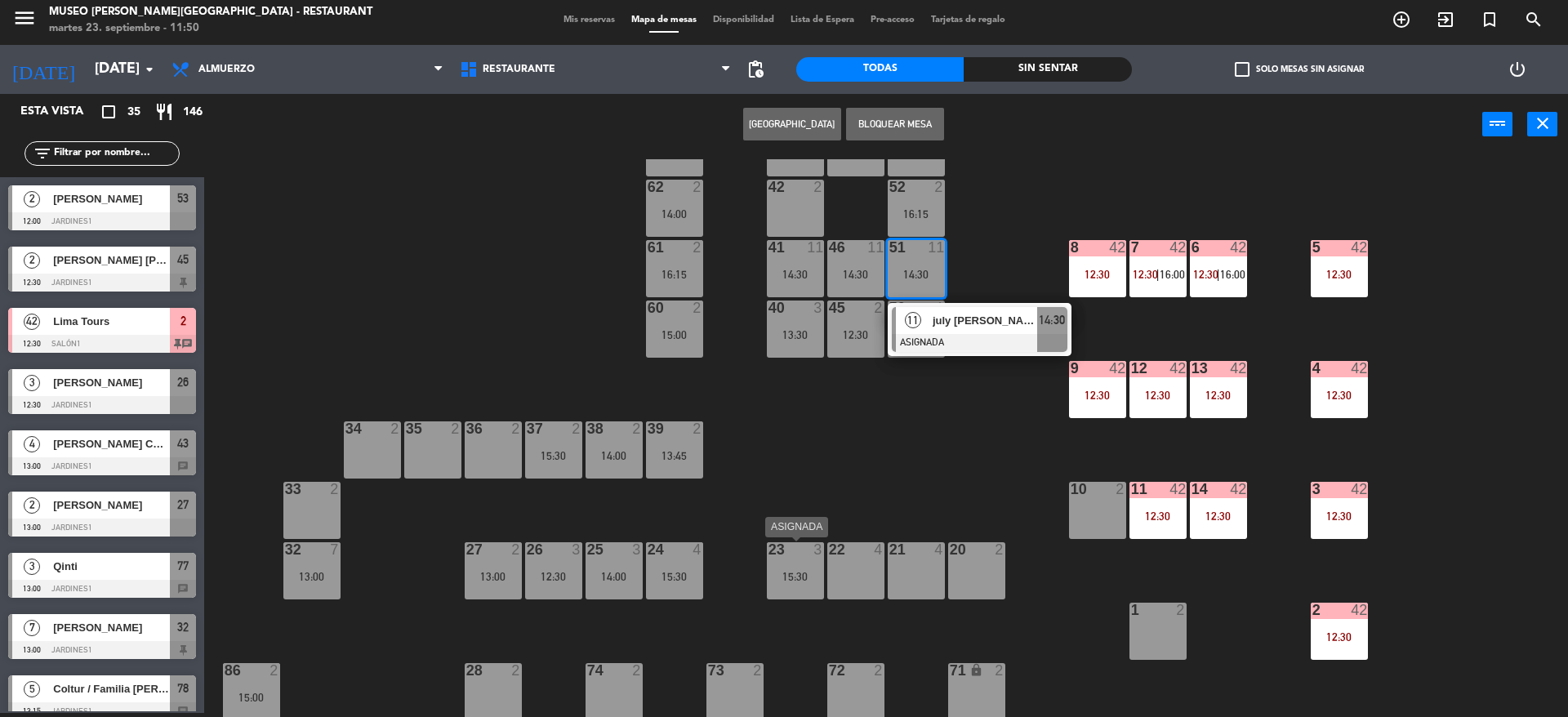
click at [828, 551] on div "3" at bounding box center [822, 550] width 27 height 15
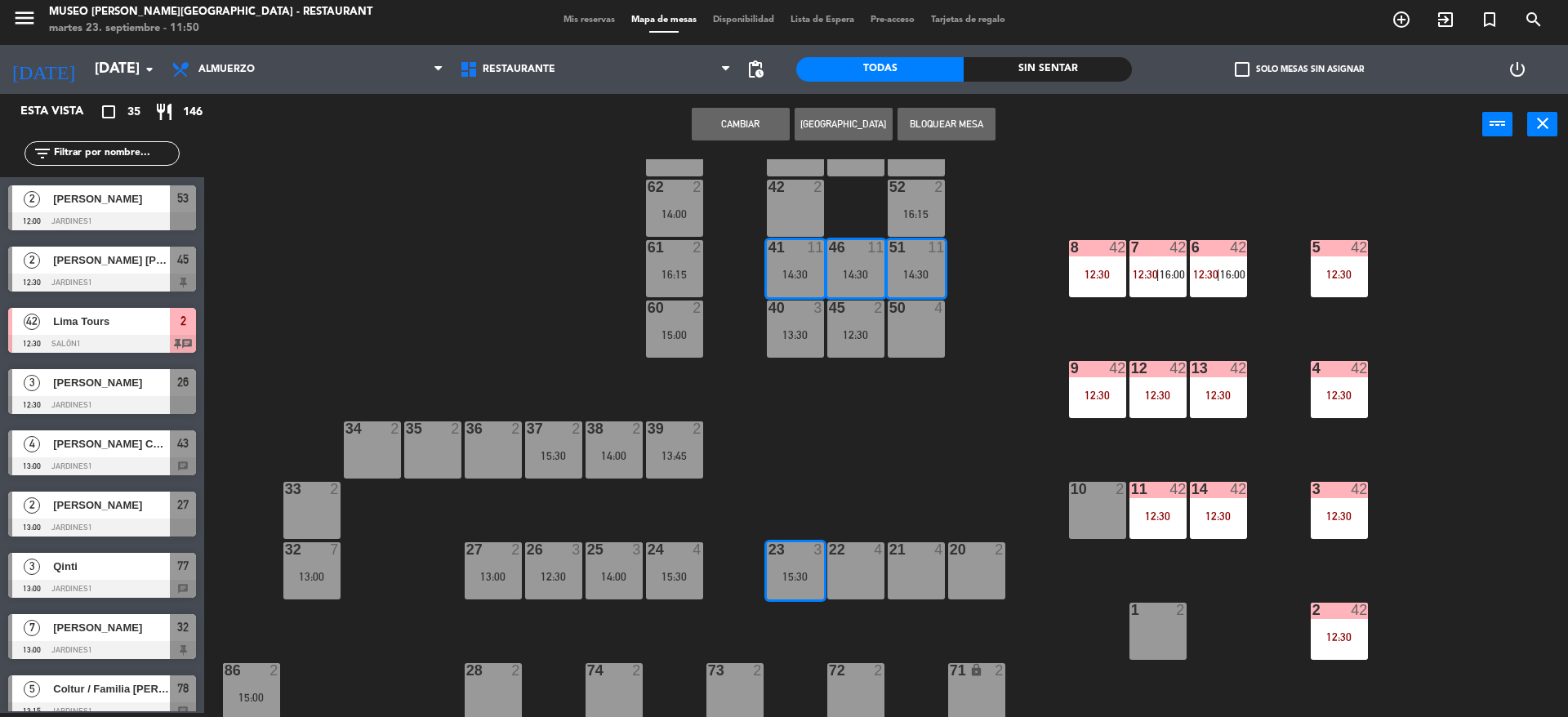
click at [851, 485] on div "44 5 49 2 16:15 54 5 64 2 16:15 48 2 15:00 53 2 12:00 63 2 43 4 13:00 62 2 14:0…" at bounding box center [894, 438] width 1349 height 558
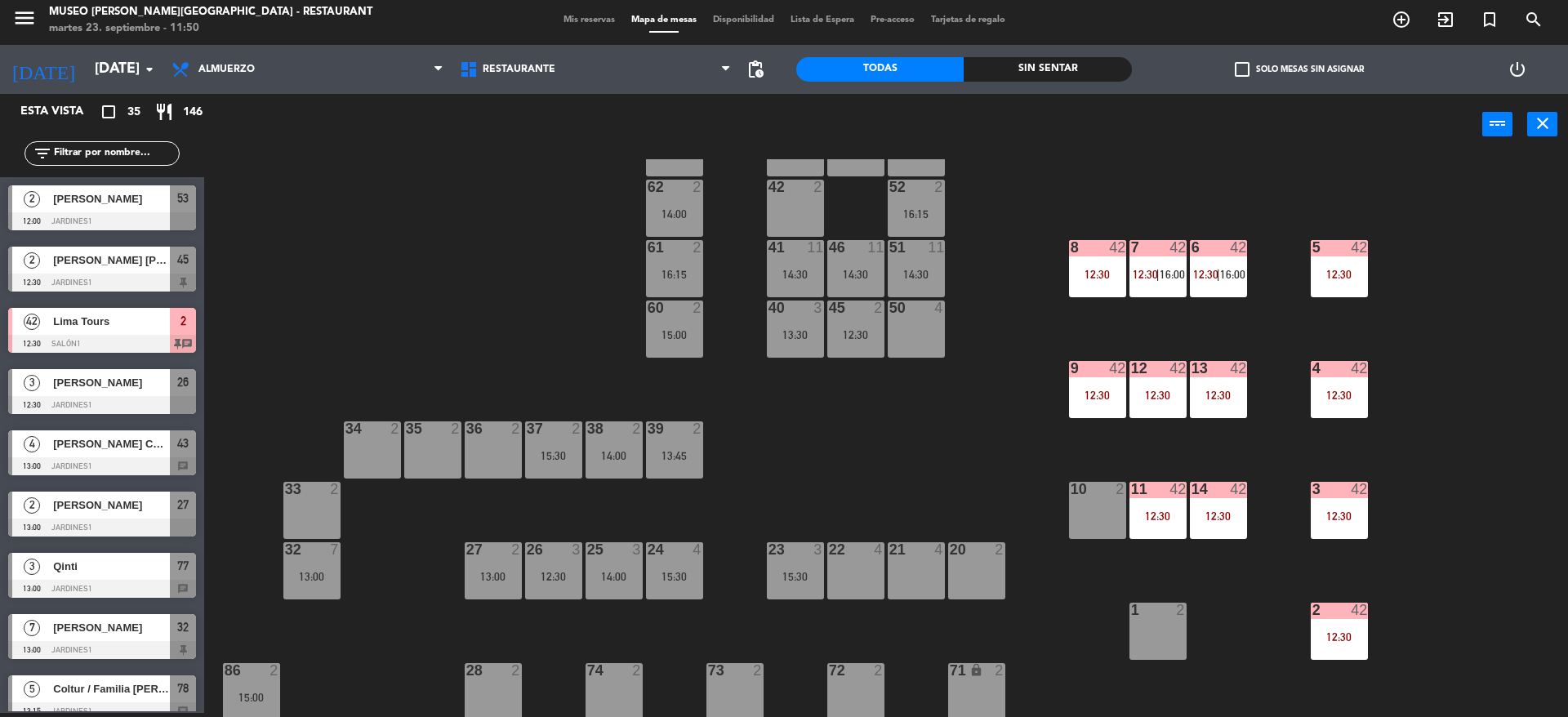
click at [787, 588] on div "23 3 15:30" at bounding box center [795, 570] width 57 height 57
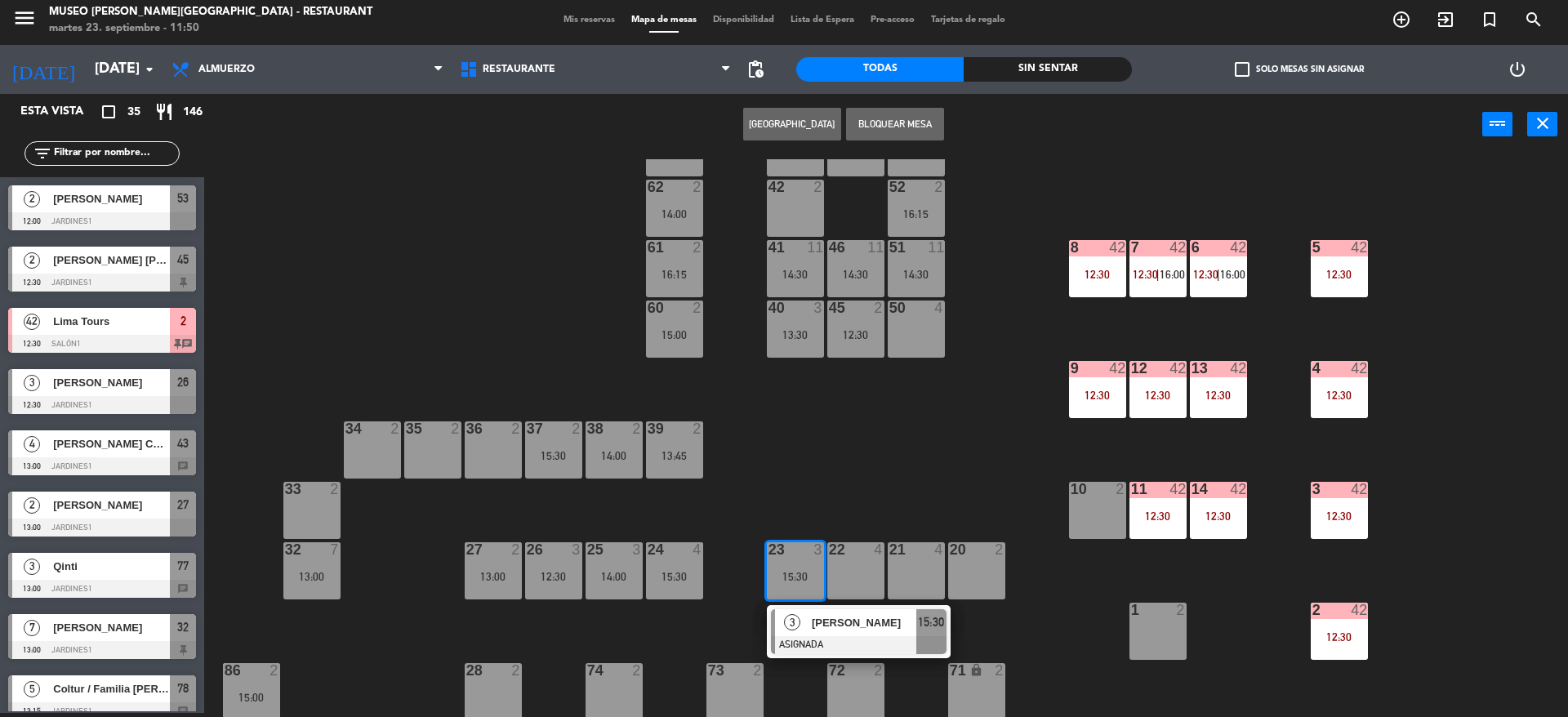
click at [830, 632] on div "[PERSON_NAME]" at bounding box center [863, 622] width 106 height 27
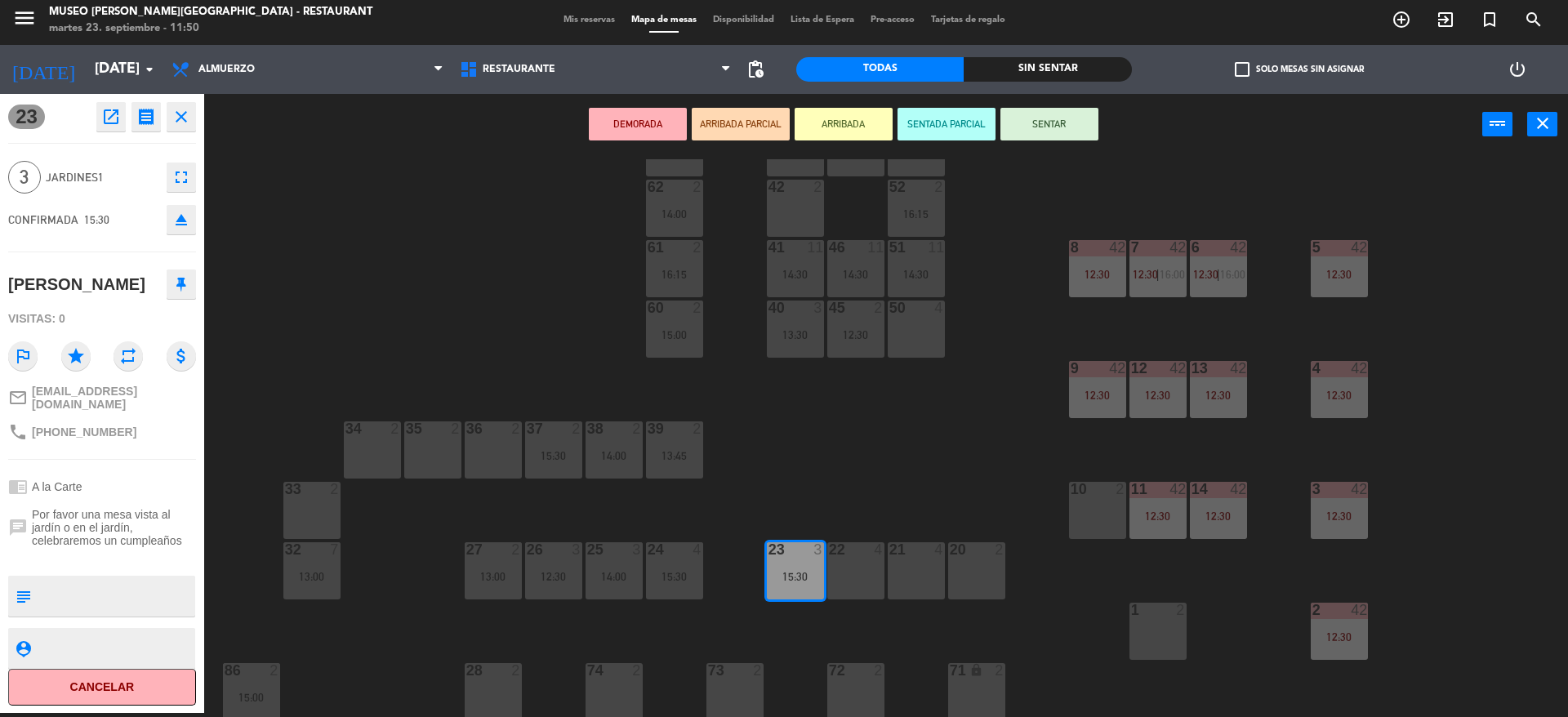
click at [1168, 402] on div "12 42 12:30" at bounding box center [1158, 389] width 57 height 57
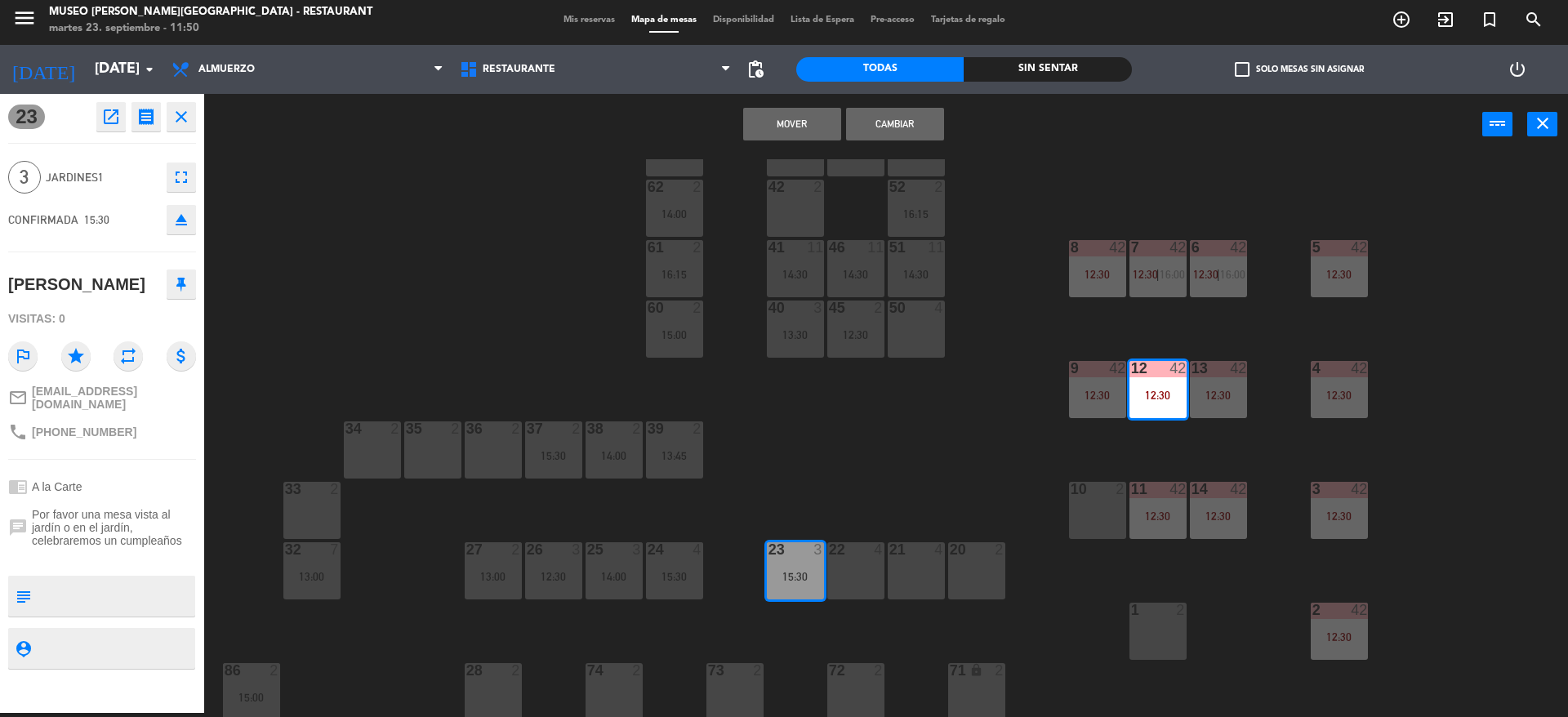
click at [772, 124] on button "Mover" at bounding box center [792, 124] width 98 height 33
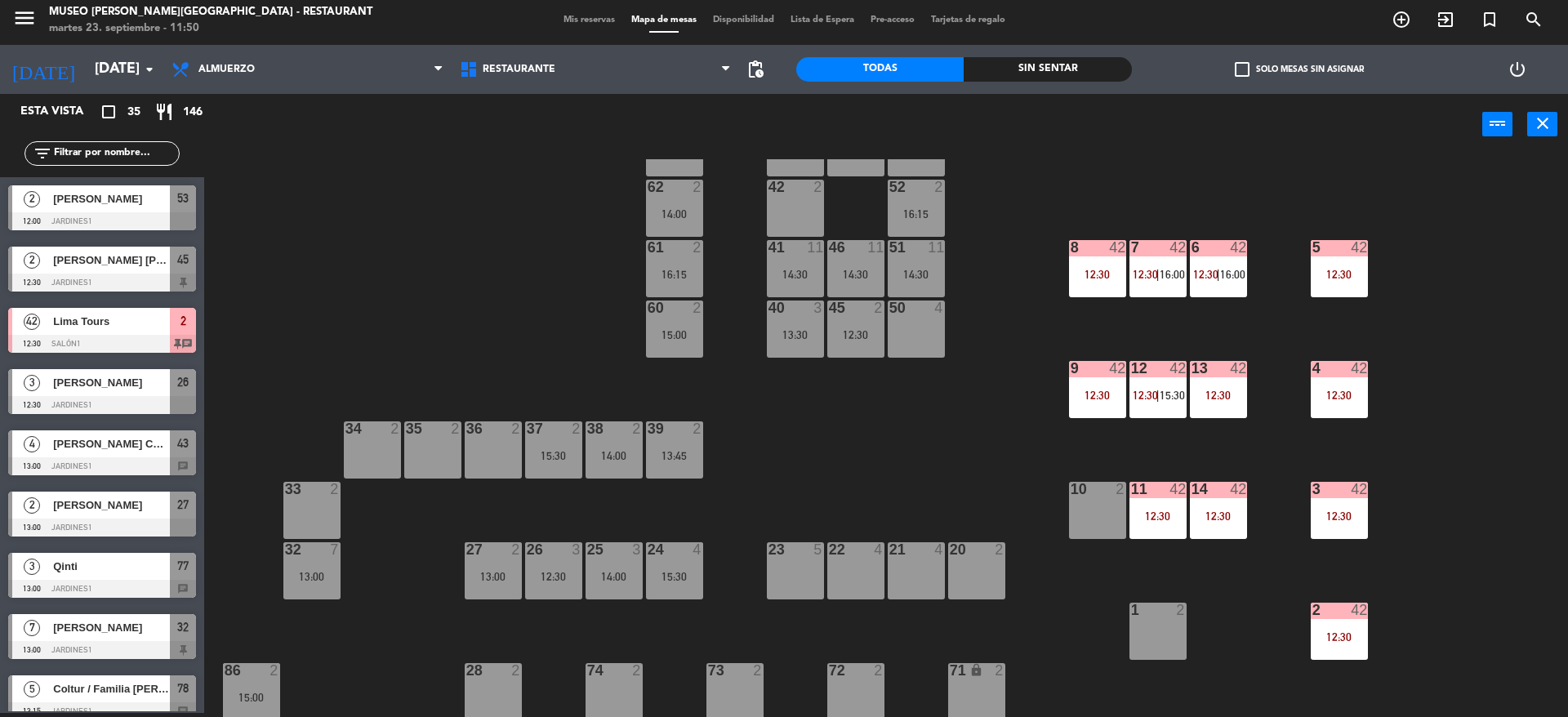
scroll to position [4, 0]
click at [919, 277] on div "14:30" at bounding box center [917, 274] width 57 height 11
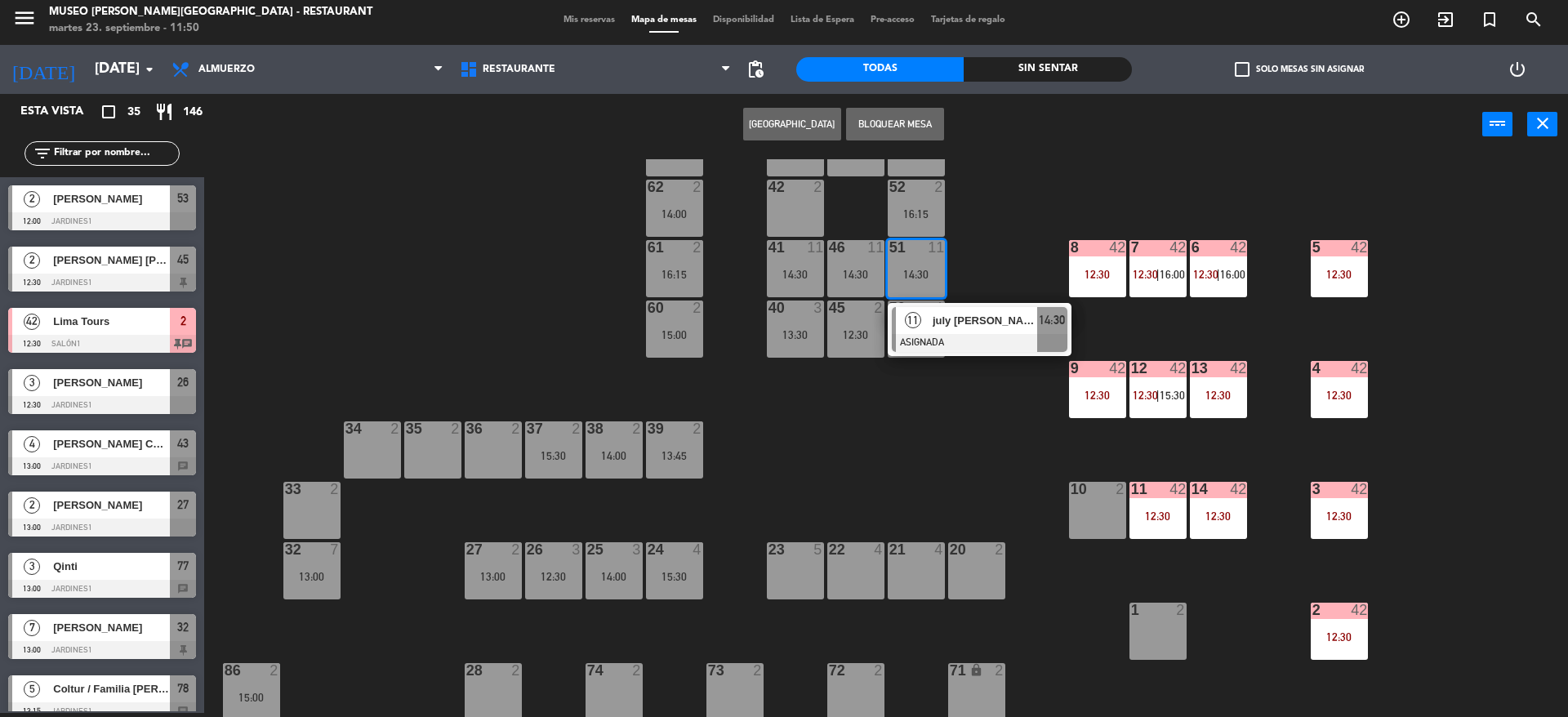
click at [965, 313] on span "july [PERSON_NAME]" at bounding box center [984, 320] width 104 height 17
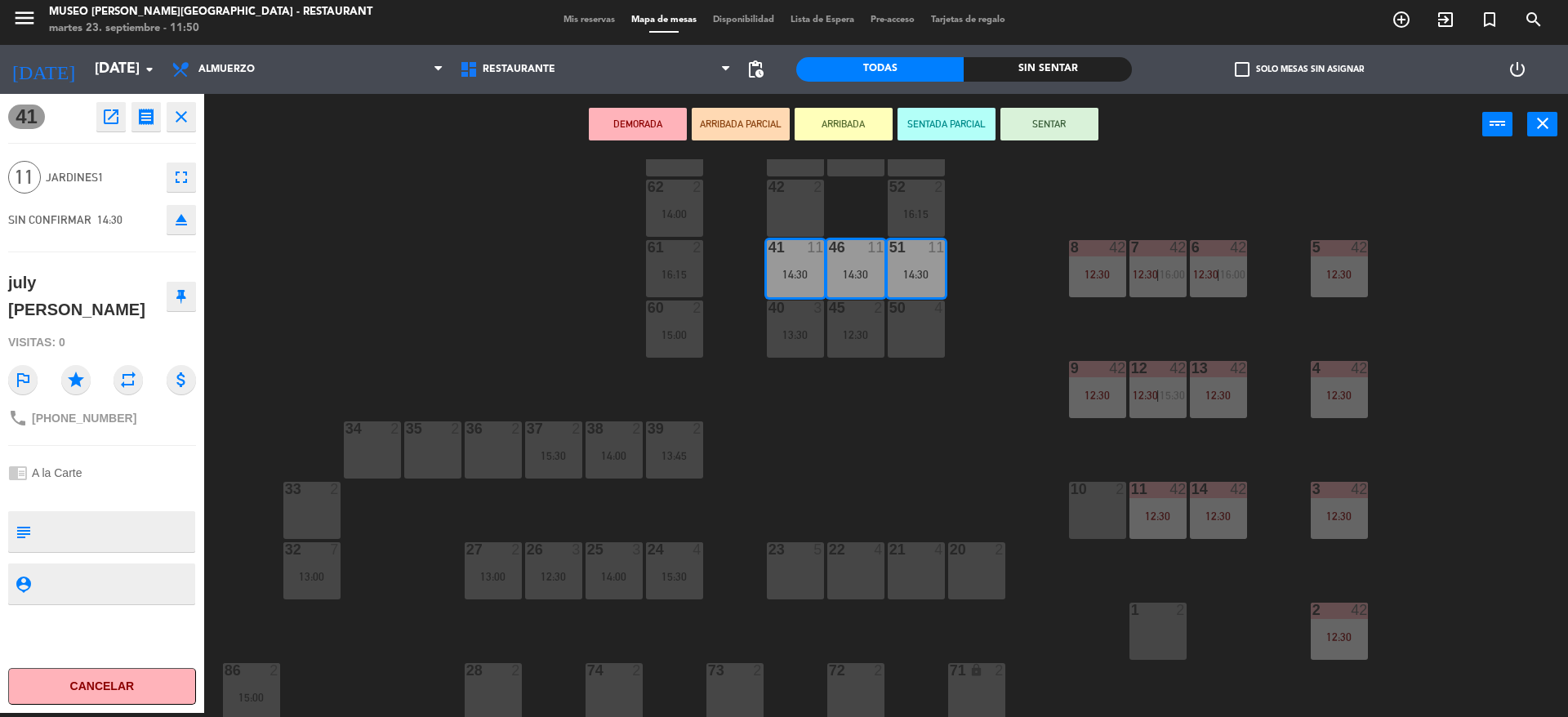
click at [905, 570] on div "21 4" at bounding box center [917, 570] width 57 height 57
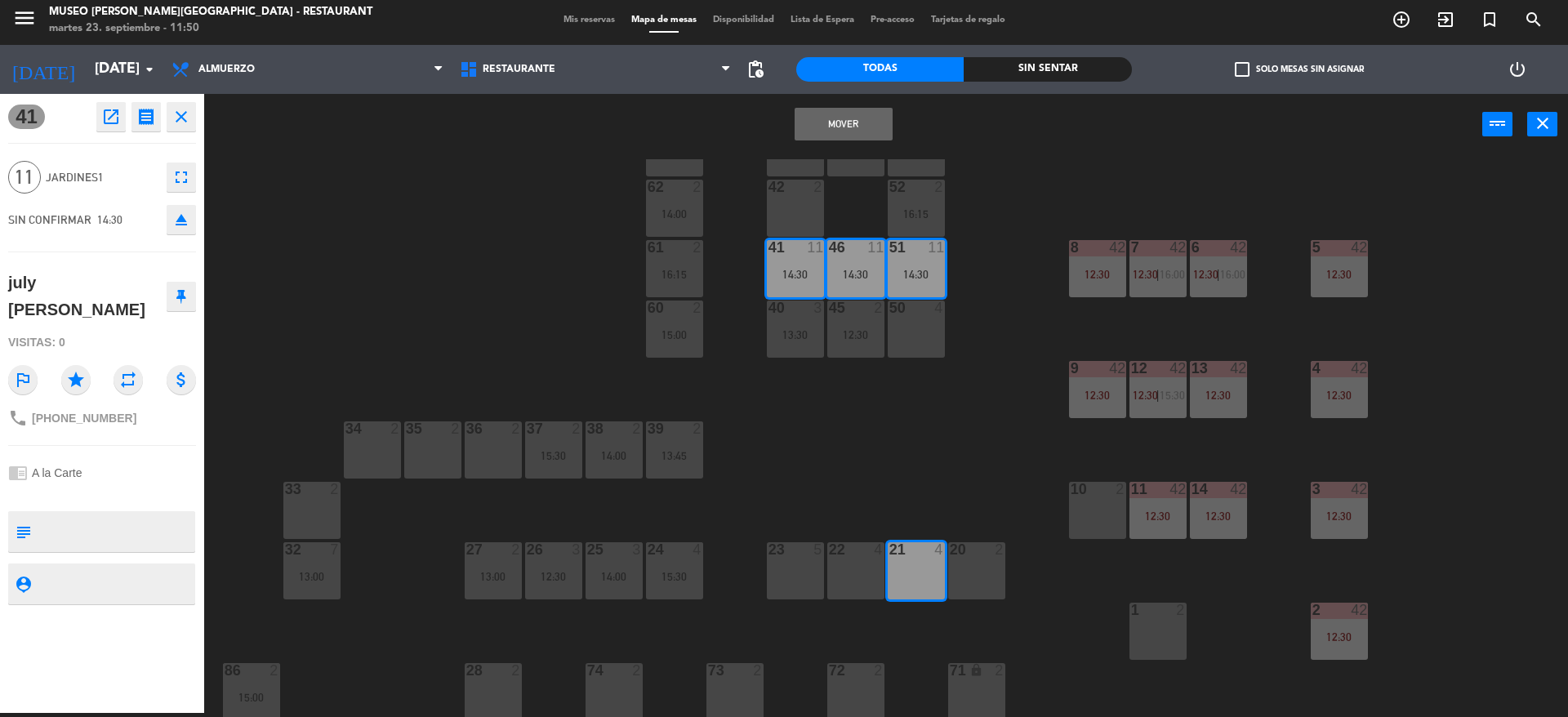
click at [875, 565] on div "22 4" at bounding box center [855, 570] width 57 height 57
click at [792, 552] on div at bounding box center [795, 550] width 27 height 15
click at [830, 110] on button "Mover y Unir" at bounding box center [844, 124] width 98 height 33
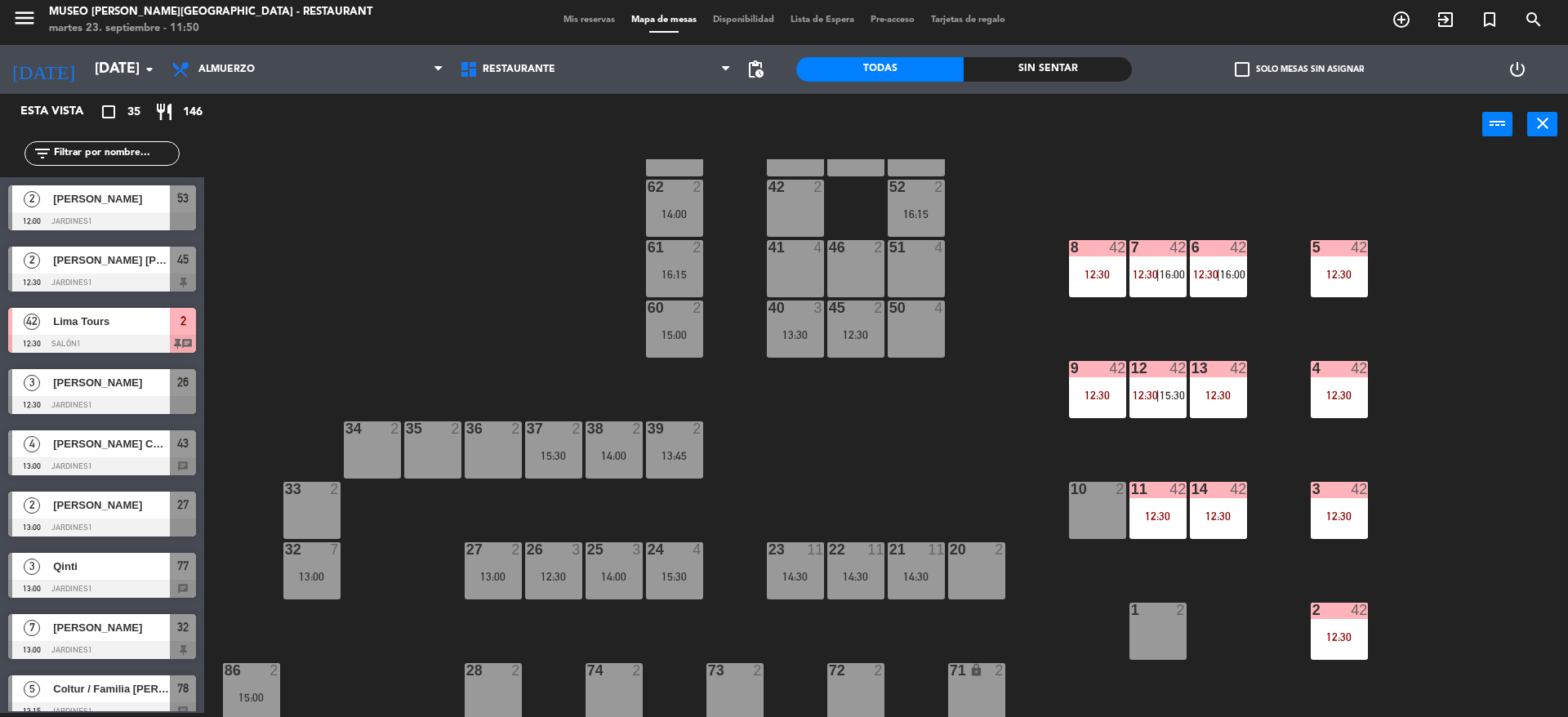
scroll to position [0, 0]
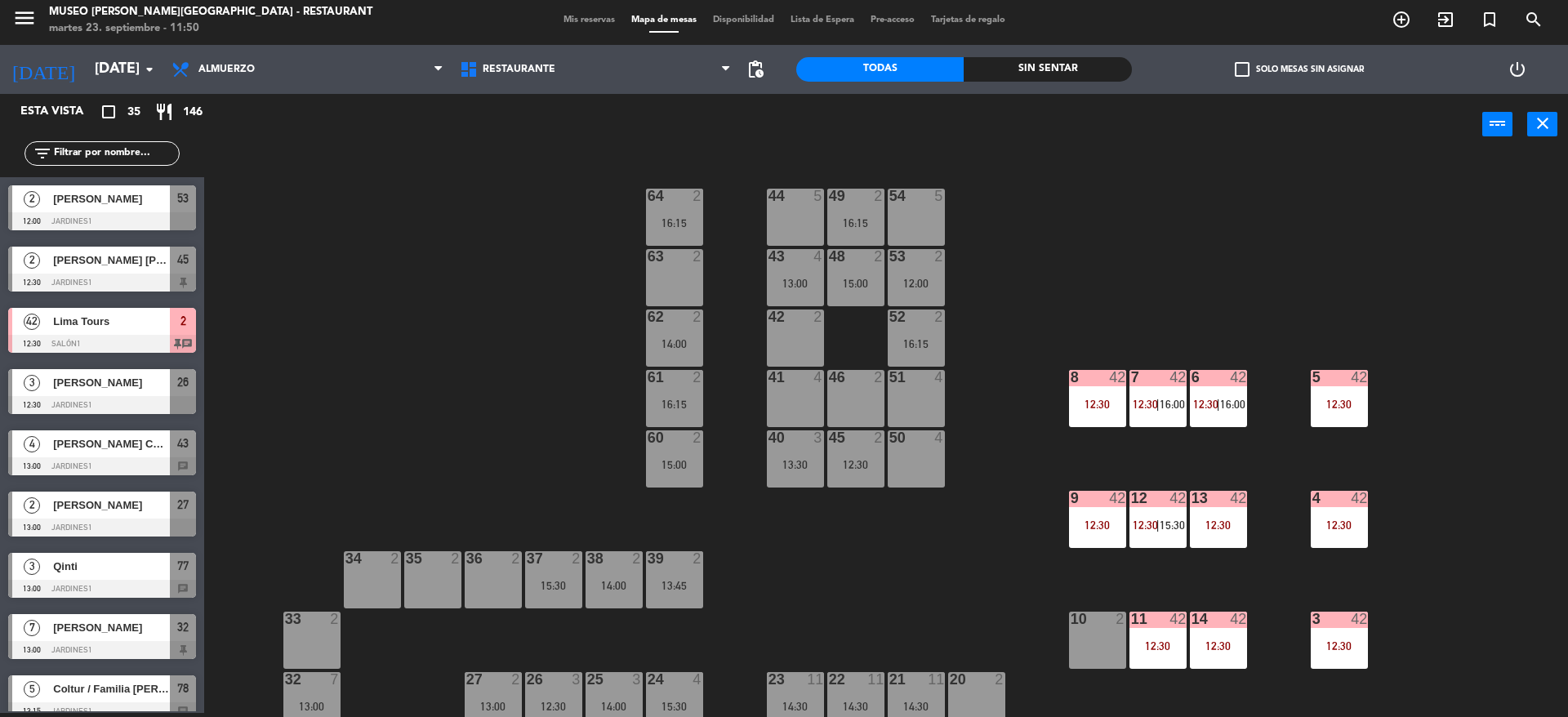
click at [867, 272] on div "48 2 15:00" at bounding box center [855, 277] width 57 height 57
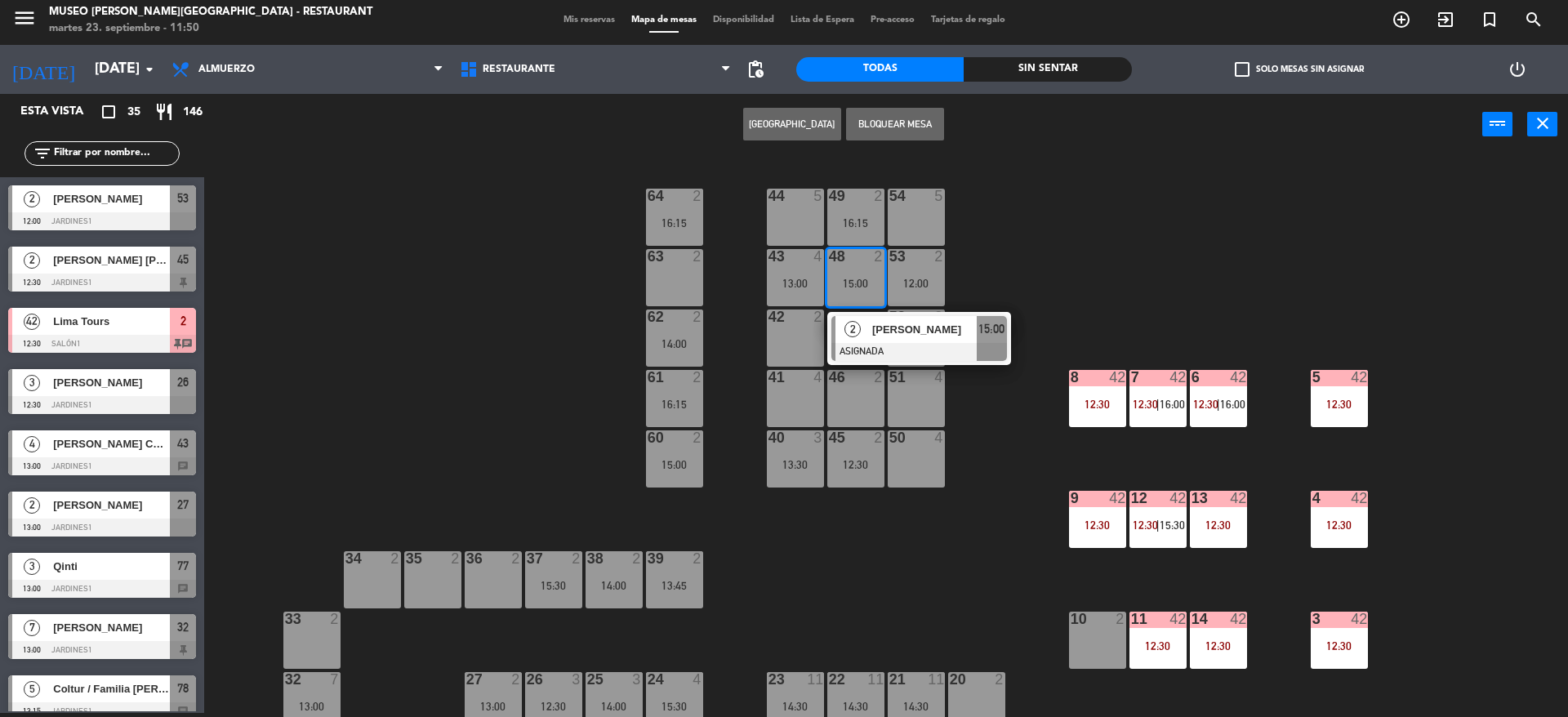
click at [667, 261] on div at bounding box center [674, 257] width 27 height 15
click at [748, 127] on button "Mover" at bounding box center [741, 124] width 98 height 33
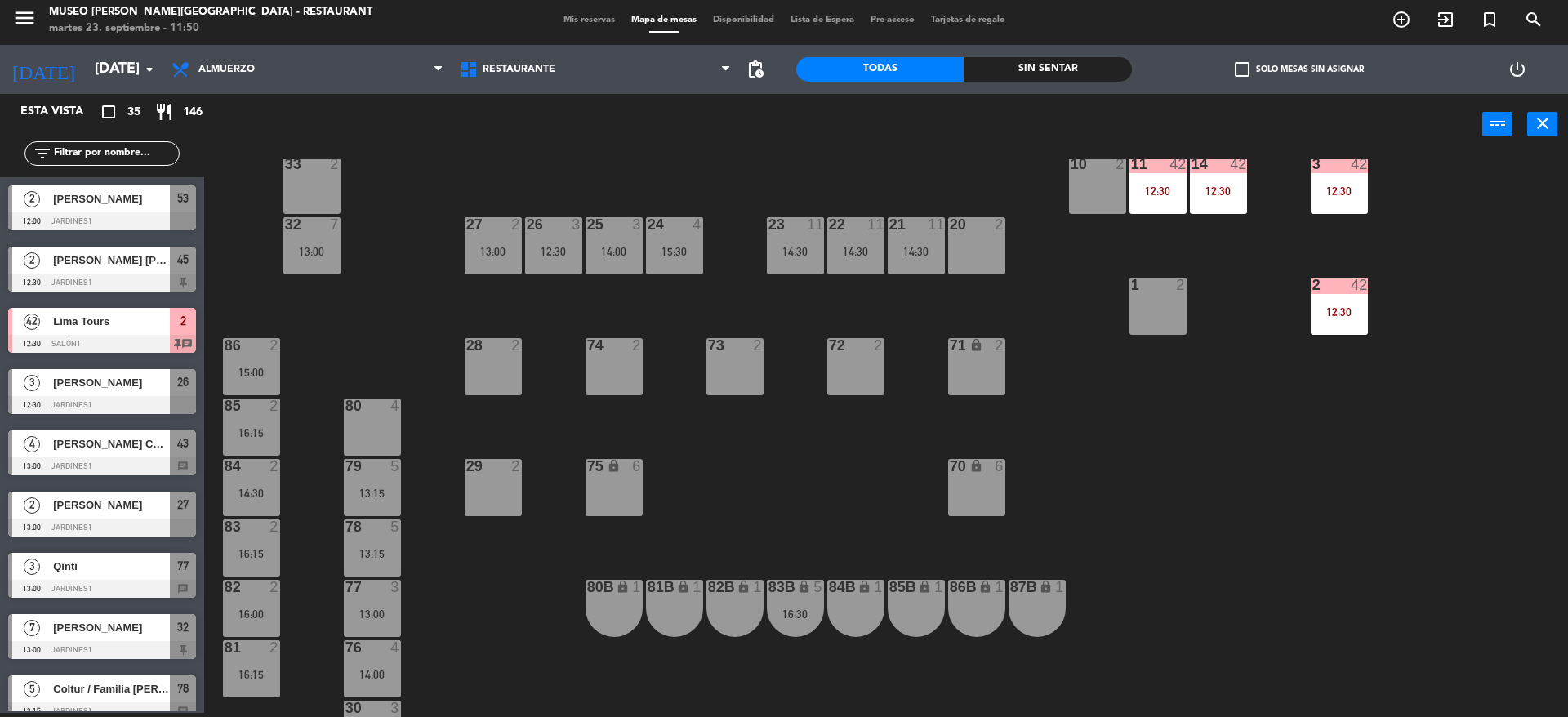
scroll to position [558, 0]
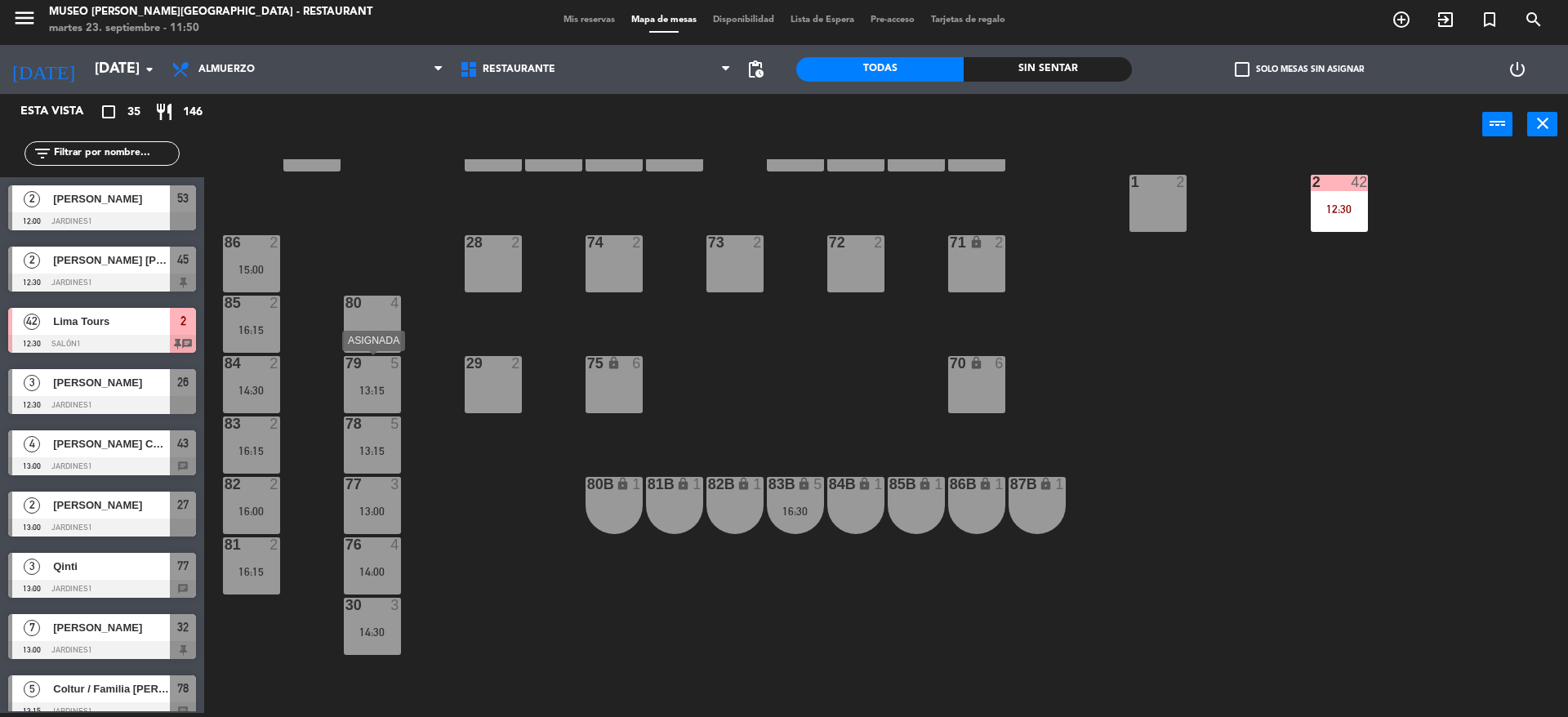
click at [359, 384] on div "13:15" at bounding box center [372, 390] width 57 height 11
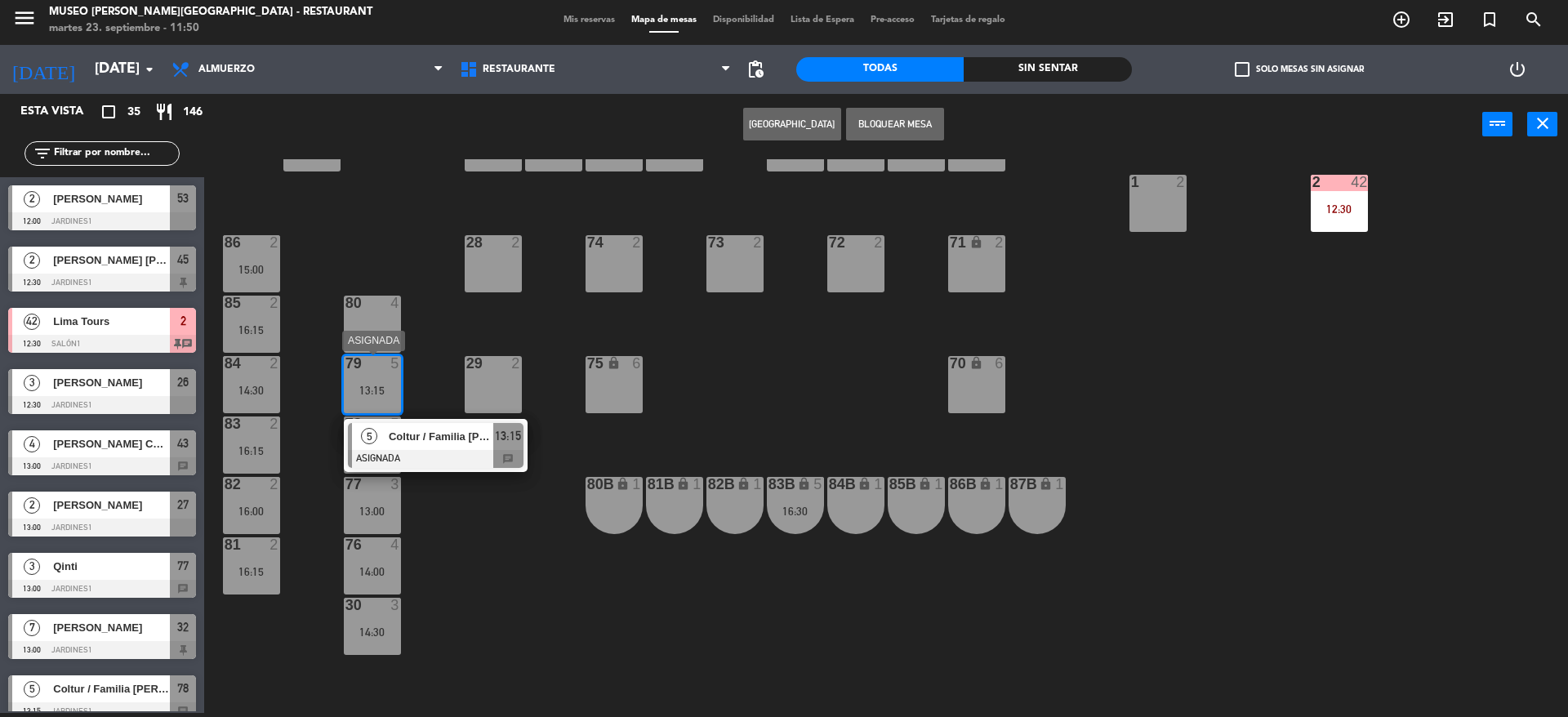
click at [413, 429] on span "Coltur / Familia [PERSON_NAME] x 4" at bounding box center [441, 436] width 104 height 17
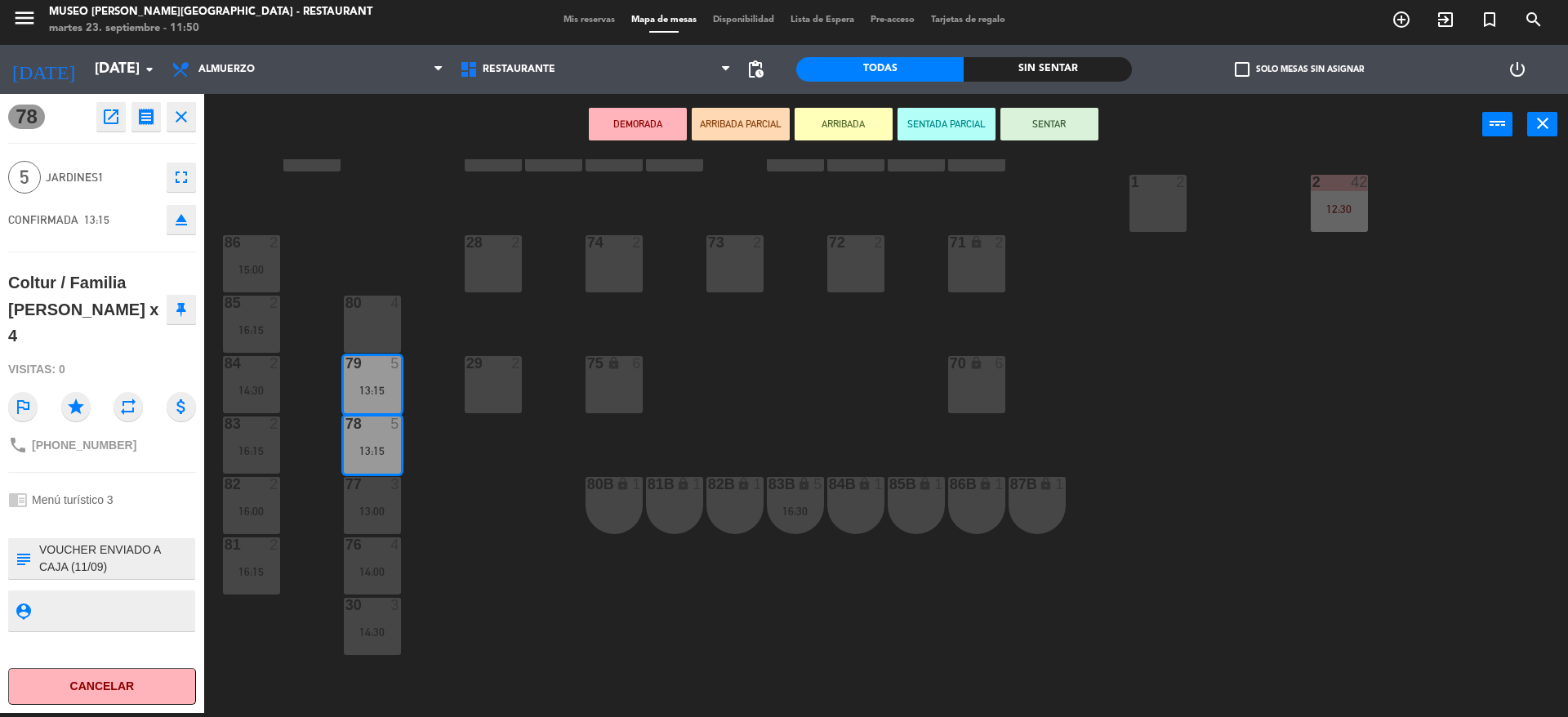
scroll to position [0, 0]
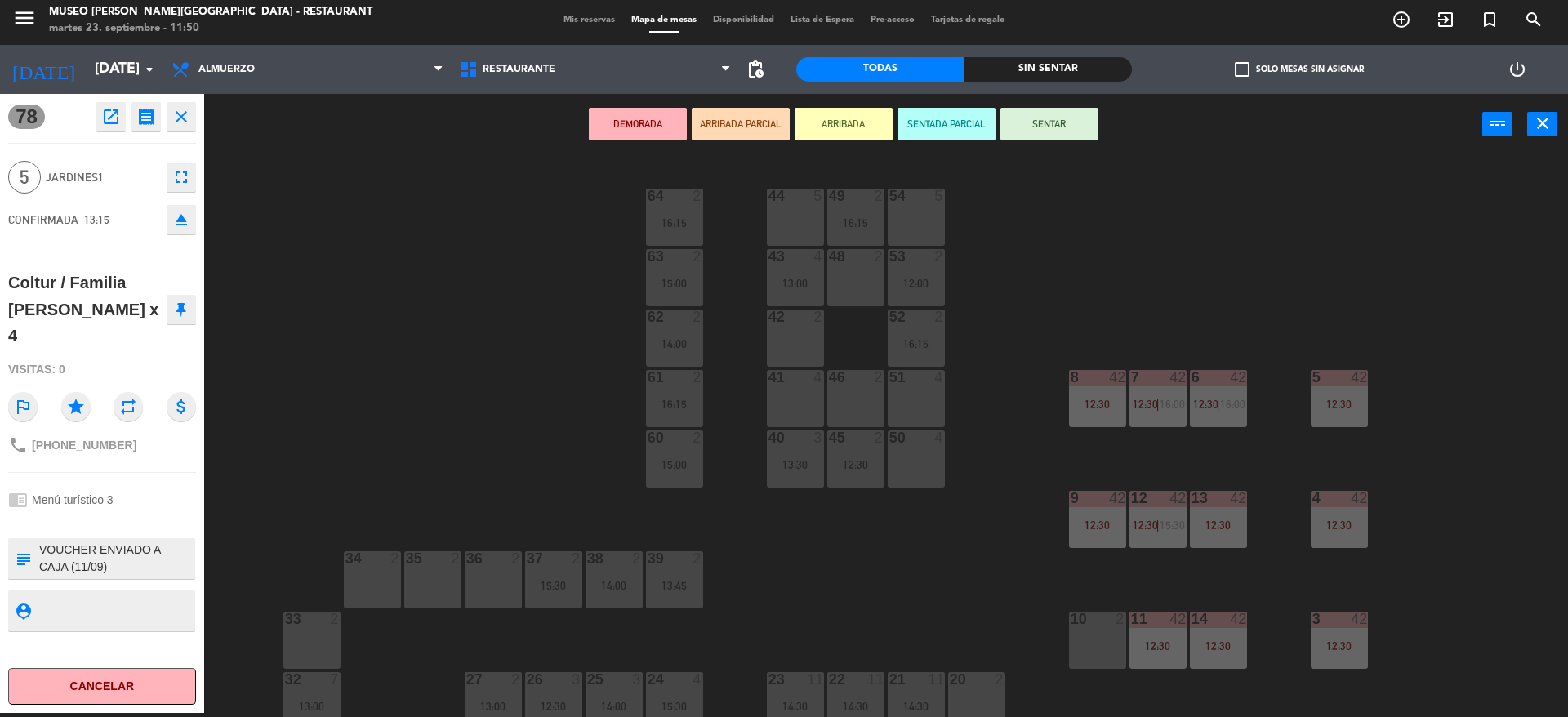
click at [793, 203] on div "44 5" at bounding box center [795, 196] width 57 height 16
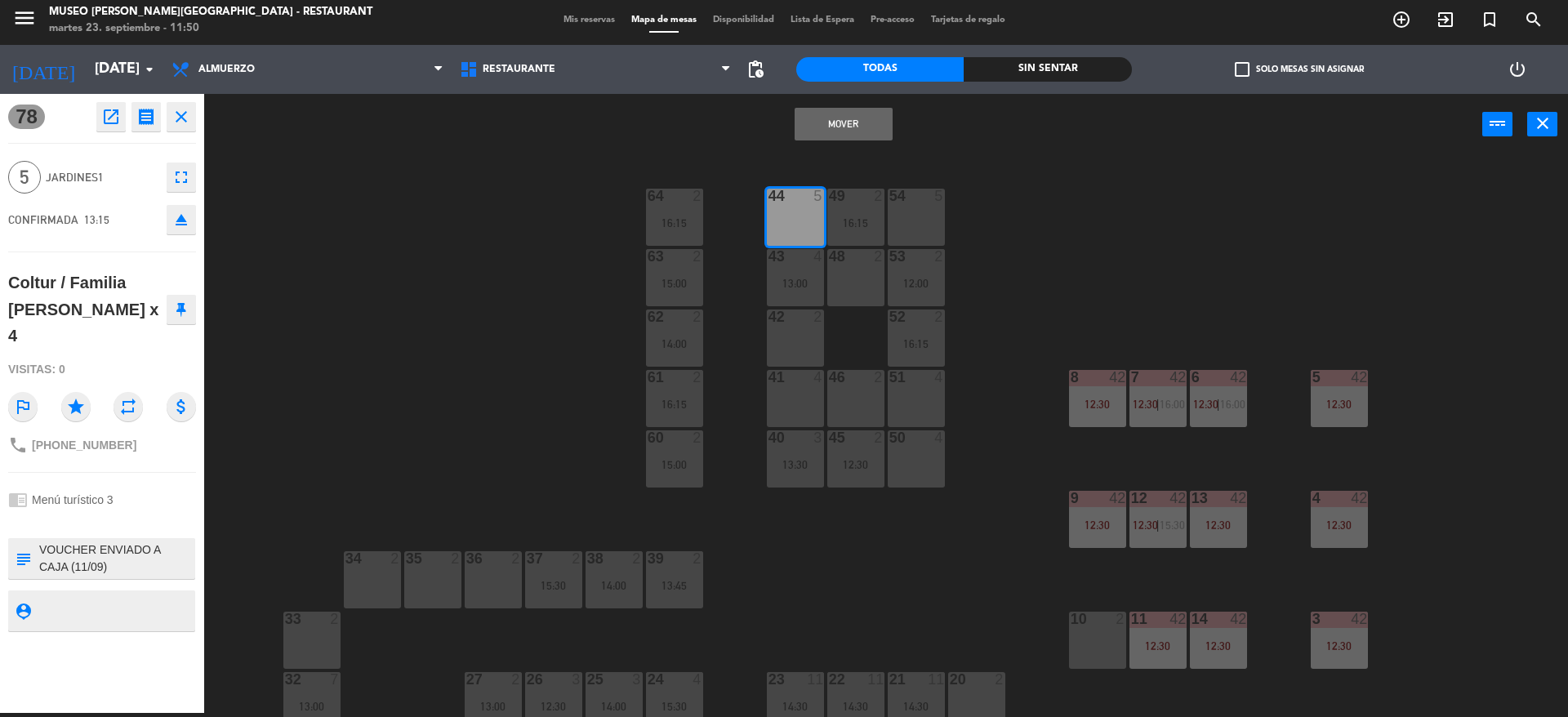
click at [839, 116] on button "Mover" at bounding box center [844, 124] width 98 height 33
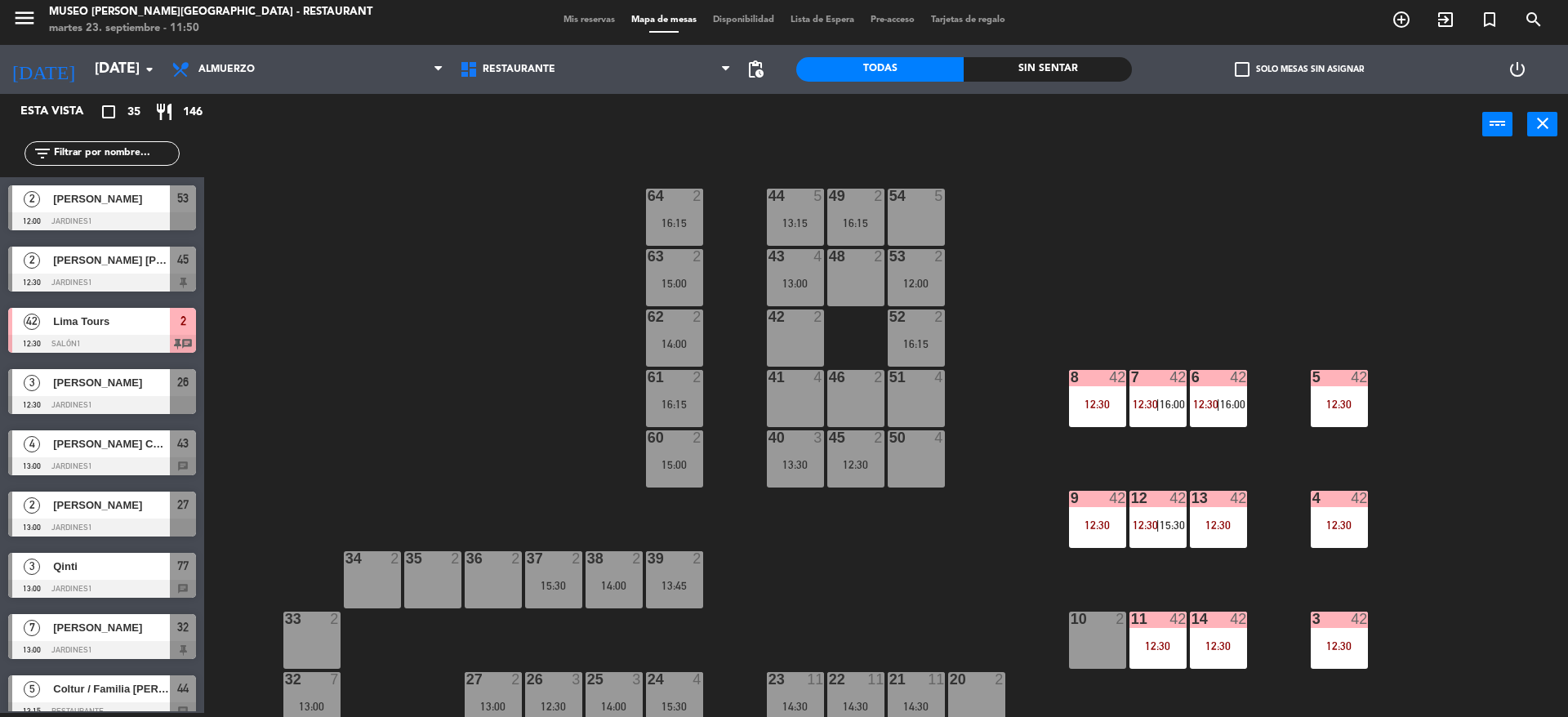
scroll to position [4, 0]
click at [788, 221] on div "13:15" at bounding box center [795, 223] width 57 height 11
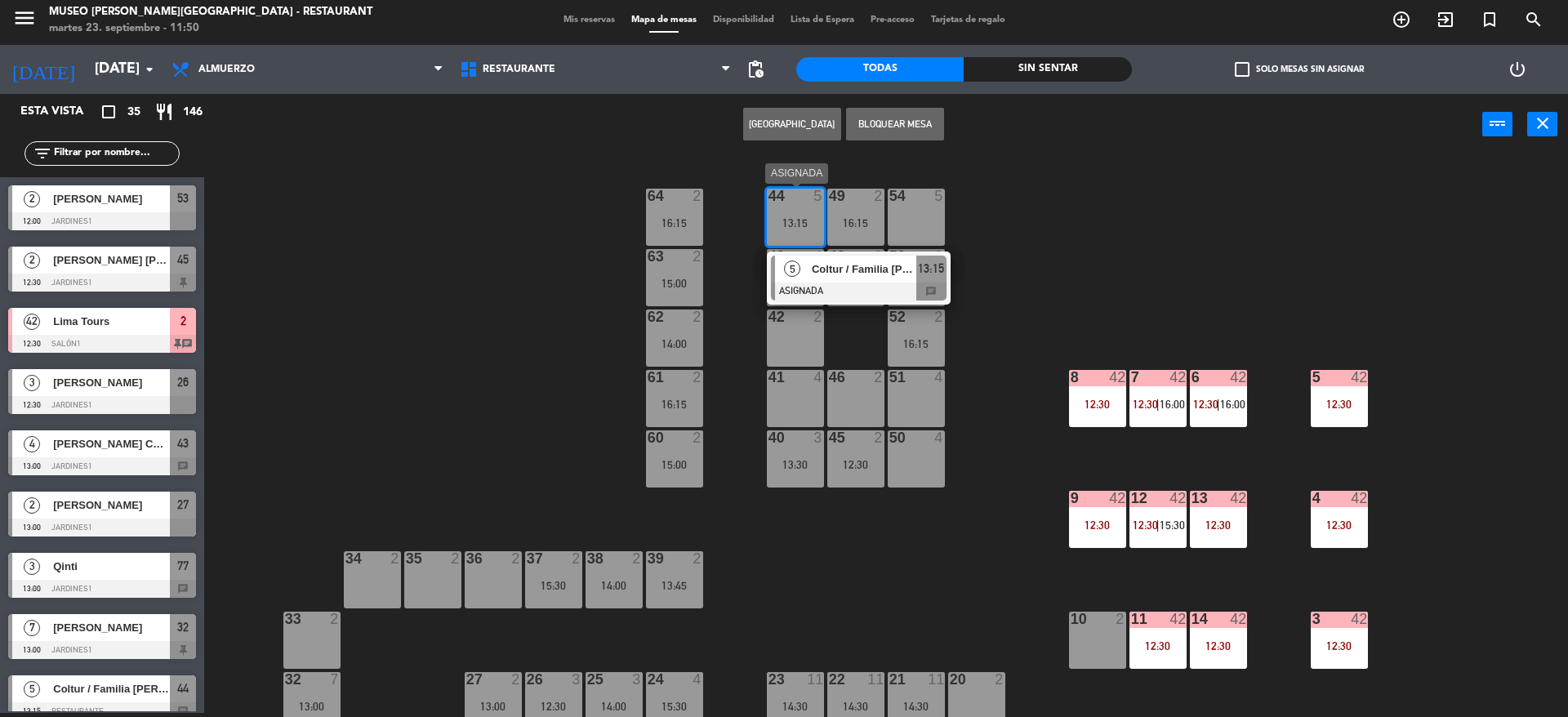
click at [846, 289] on div at bounding box center [858, 291] width 176 height 18
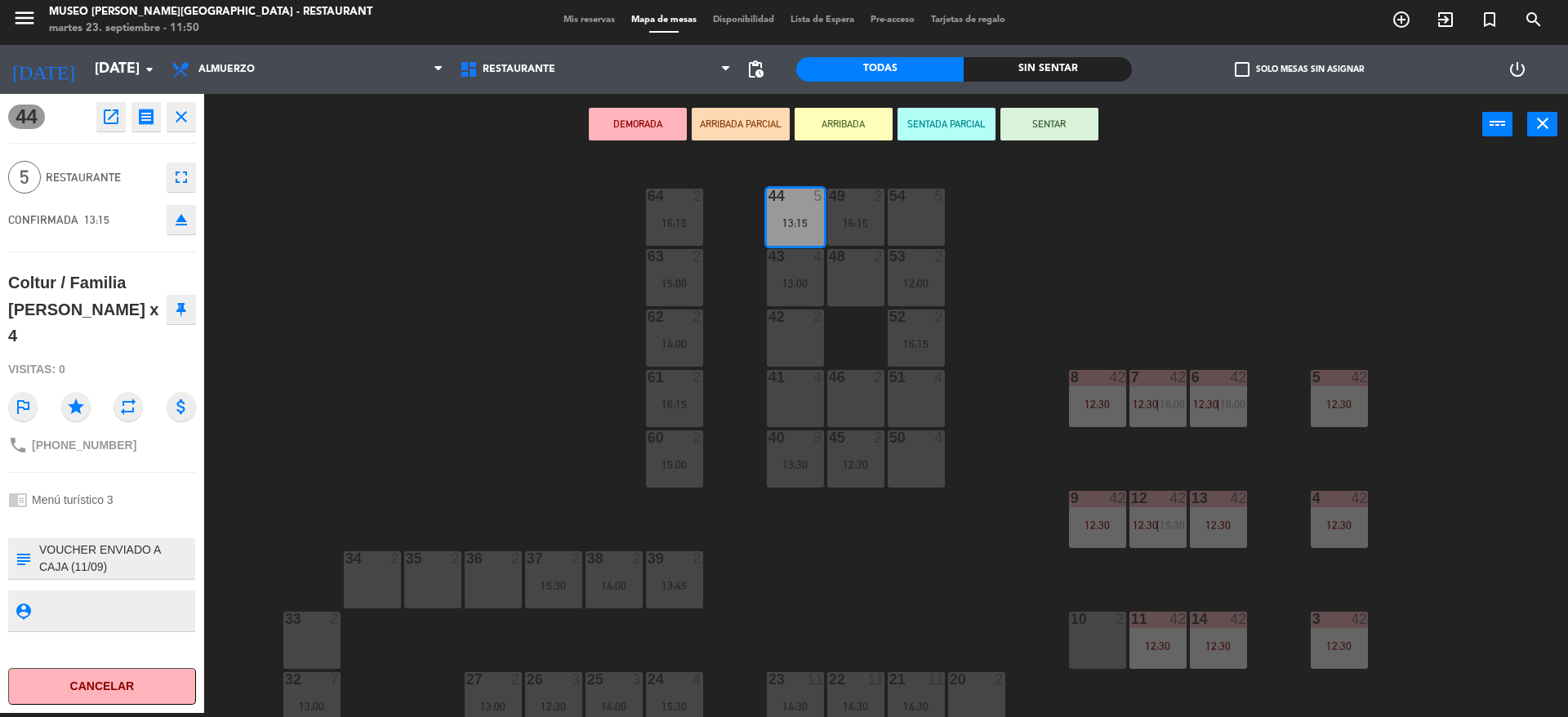
click at [623, 125] on button "DEMORADA" at bounding box center [638, 124] width 98 height 33
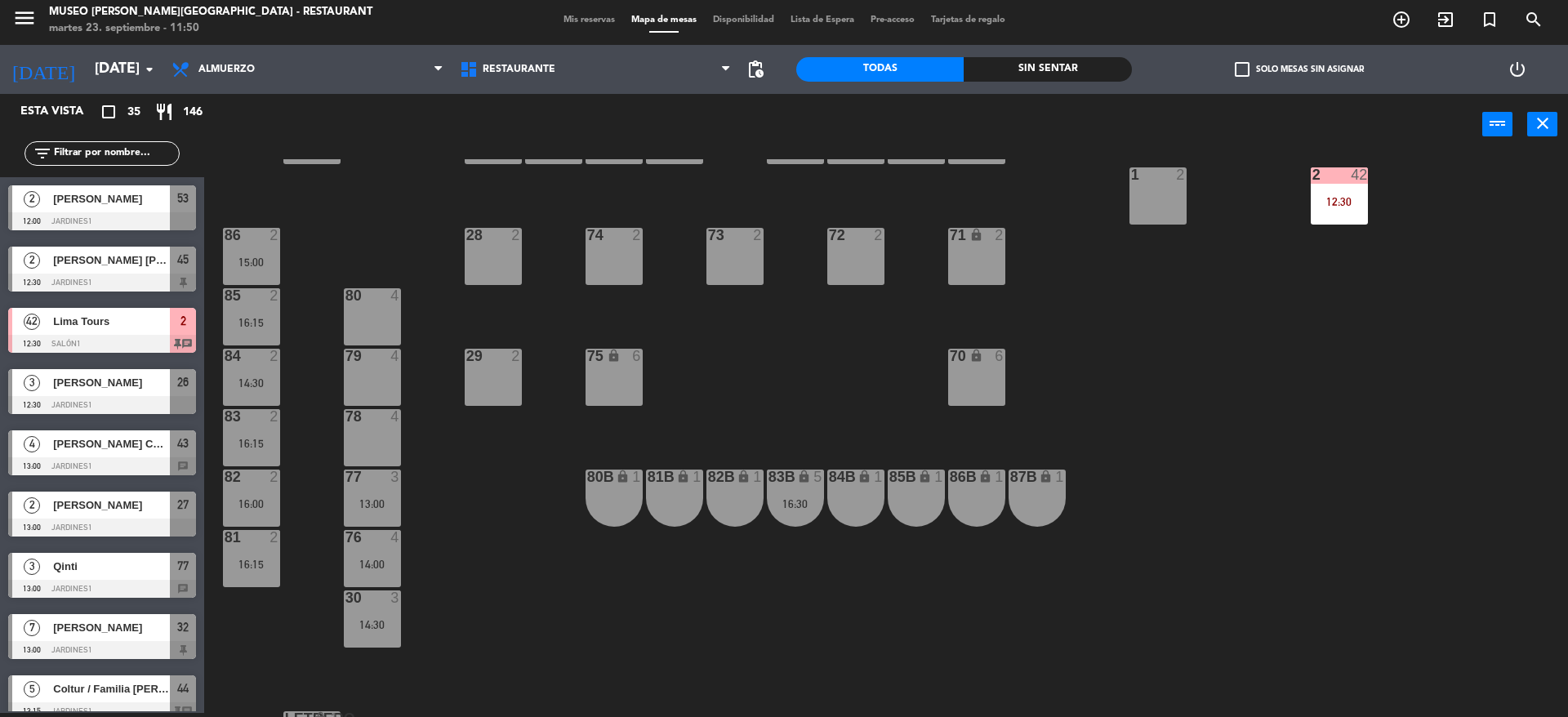
scroll to position [566, 0]
click at [377, 498] on div "13:00" at bounding box center [372, 503] width 57 height 11
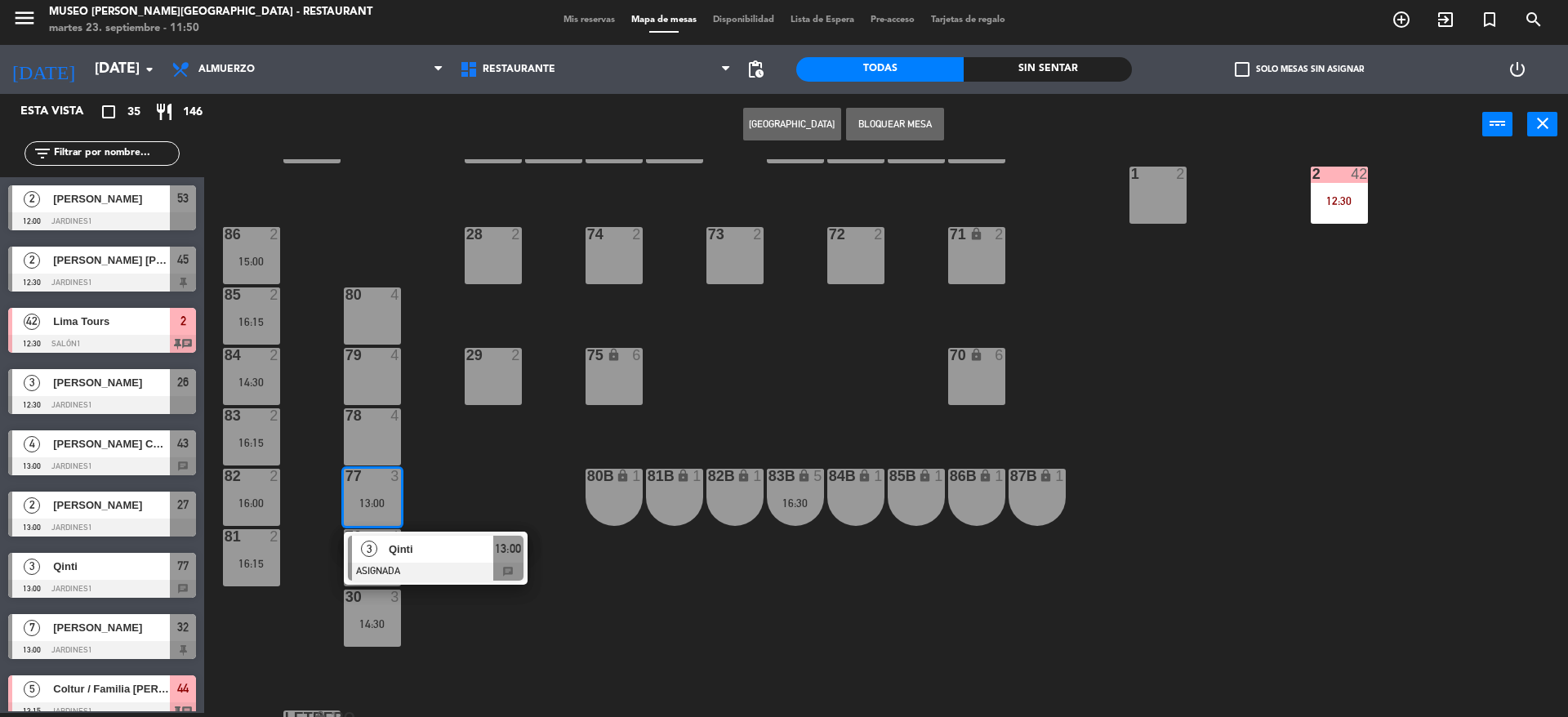
click at [371, 317] on div "80 4" at bounding box center [372, 316] width 57 height 57
click at [714, 113] on button "Mover" at bounding box center [741, 124] width 98 height 33
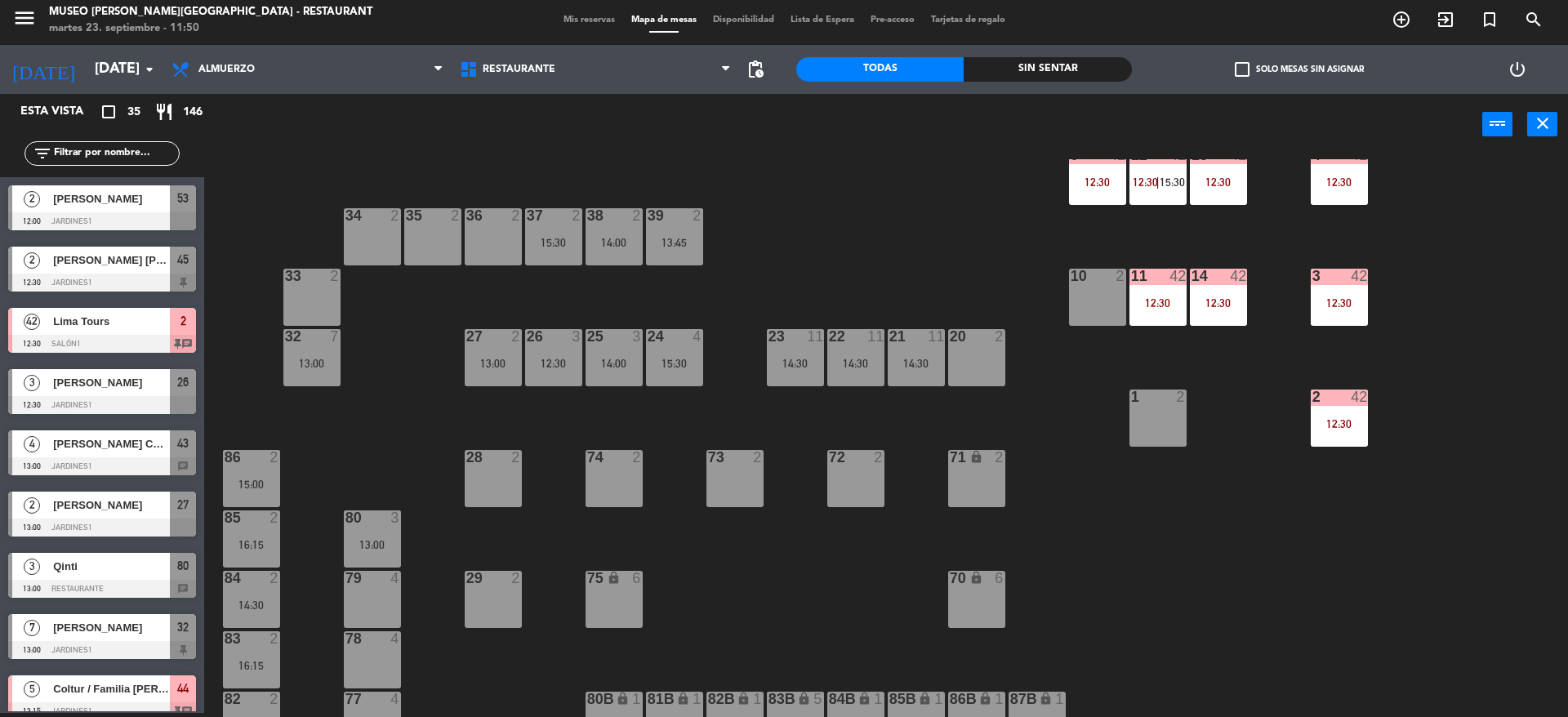
scroll to position [342, 0]
click at [368, 543] on div "13:00" at bounding box center [372, 545] width 57 height 11
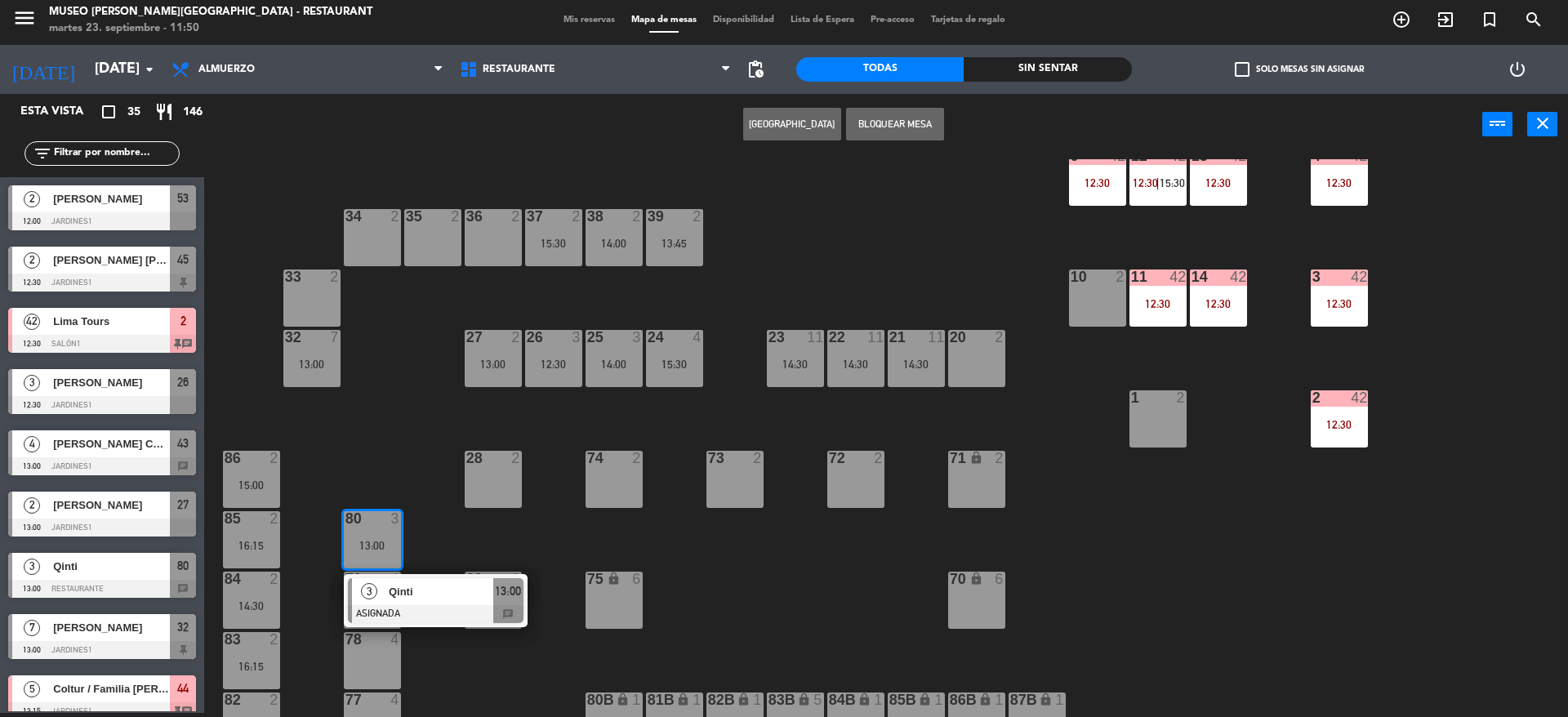
scroll to position [0, 0]
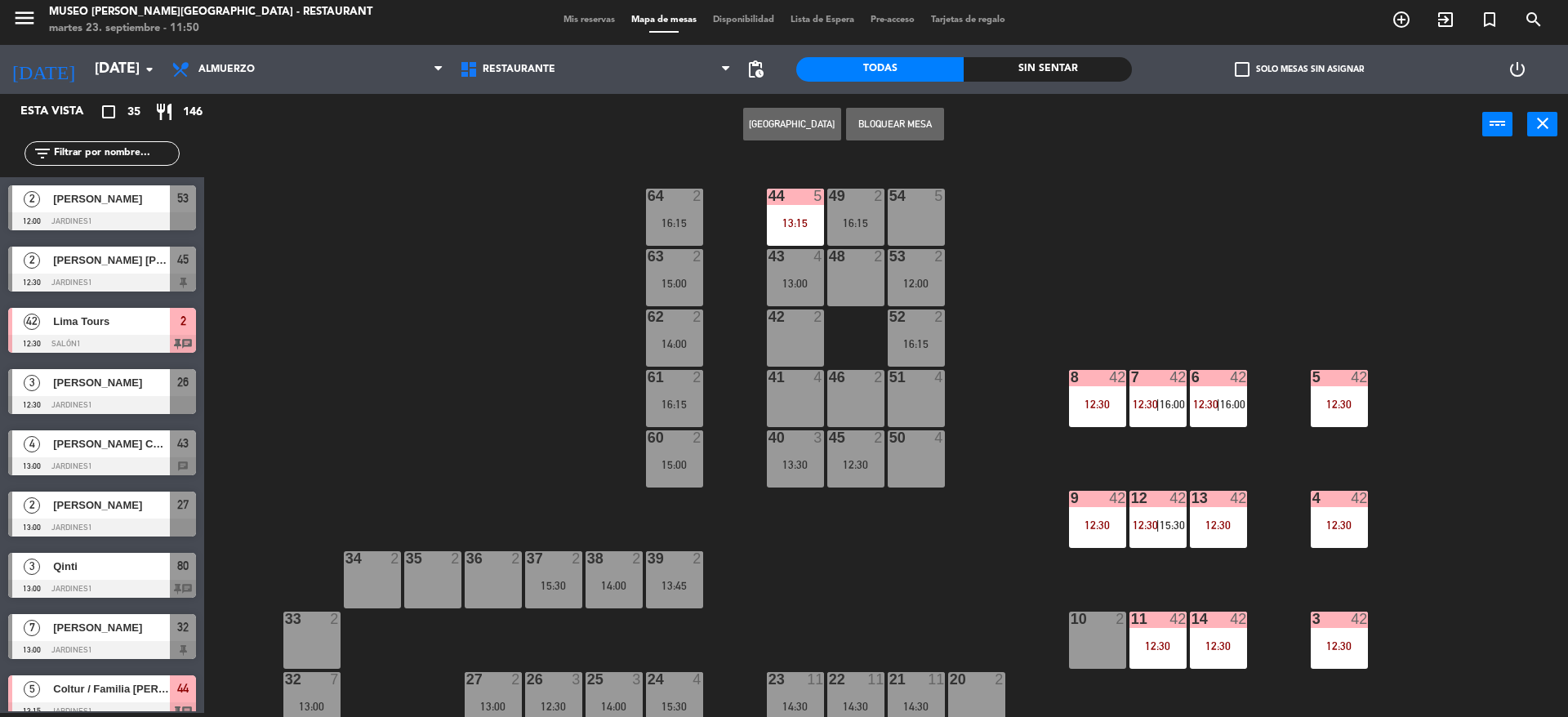
click at [785, 404] on div "41 4" at bounding box center [795, 398] width 57 height 57
click at [732, 125] on button "Mover" at bounding box center [741, 124] width 98 height 33
click at [799, 371] on div at bounding box center [795, 378] width 27 height 15
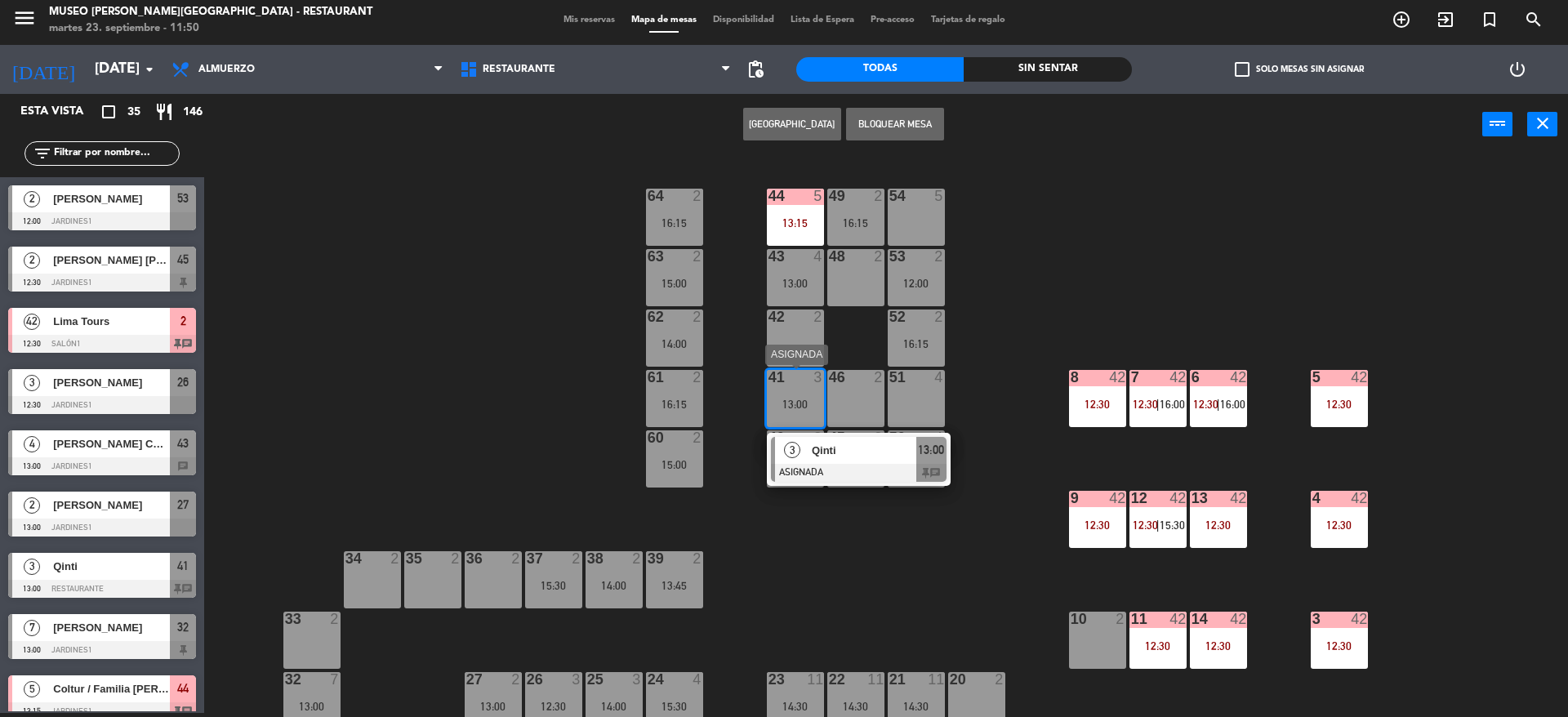
click at [839, 443] on span "Qinti" at bounding box center [864, 450] width 104 height 17
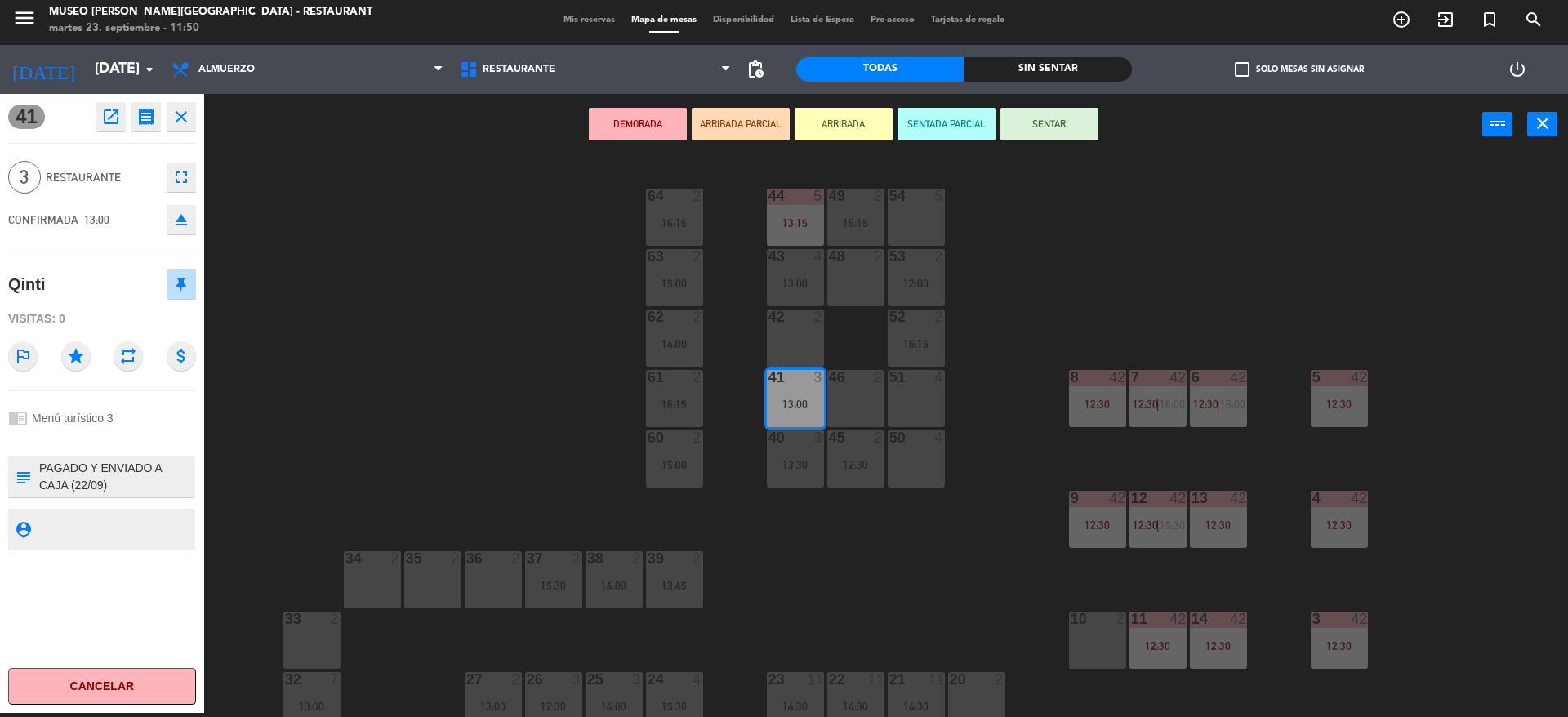
click at [624, 118] on button "DEMORADA" at bounding box center [638, 124] width 98 height 33
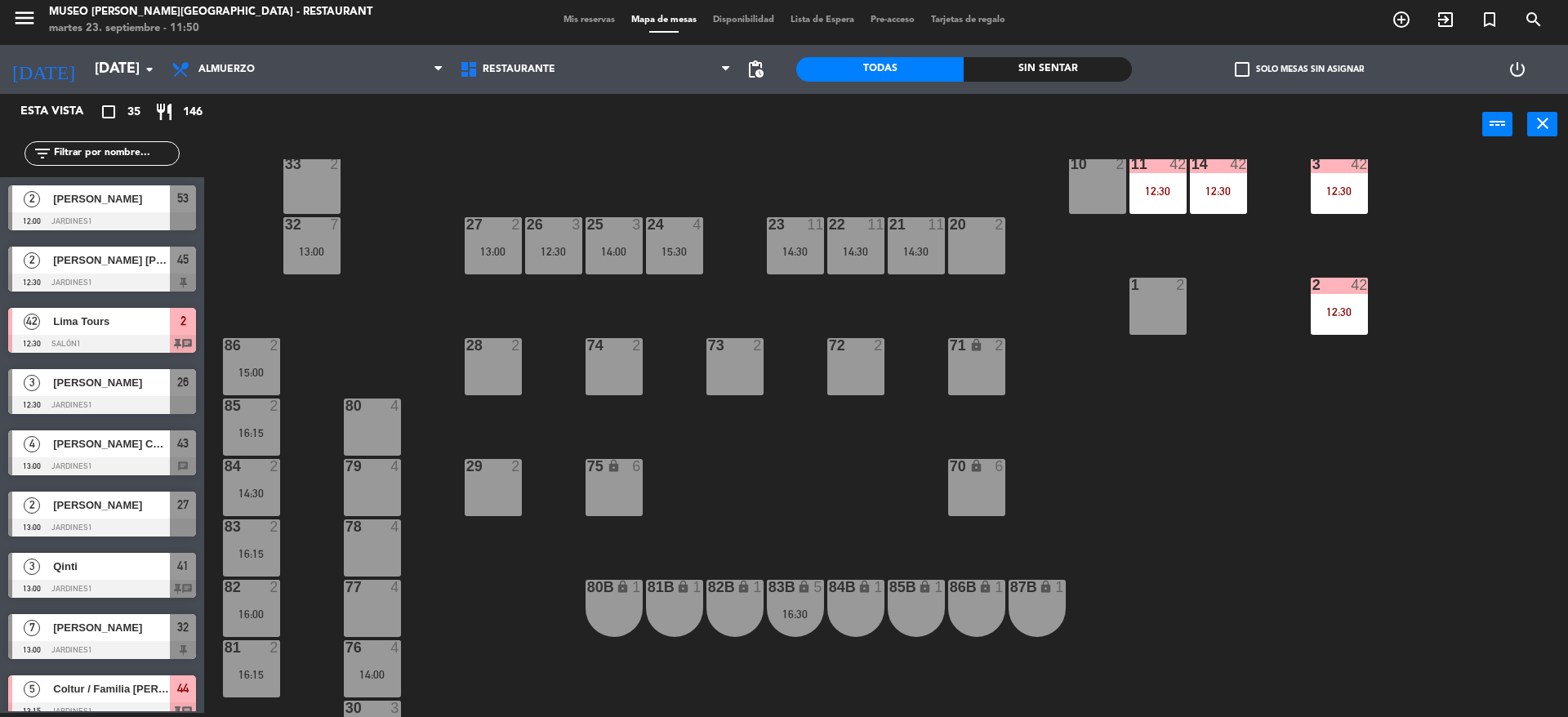
scroll to position [565, 0]
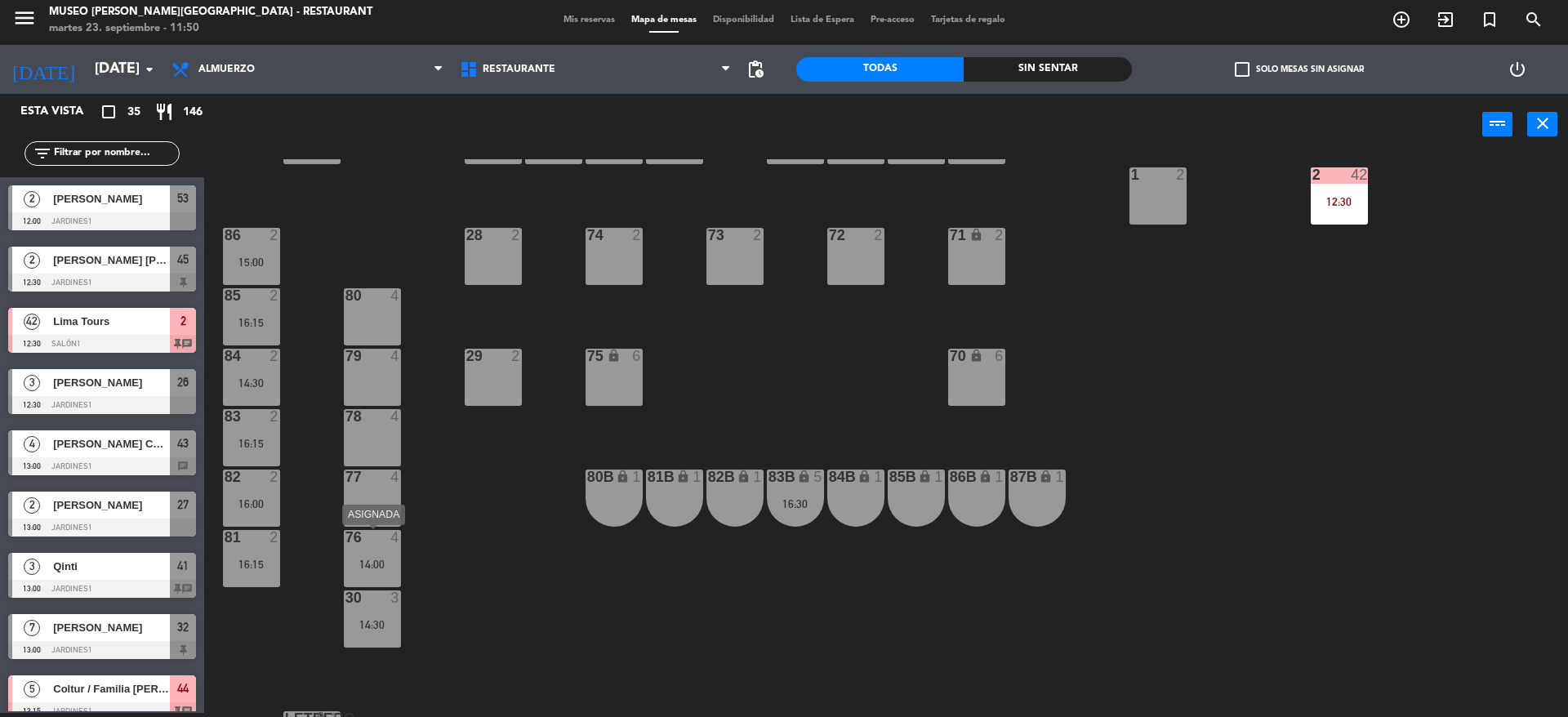
click at [370, 534] on div at bounding box center [371, 538] width 27 height 15
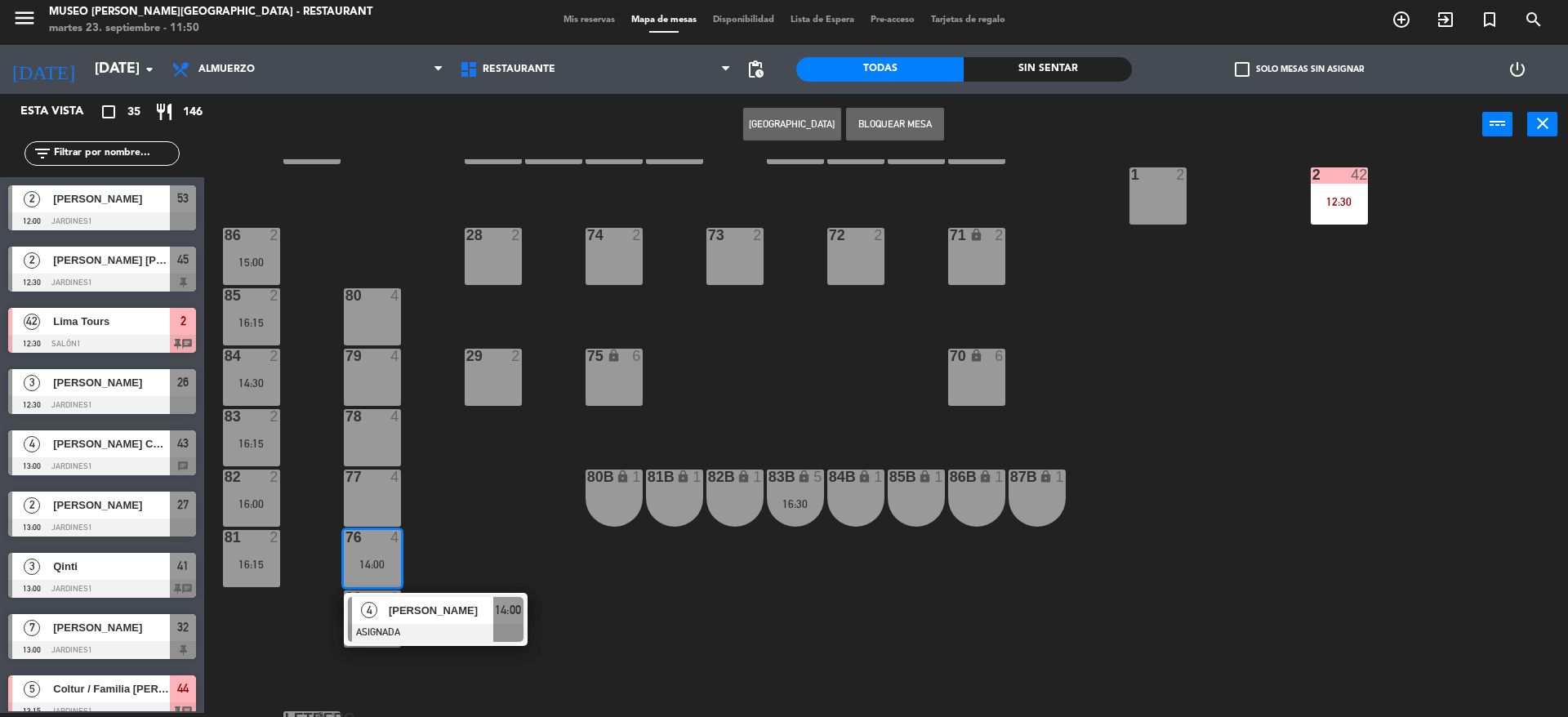
click at [378, 315] on div "80 4" at bounding box center [372, 317] width 57 height 57
click at [730, 125] on button "Mover" at bounding box center [741, 124] width 98 height 33
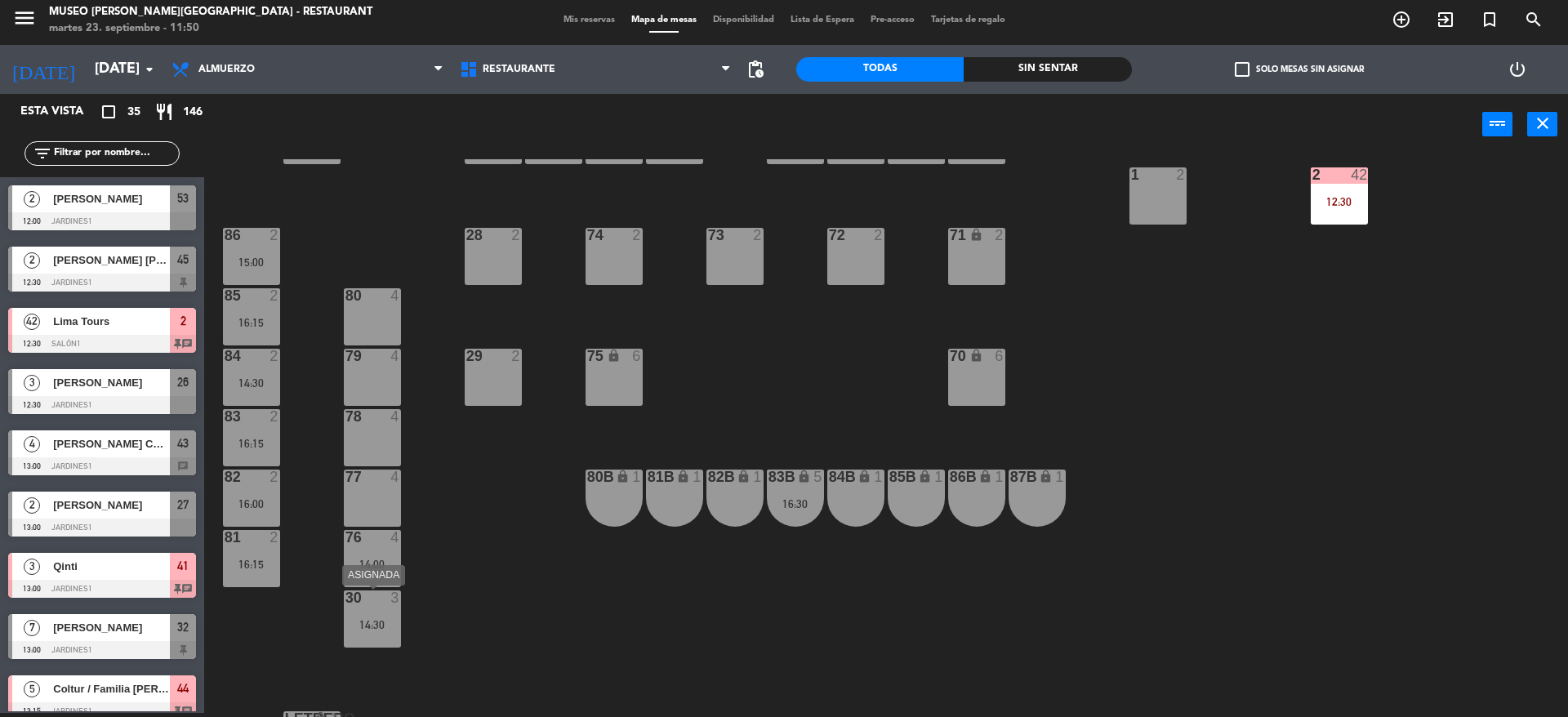
click at [367, 634] on div "30 3 14:30" at bounding box center [372, 618] width 57 height 57
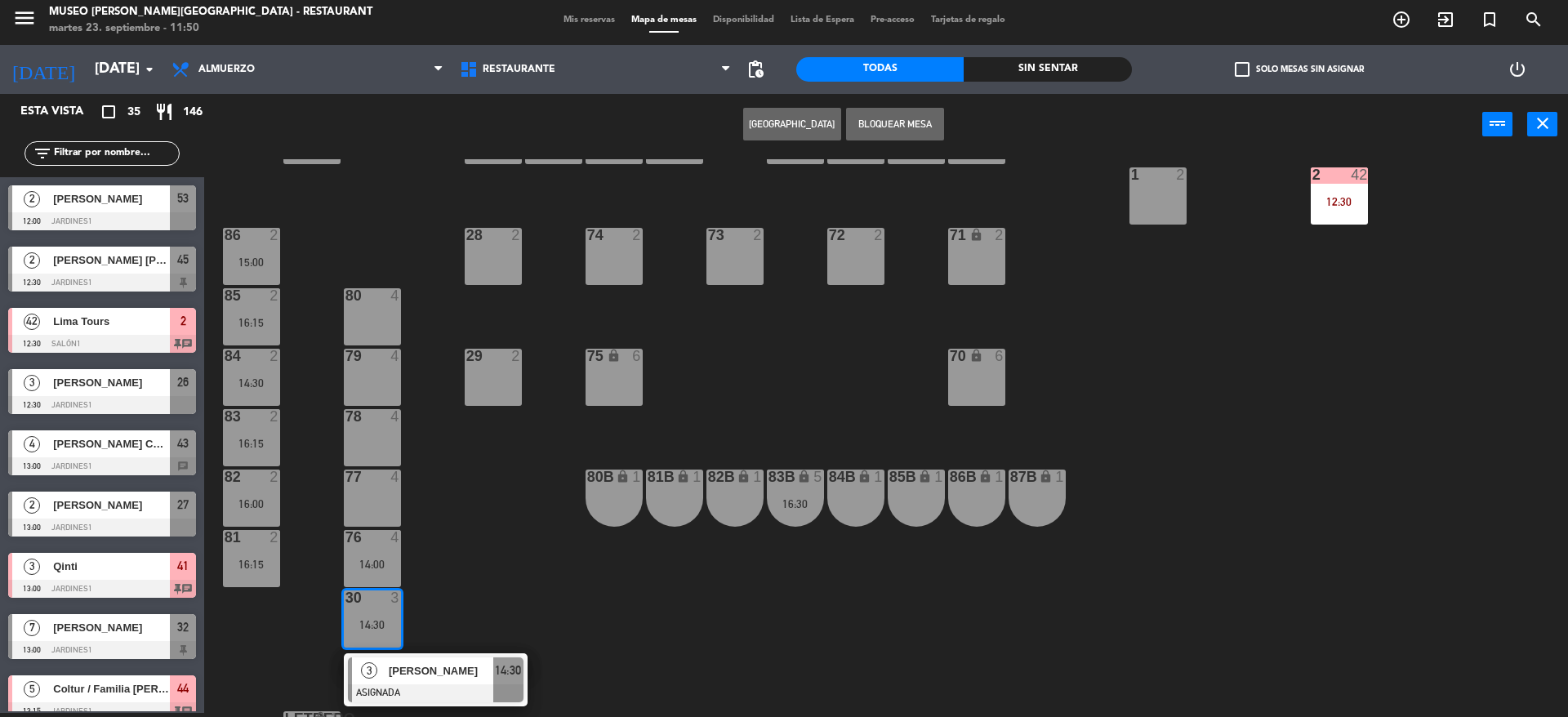
click at [379, 379] on div "79 4" at bounding box center [372, 377] width 57 height 57
click at [745, 125] on button "Mover" at bounding box center [741, 124] width 98 height 33
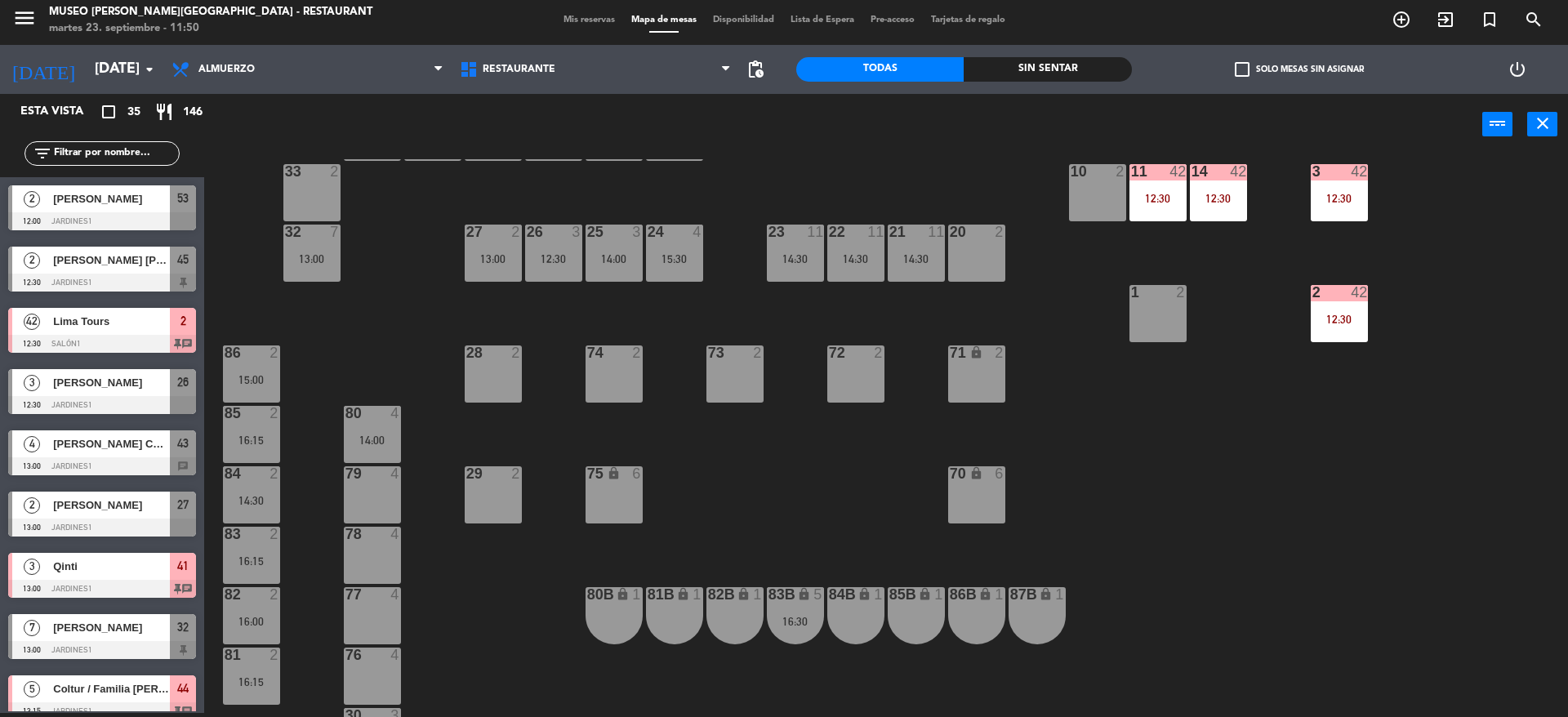
scroll to position [462, 0]
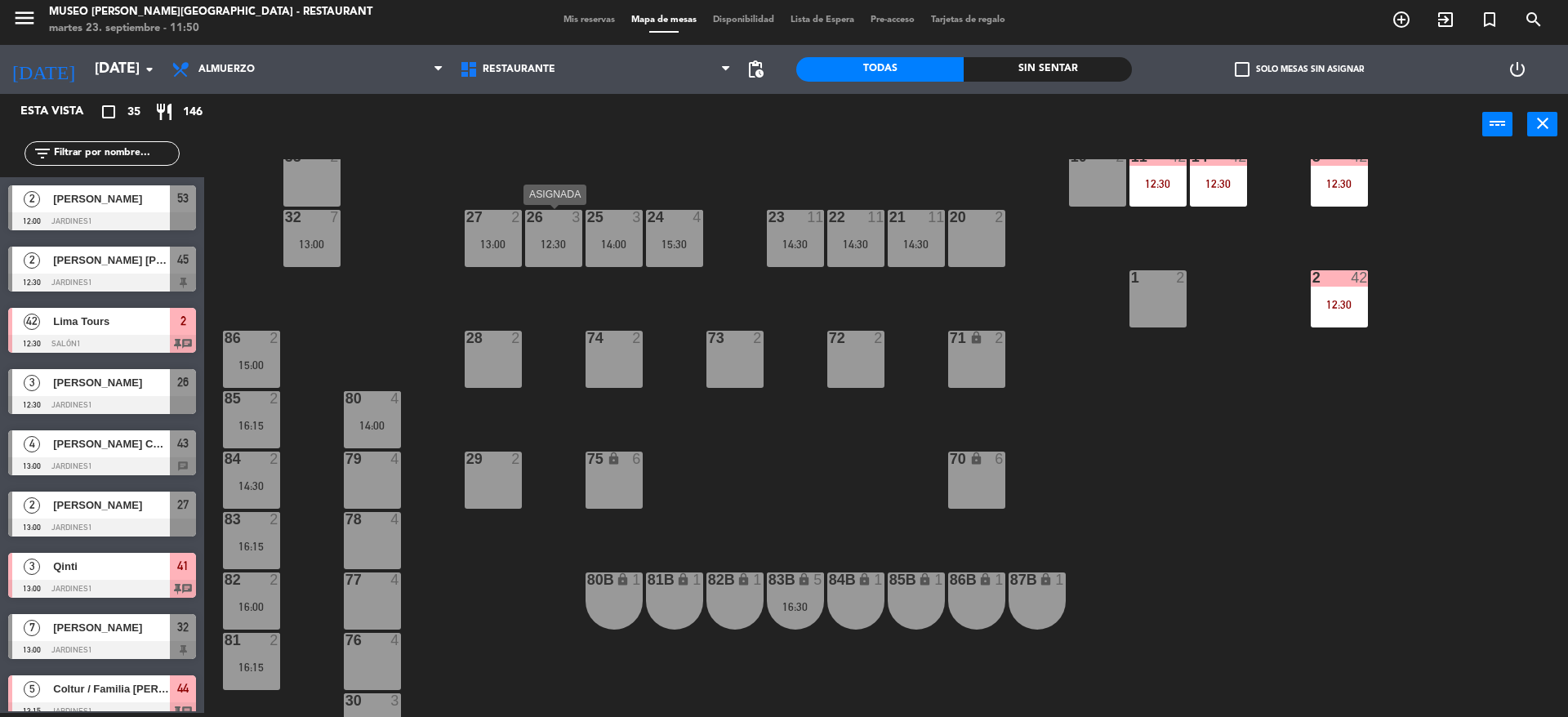
click at [553, 233] on div "26 3 12:30" at bounding box center [554, 238] width 57 height 57
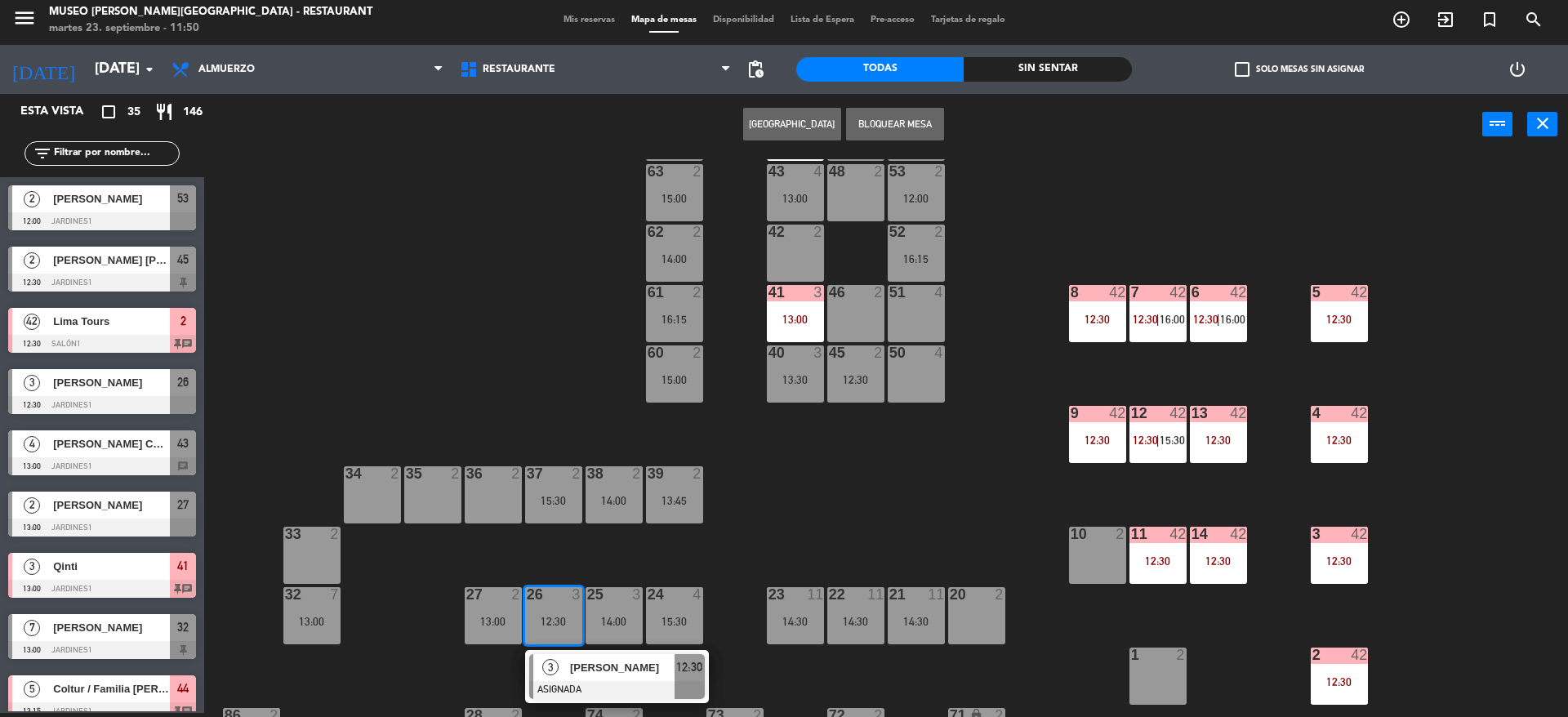
scroll to position [83, 0]
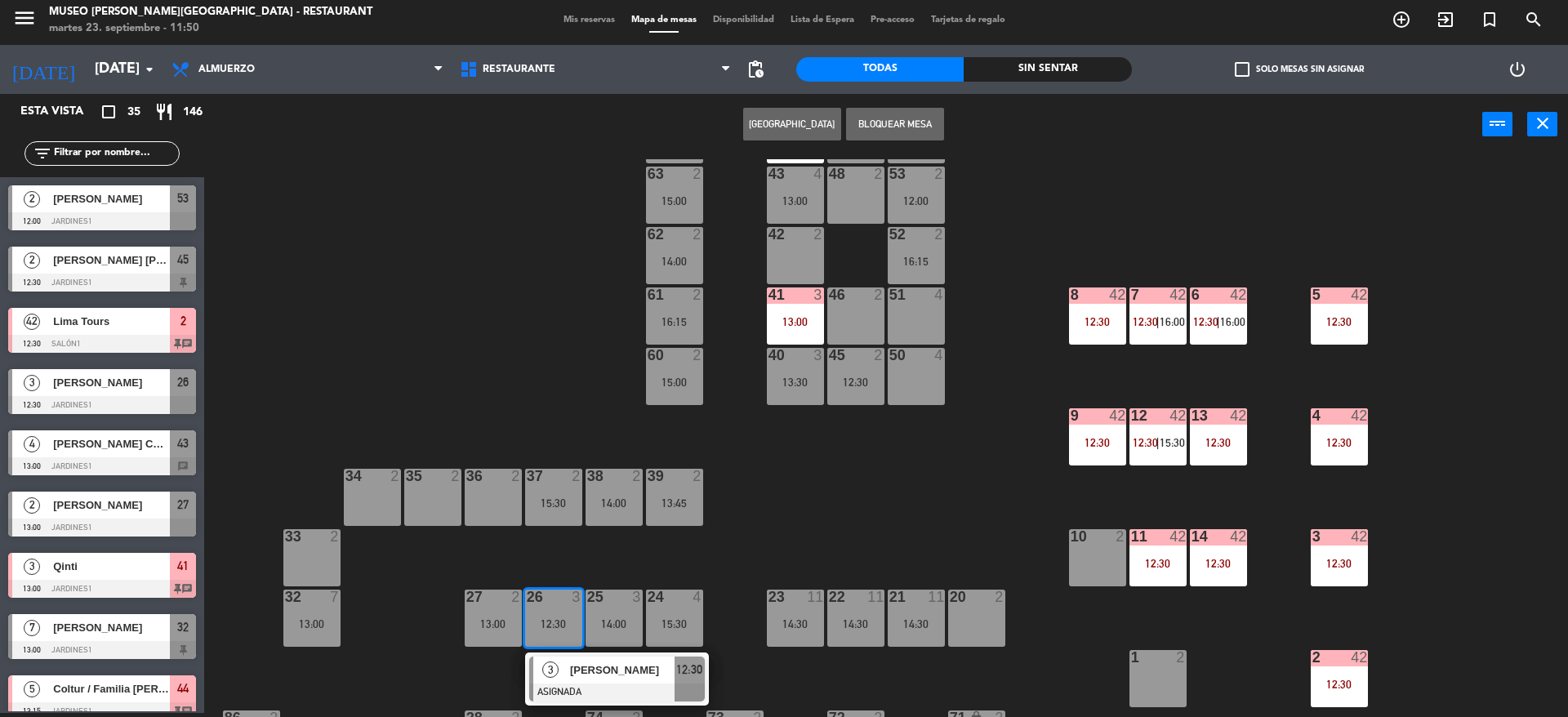
click at [915, 315] on div "51 4" at bounding box center [917, 316] width 57 height 57
click at [740, 136] on button "Mover" at bounding box center [741, 124] width 98 height 33
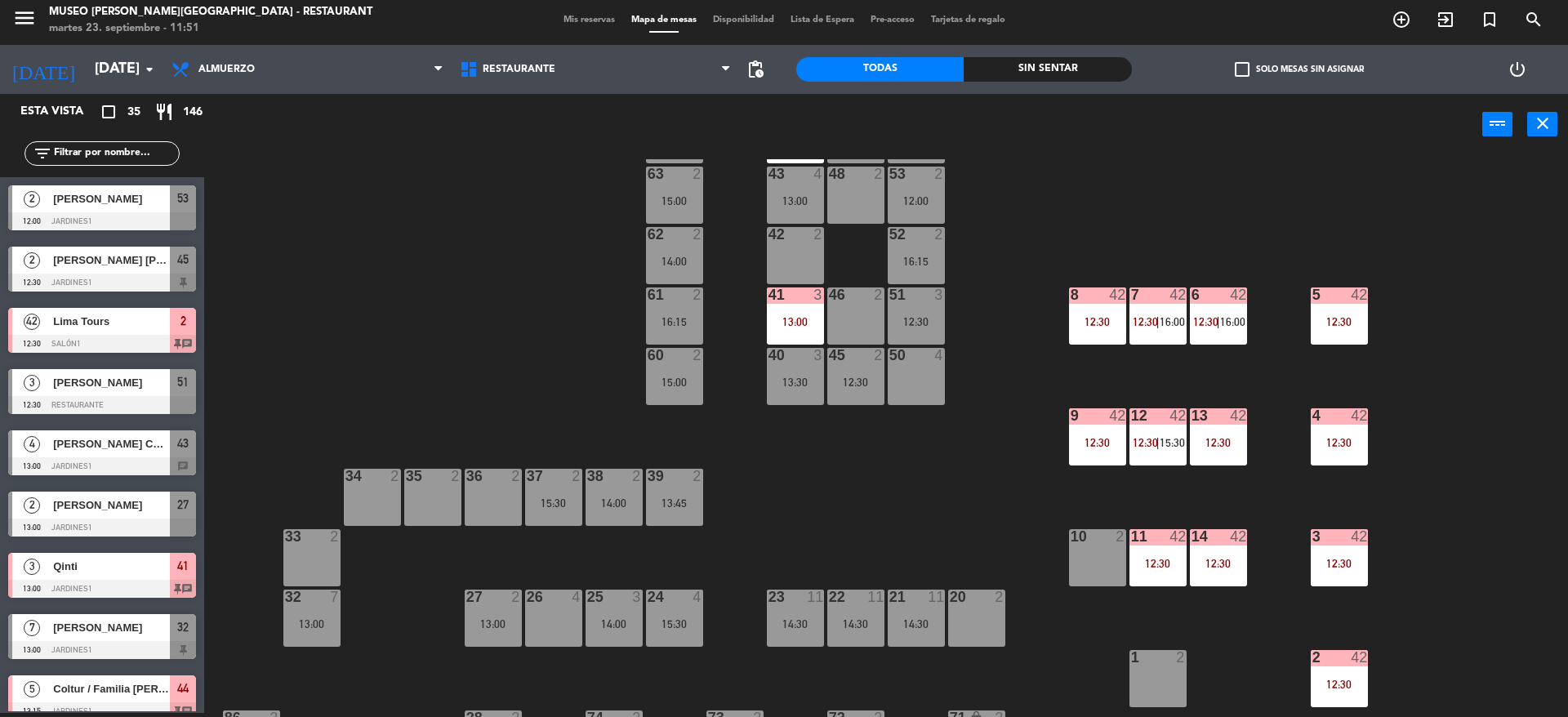
click at [662, 620] on div "15:30" at bounding box center [674, 624] width 57 height 11
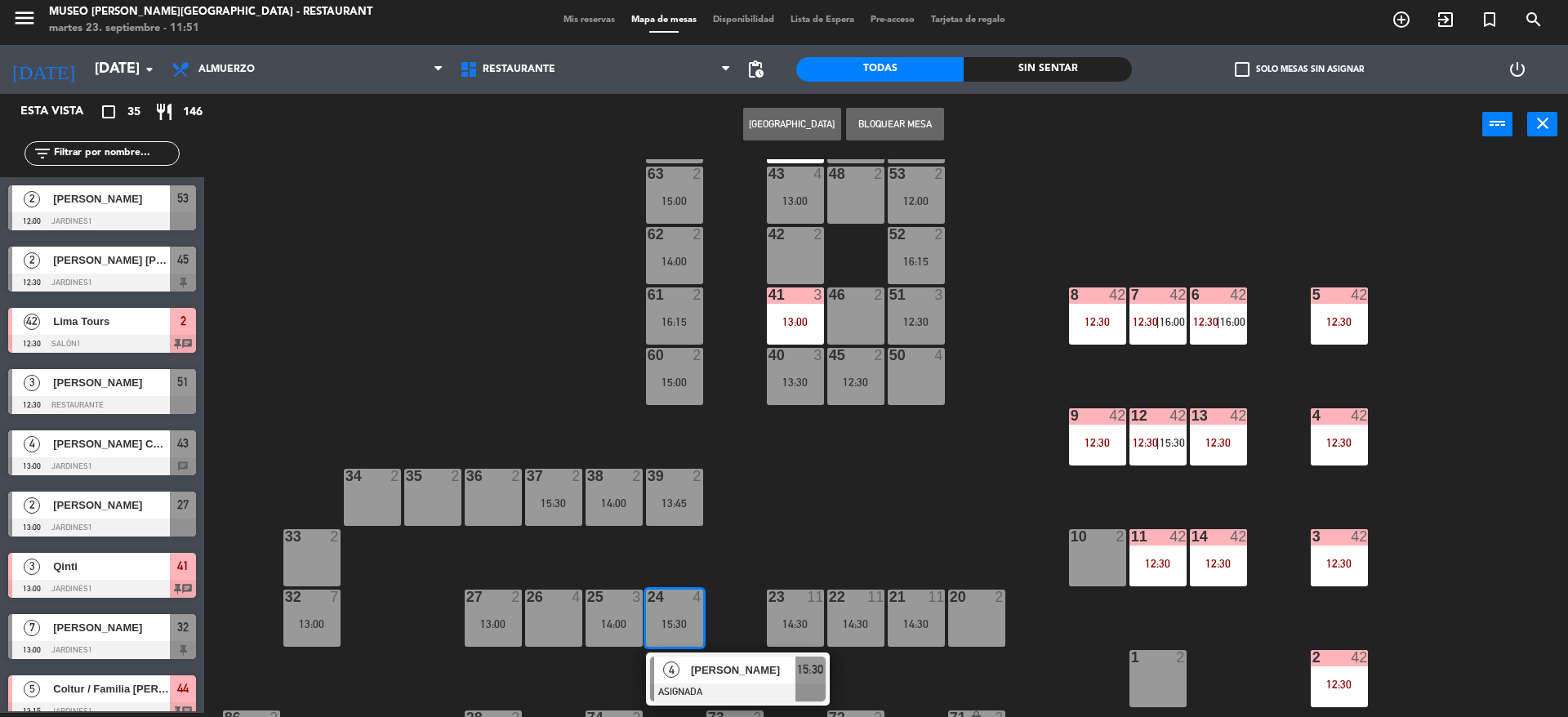
click at [739, 673] on span "[PERSON_NAME]" at bounding box center [743, 670] width 104 height 17
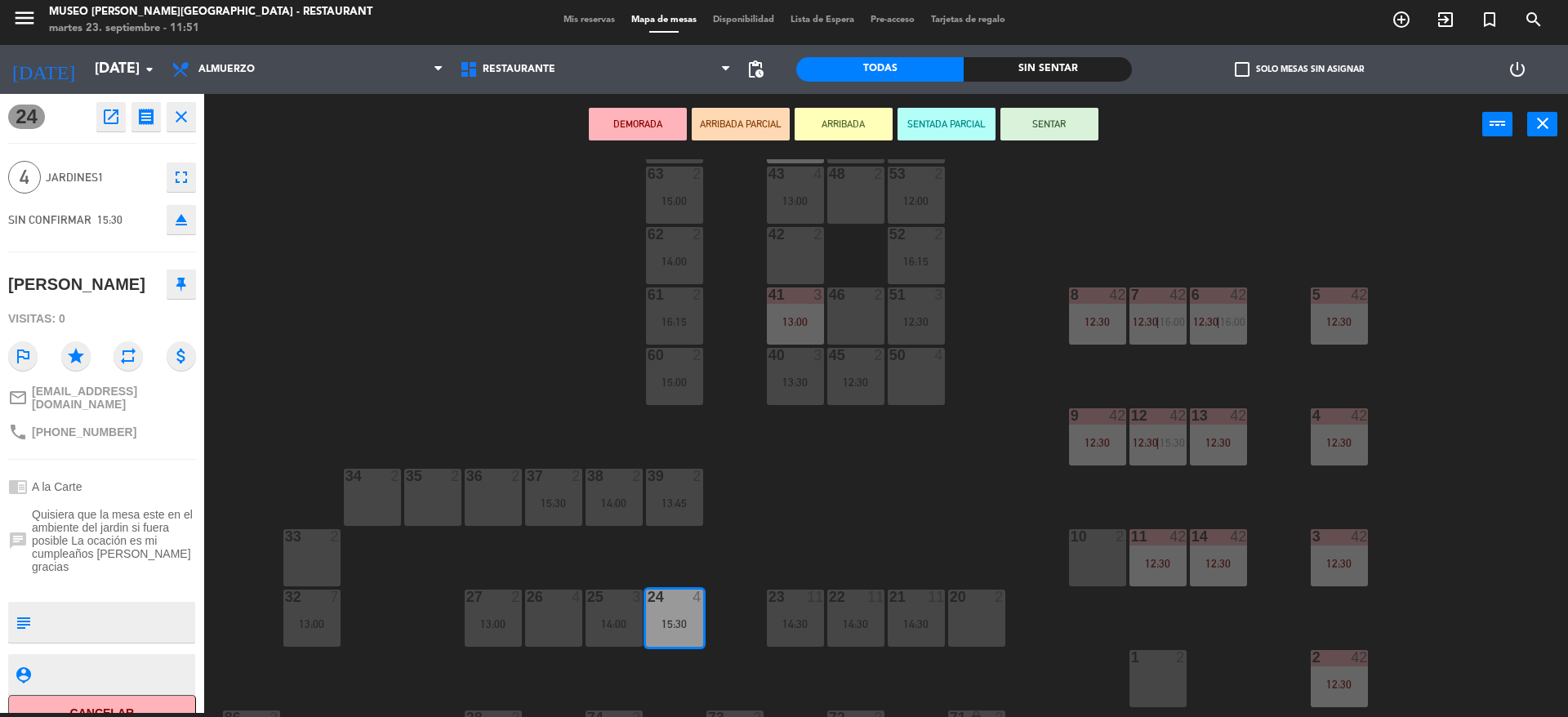
click at [1324, 436] on div "12:30" at bounding box center [1340, 442] width 57 height 12
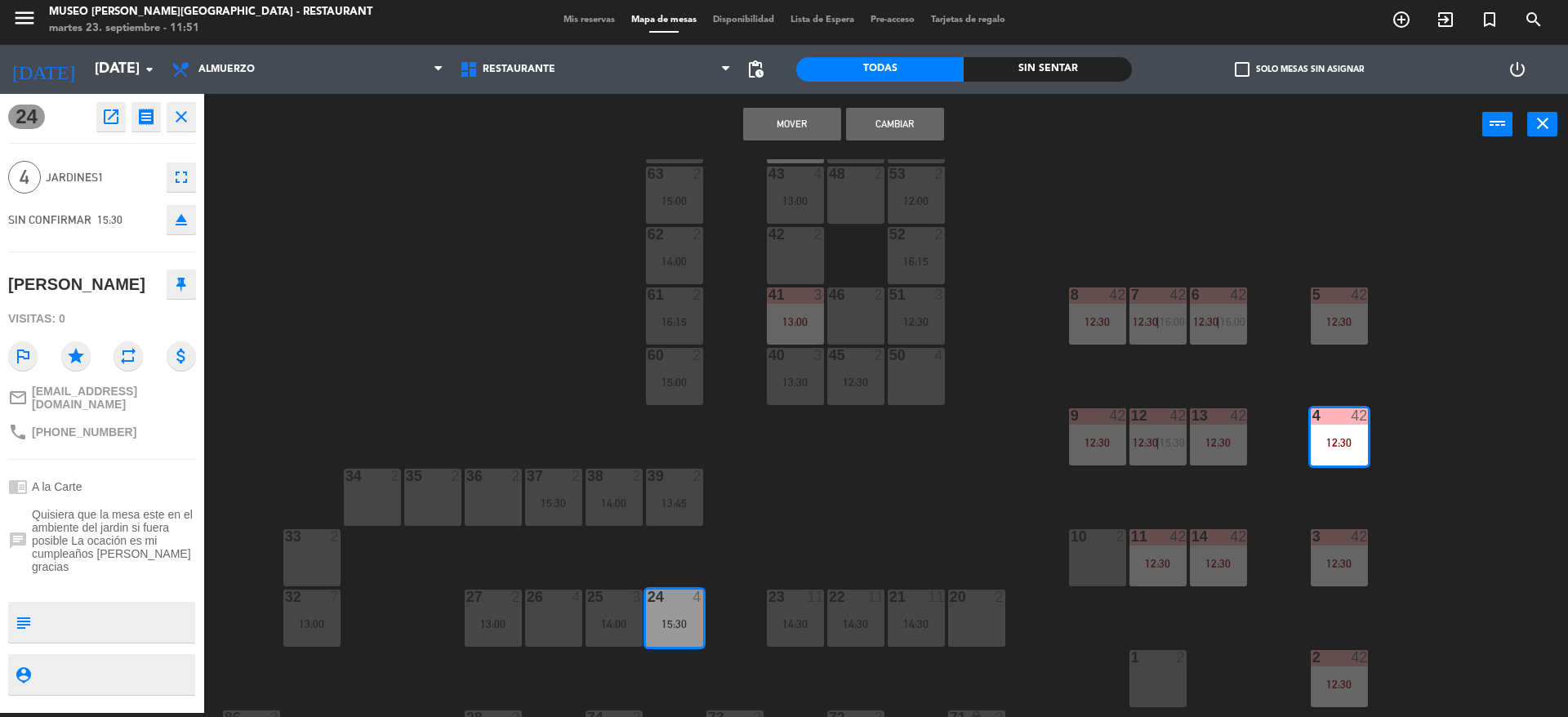
click at [798, 121] on button "Mover" at bounding box center [792, 124] width 98 height 33
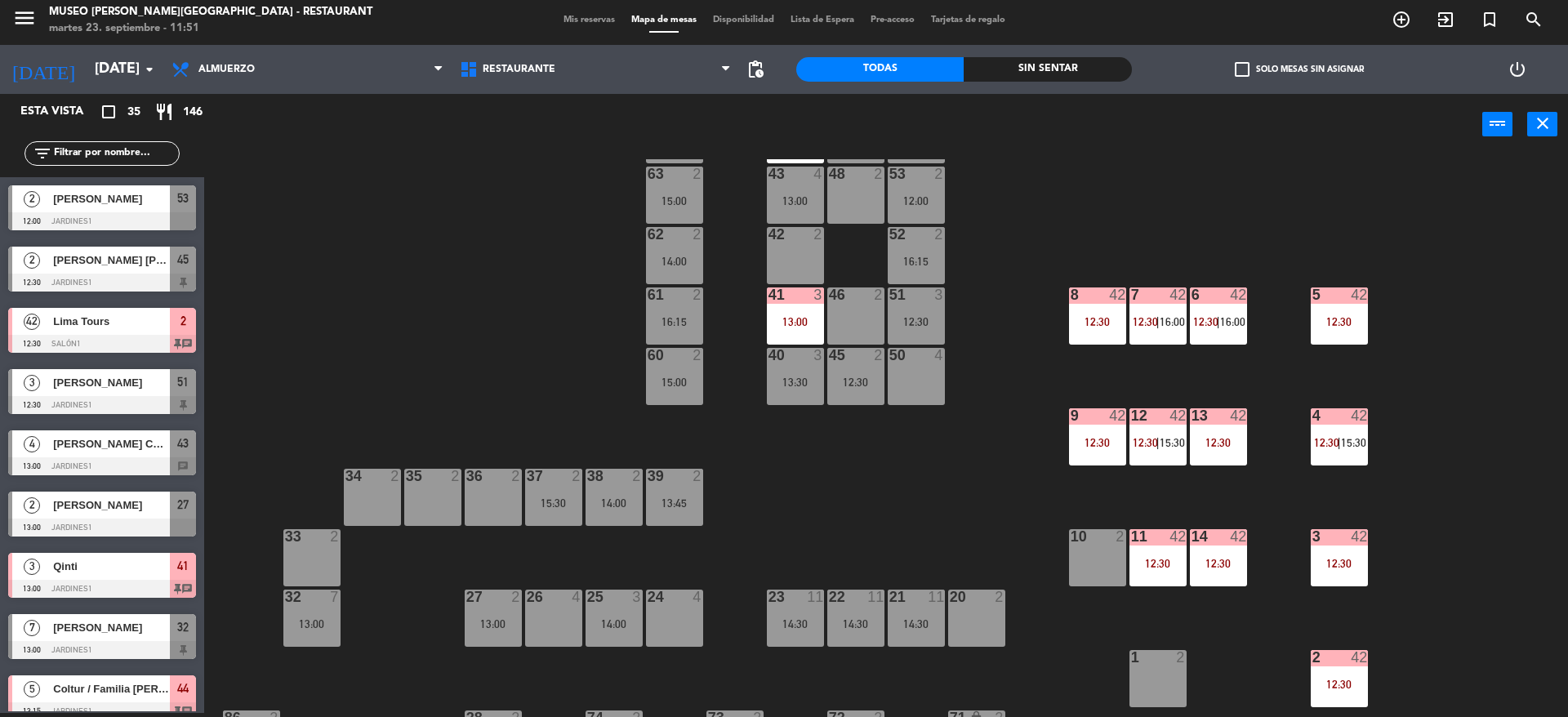
scroll to position [4, 0]
click at [510, 620] on div "13:00" at bounding box center [493, 624] width 57 height 11
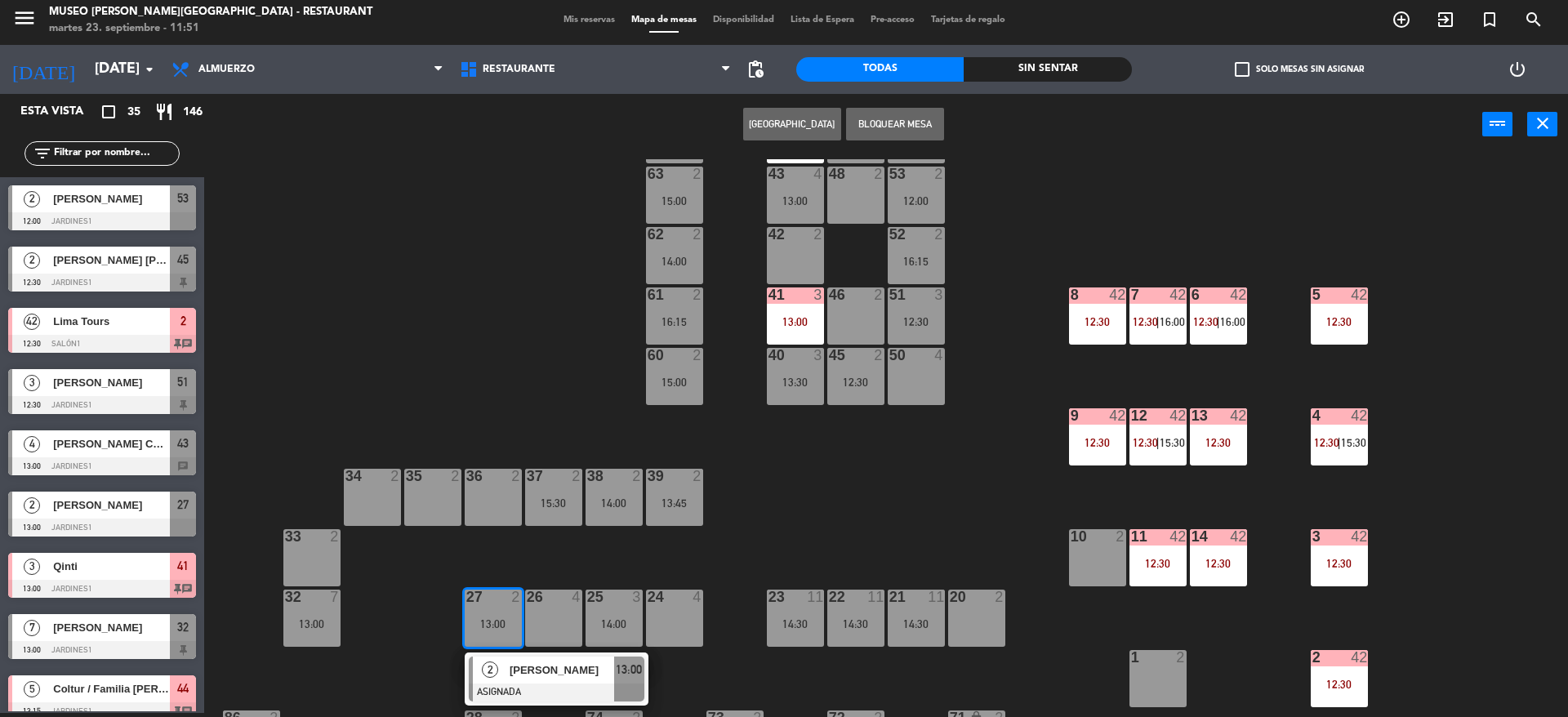
click at [498, 487] on div "36 2" at bounding box center [493, 497] width 57 height 57
click at [742, 116] on button "Mover" at bounding box center [741, 124] width 98 height 33
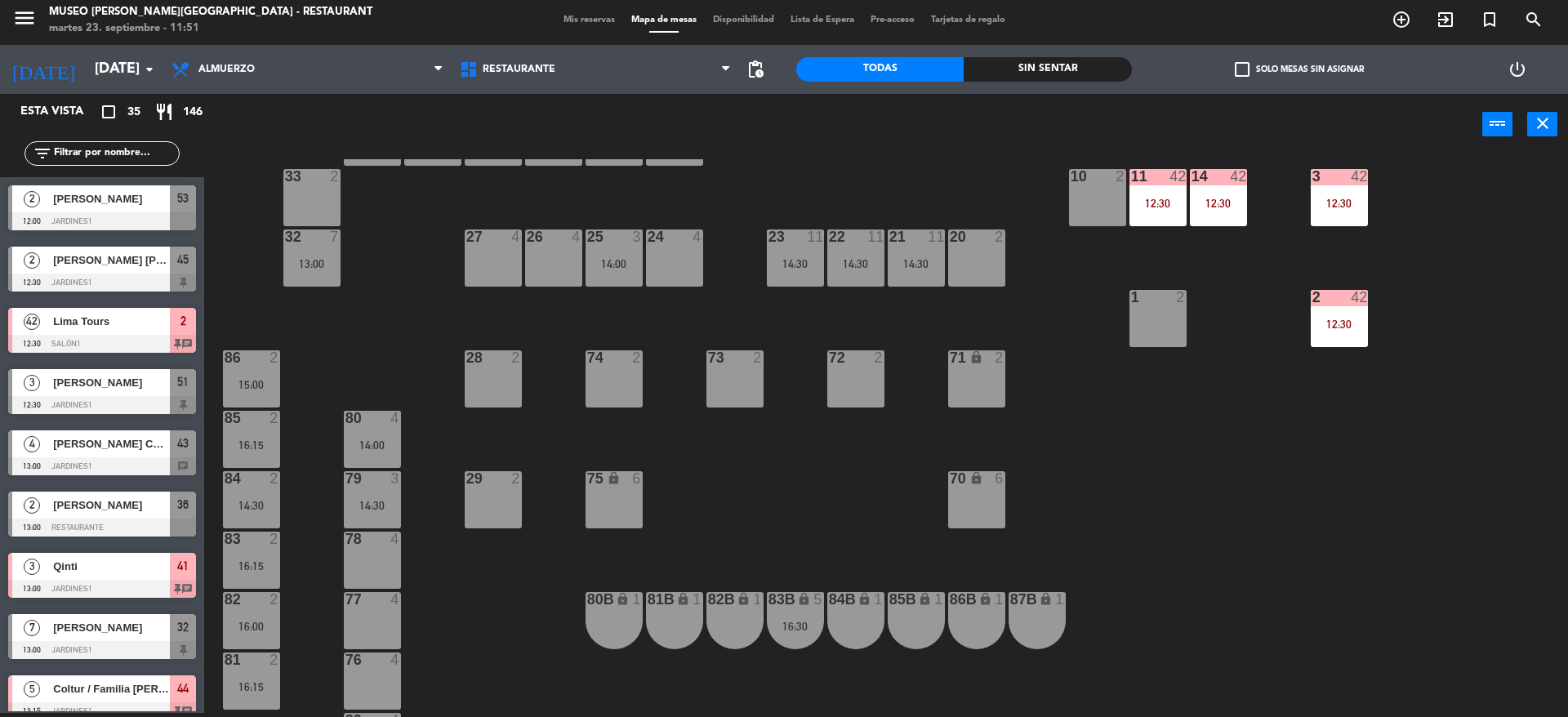
scroll to position [442, 0]
click at [384, 452] on div "80 4 14:00" at bounding box center [372, 440] width 57 height 57
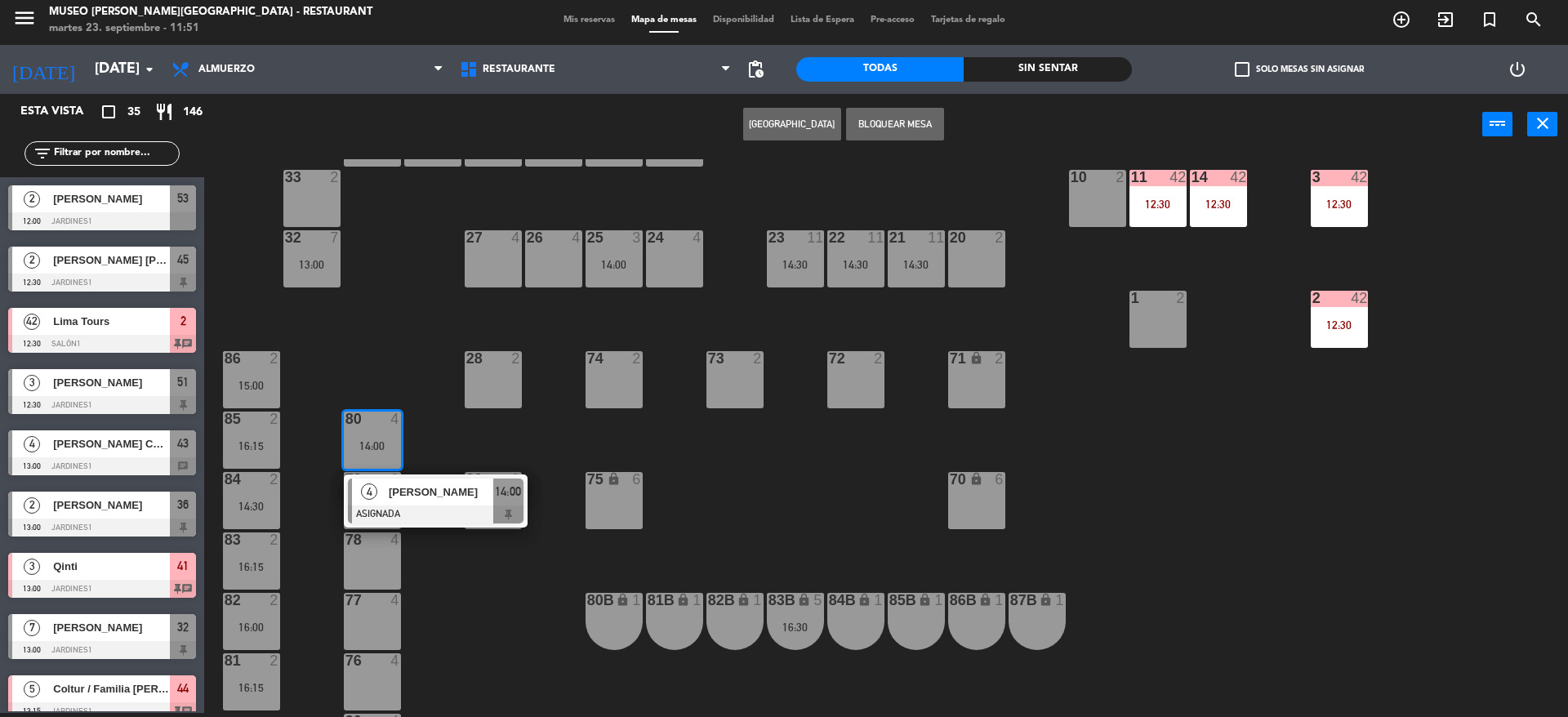
click at [726, 515] on div "44 5 13:15 49 2 16:15 54 5 64 2 16:15 48 2 53 2 12:00 63 2 15:00 43 4 13:00 62 …" at bounding box center [894, 438] width 1349 height 558
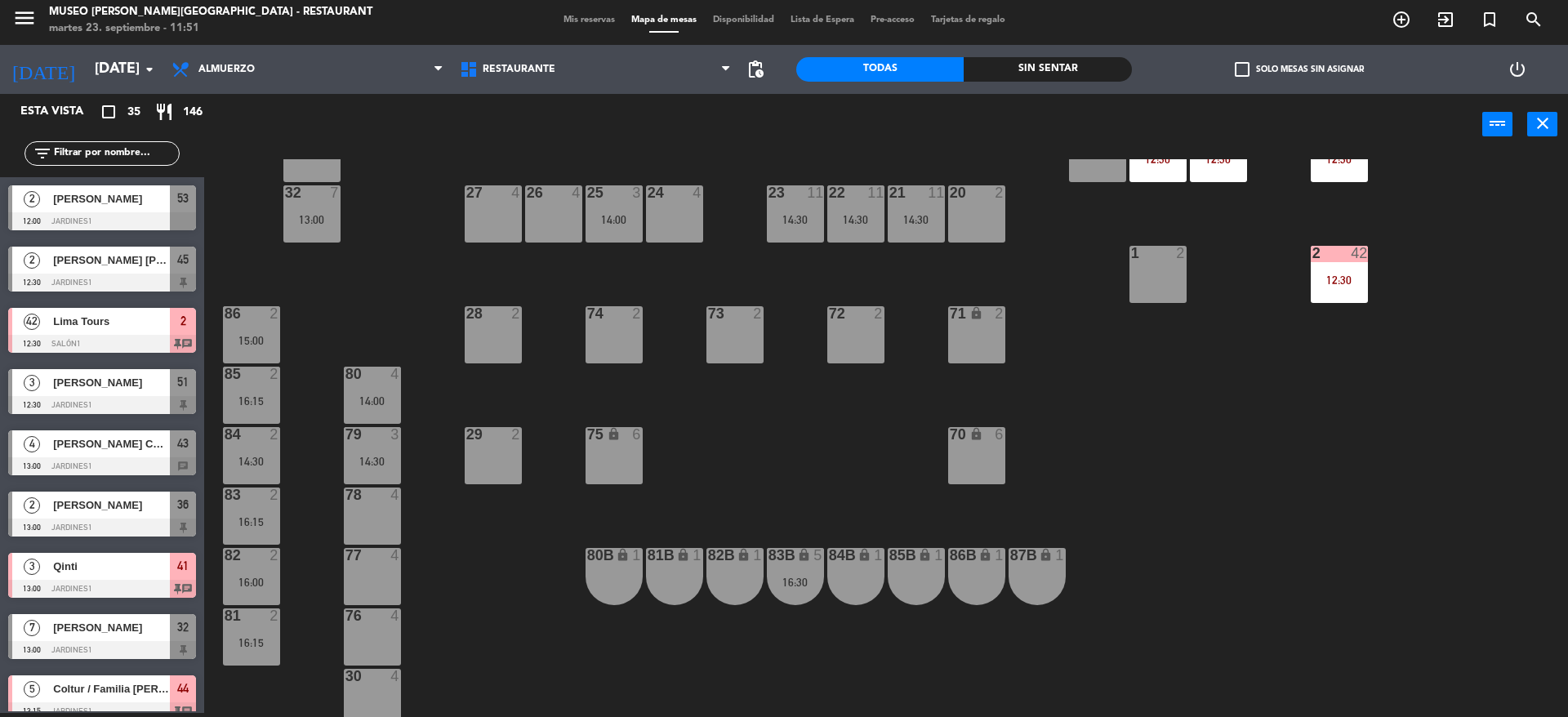
scroll to position [514, 0]
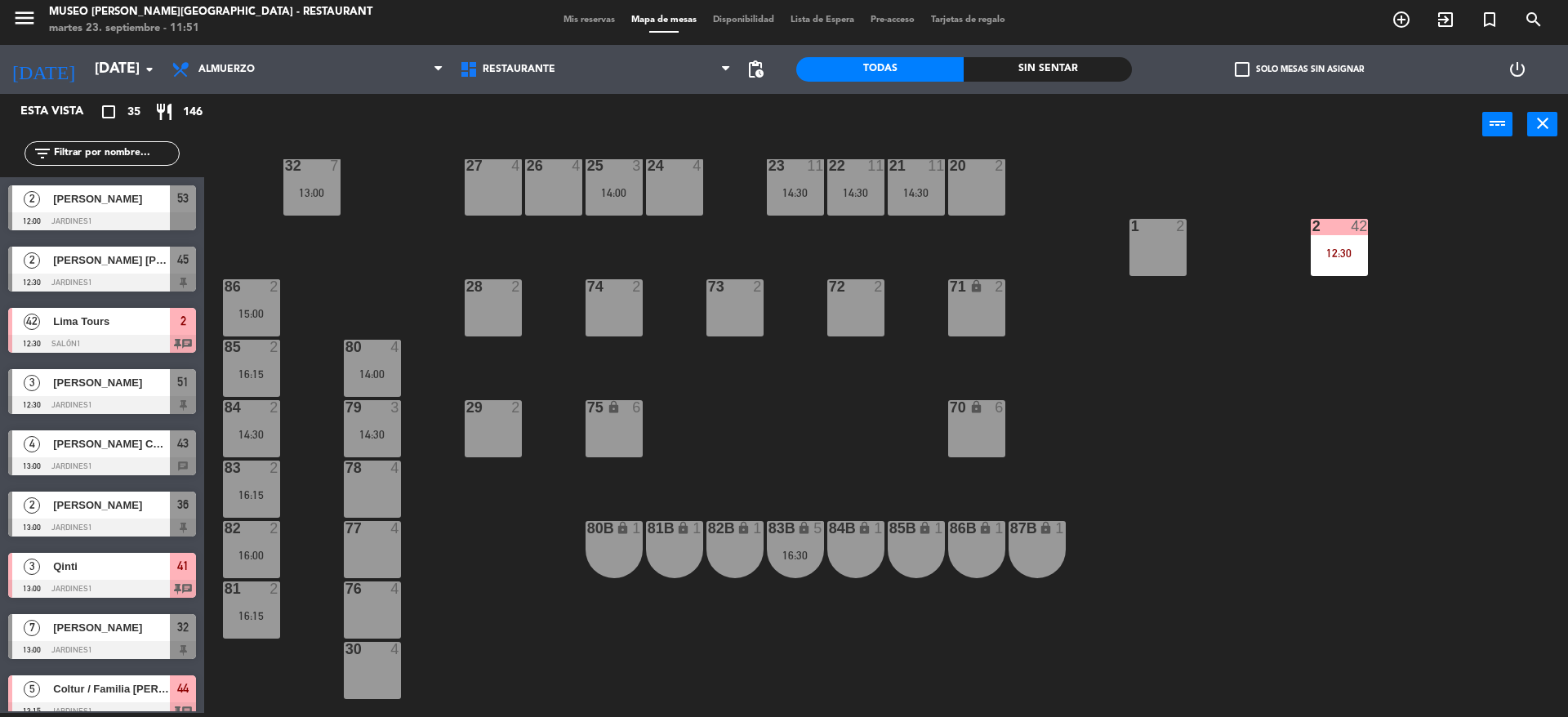
click at [763, 535] on div "83B" at bounding box center [768, 528] width 27 height 16
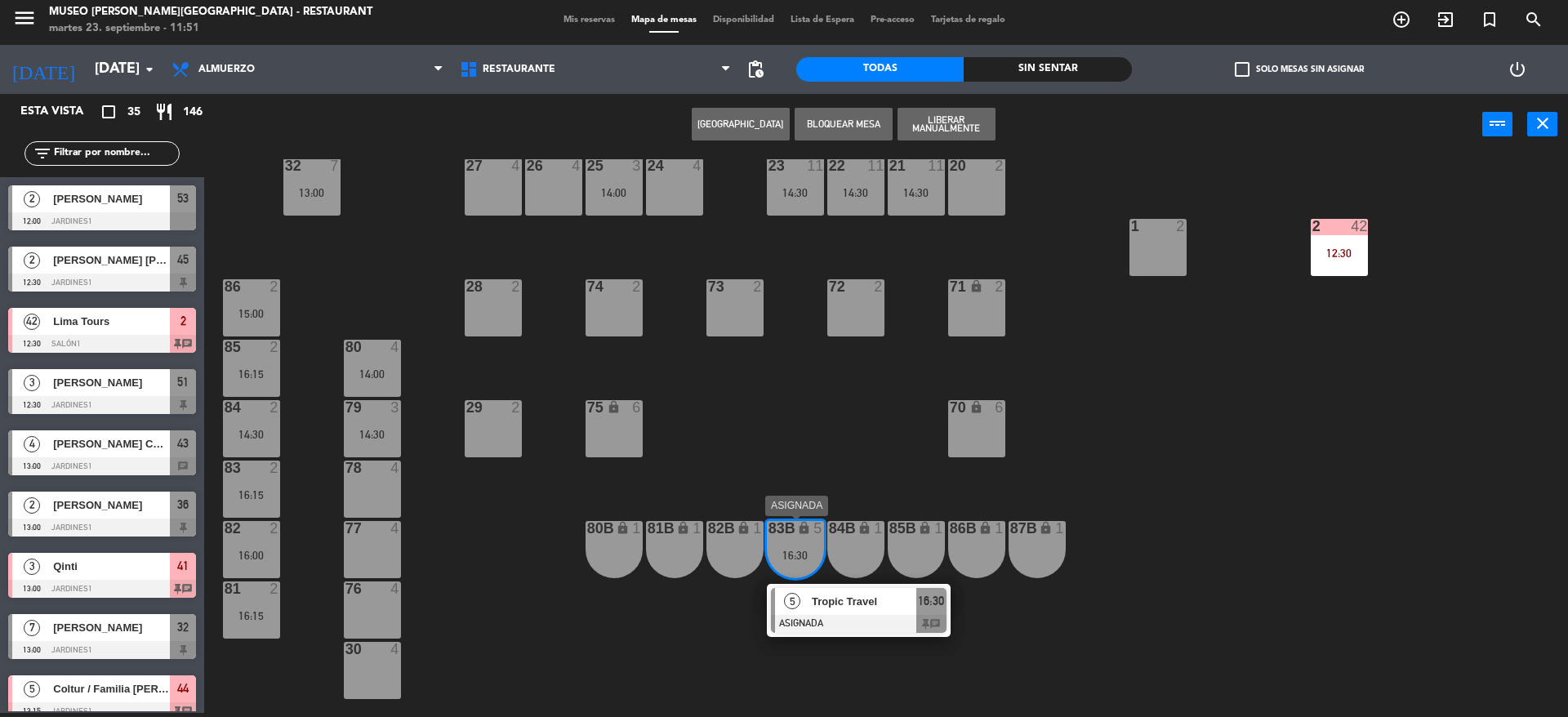
click at [832, 623] on div at bounding box center [858, 623] width 176 height 18
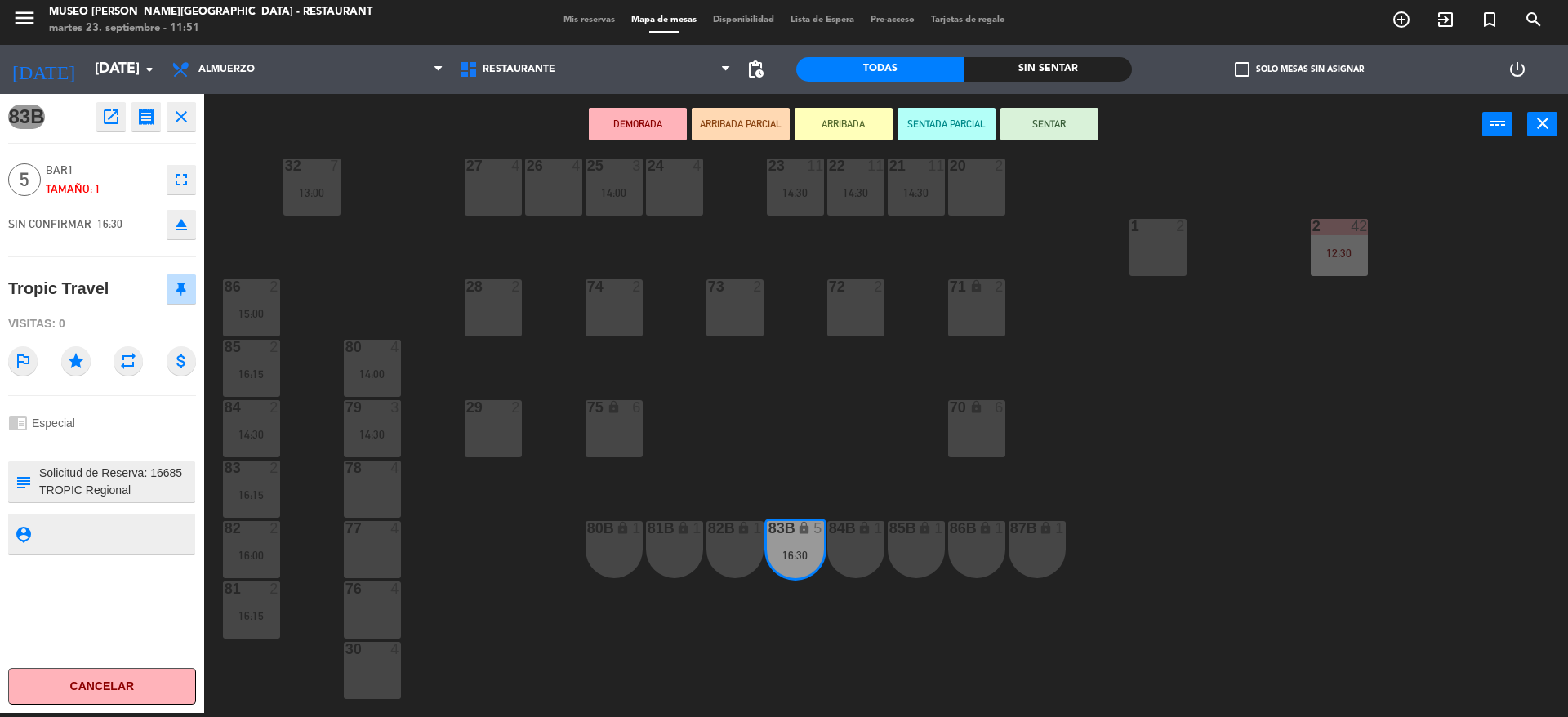
click at [608, 108] on button "DEMORADA" at bounding box center [638, 124] width 98 height 33
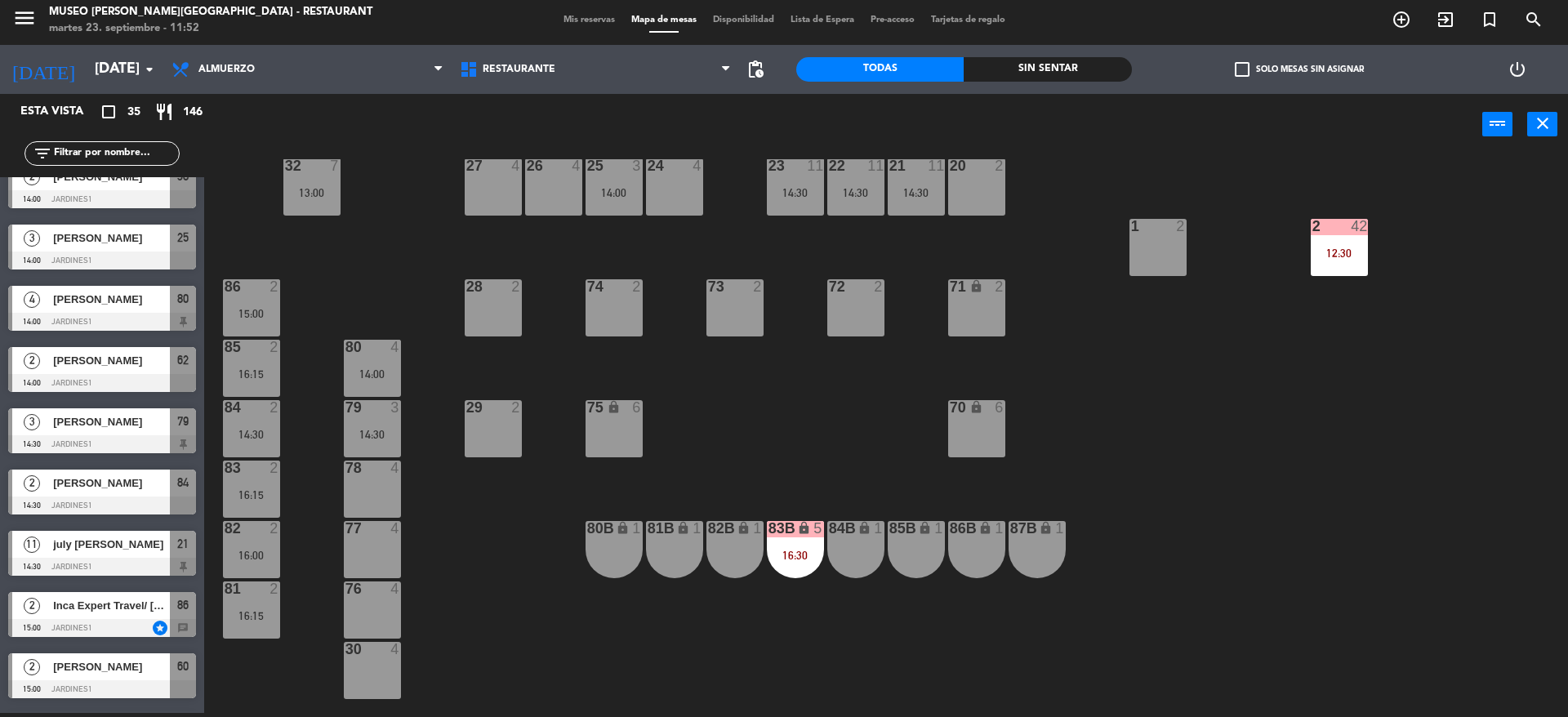
scroll to position [0, 0]
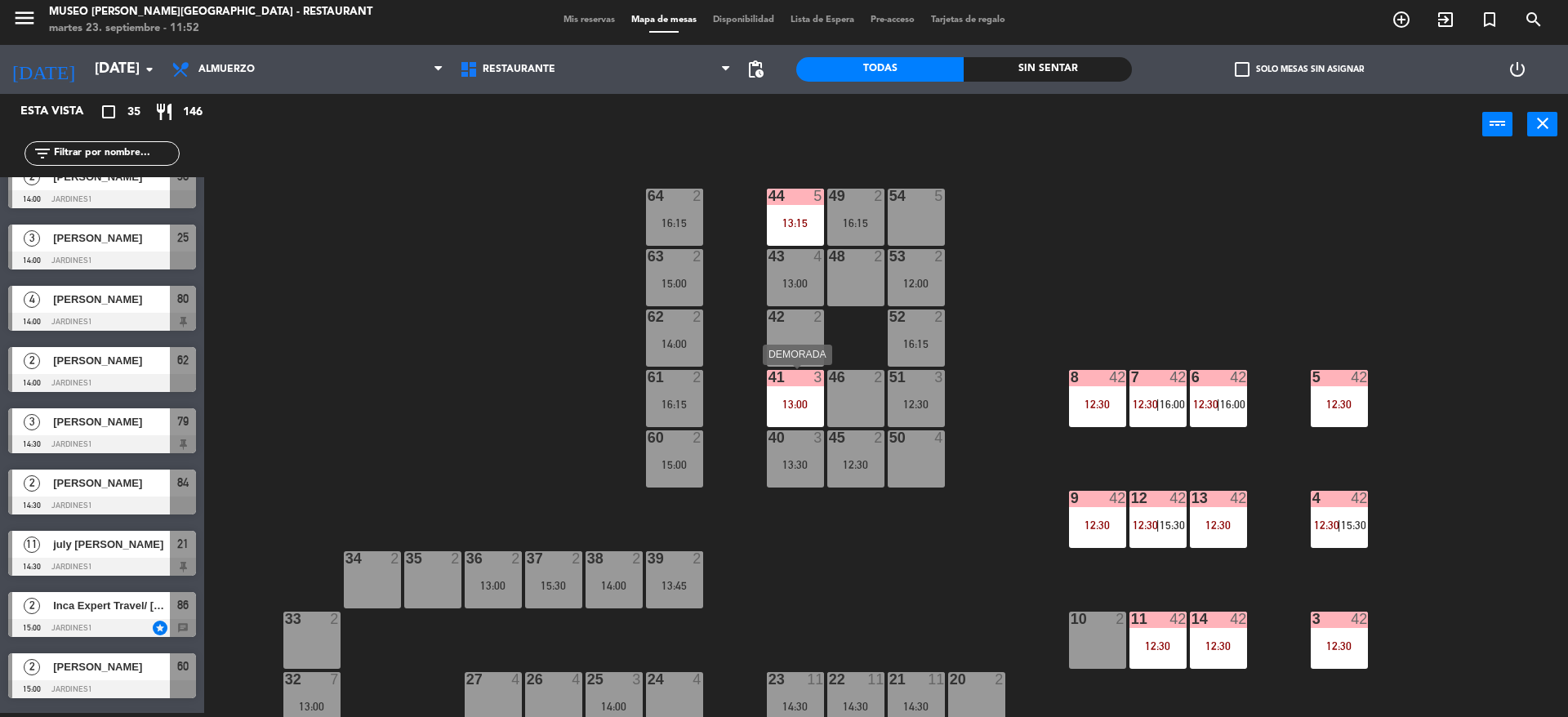
click at [795, 386] on div "41 3 13:00" at bounding box center [795, 398] width 57 height 57
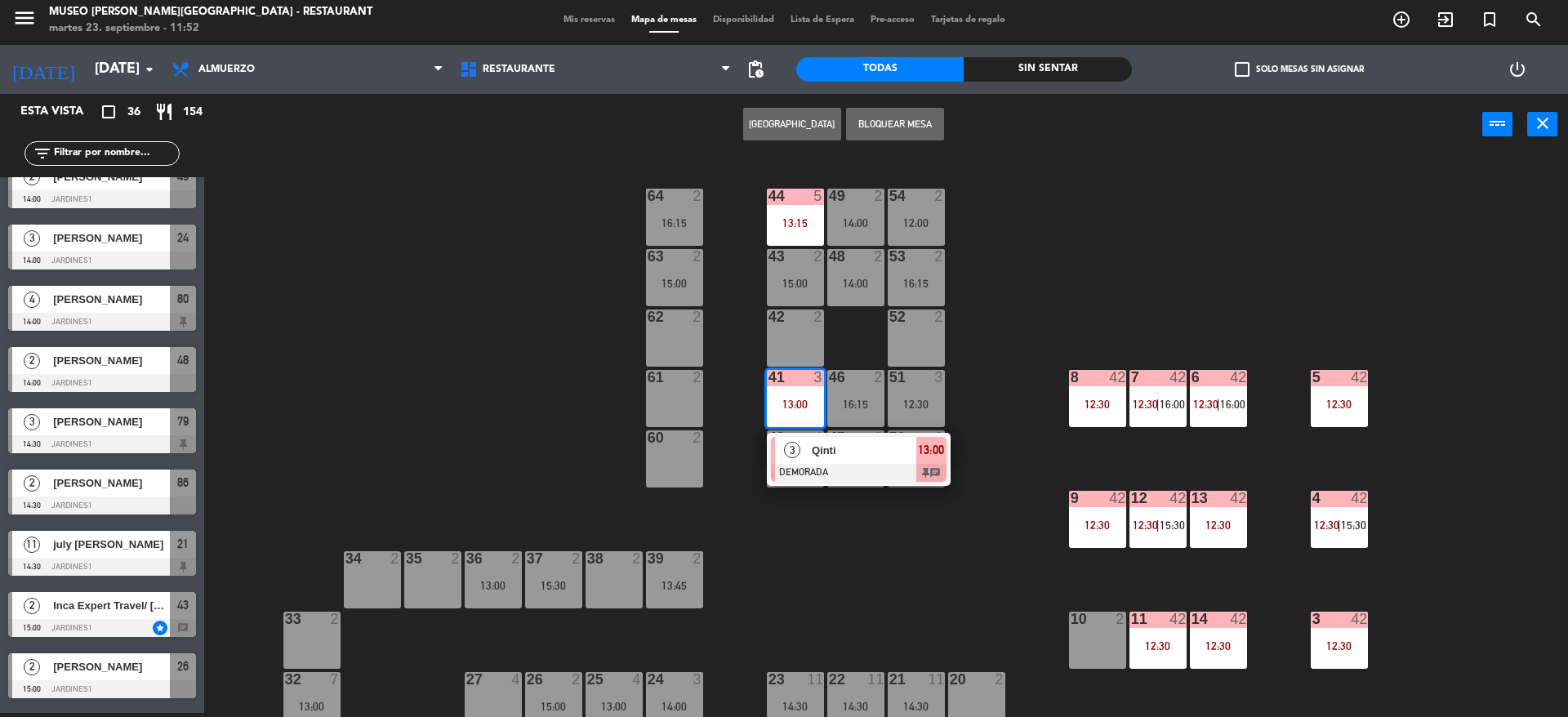
click at [457, 296] on div "44 5 13:15 49 2 14:00 54 2 12:00 64 2 16:15 48 2 14:00 53 2 16:15 63 2 15:00 43…" at bounding box center [894, 438] width 1349 height 558
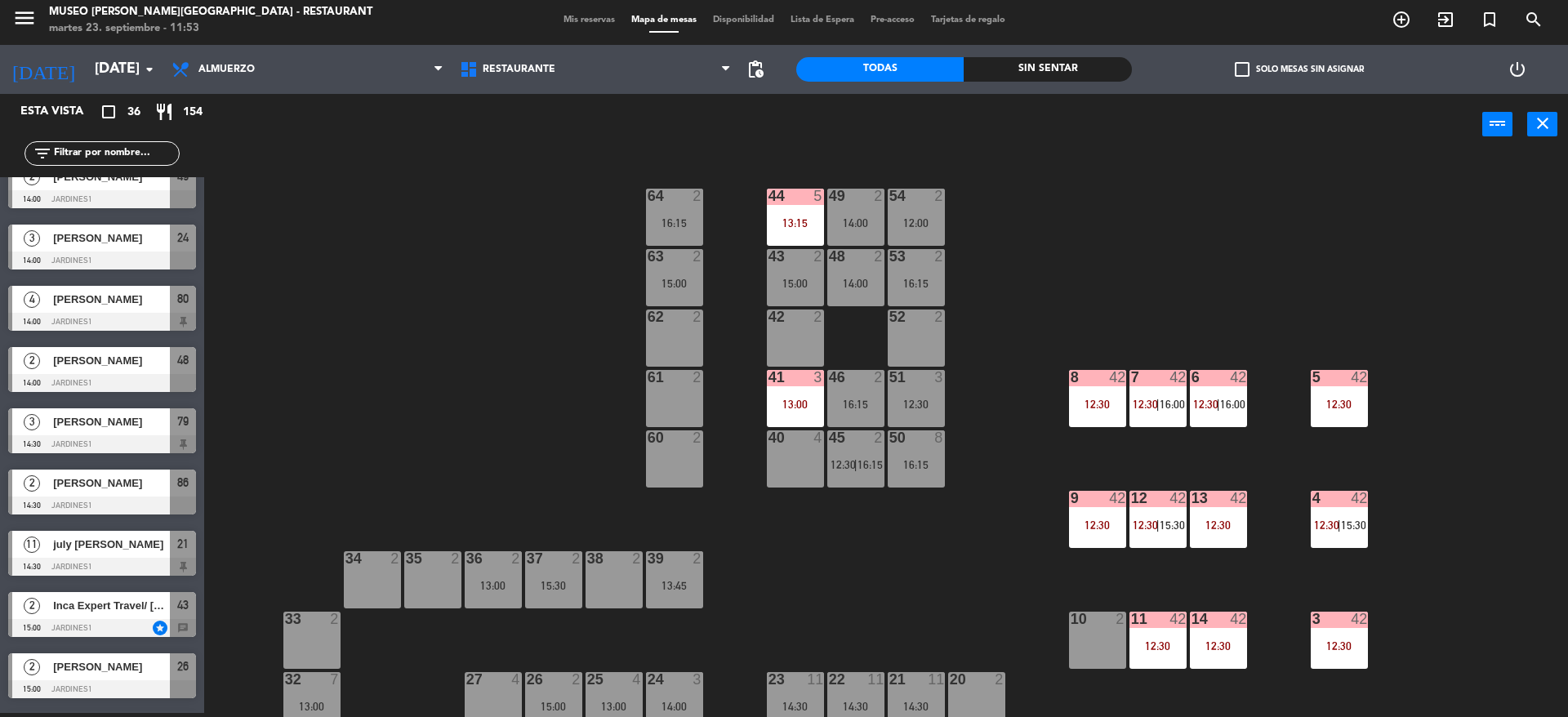
click at [133, 157] on input "text" at bounding box center [116, 153] width 127 height 18
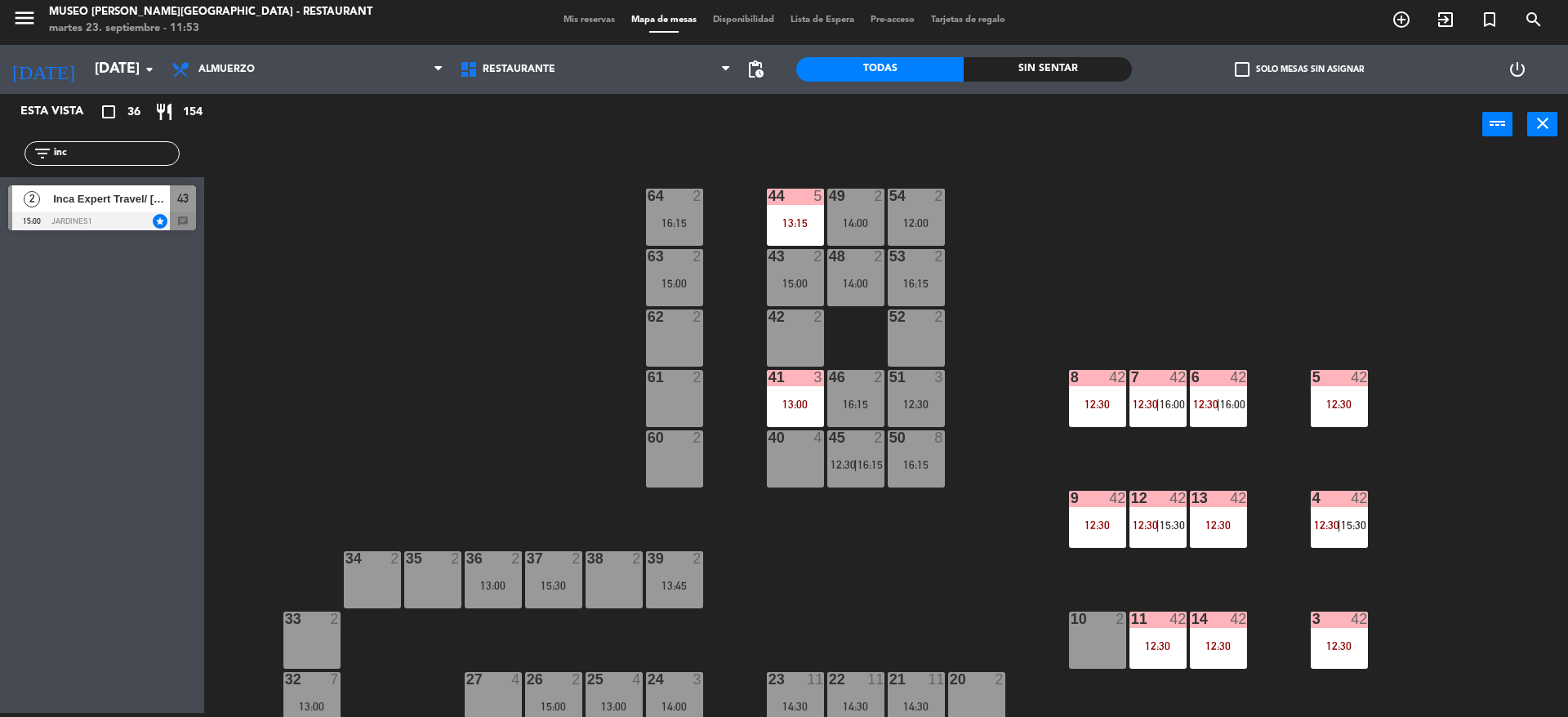
type input "inc"
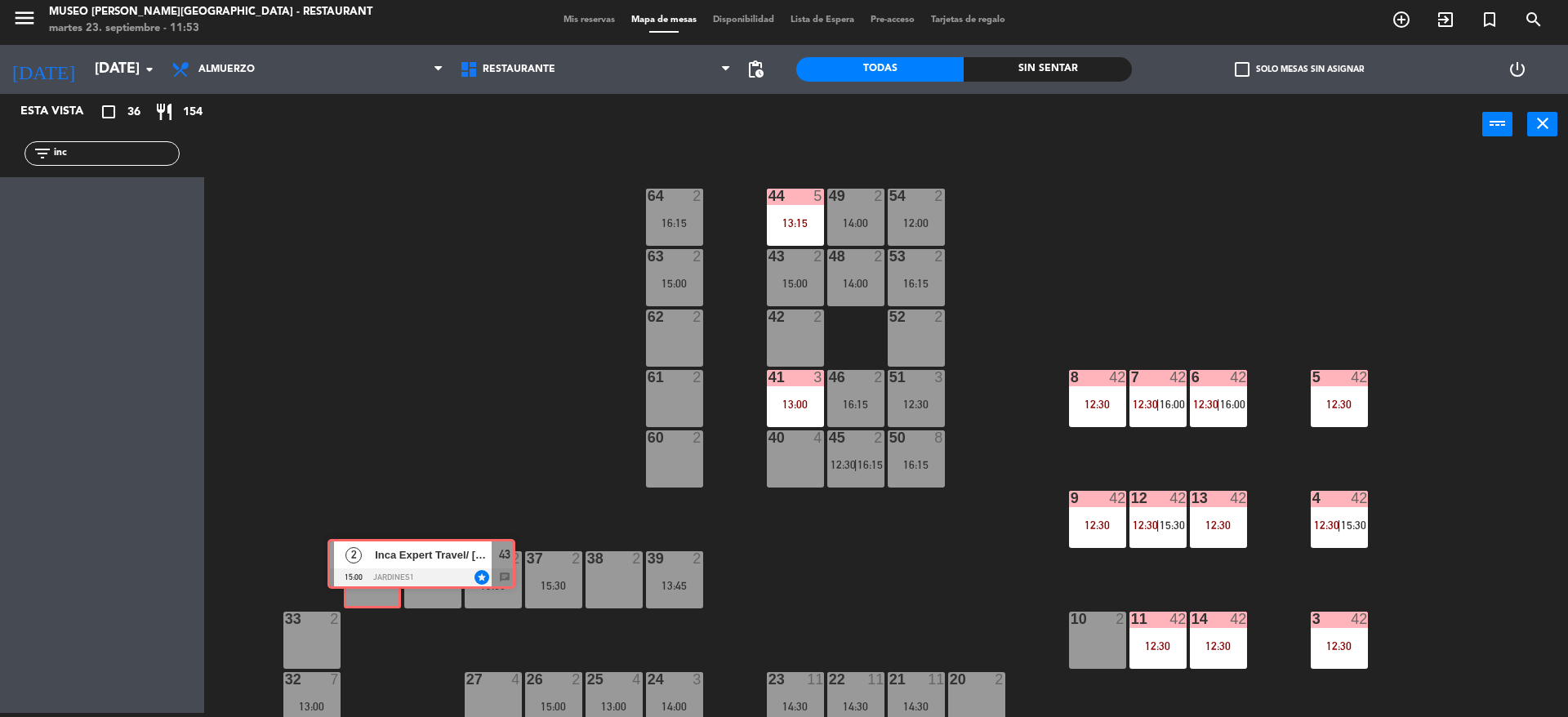
drag, startPoint x: 43, startPoint y: 212, endPoint x: 364, endPoint y: 568, distance: 479.4
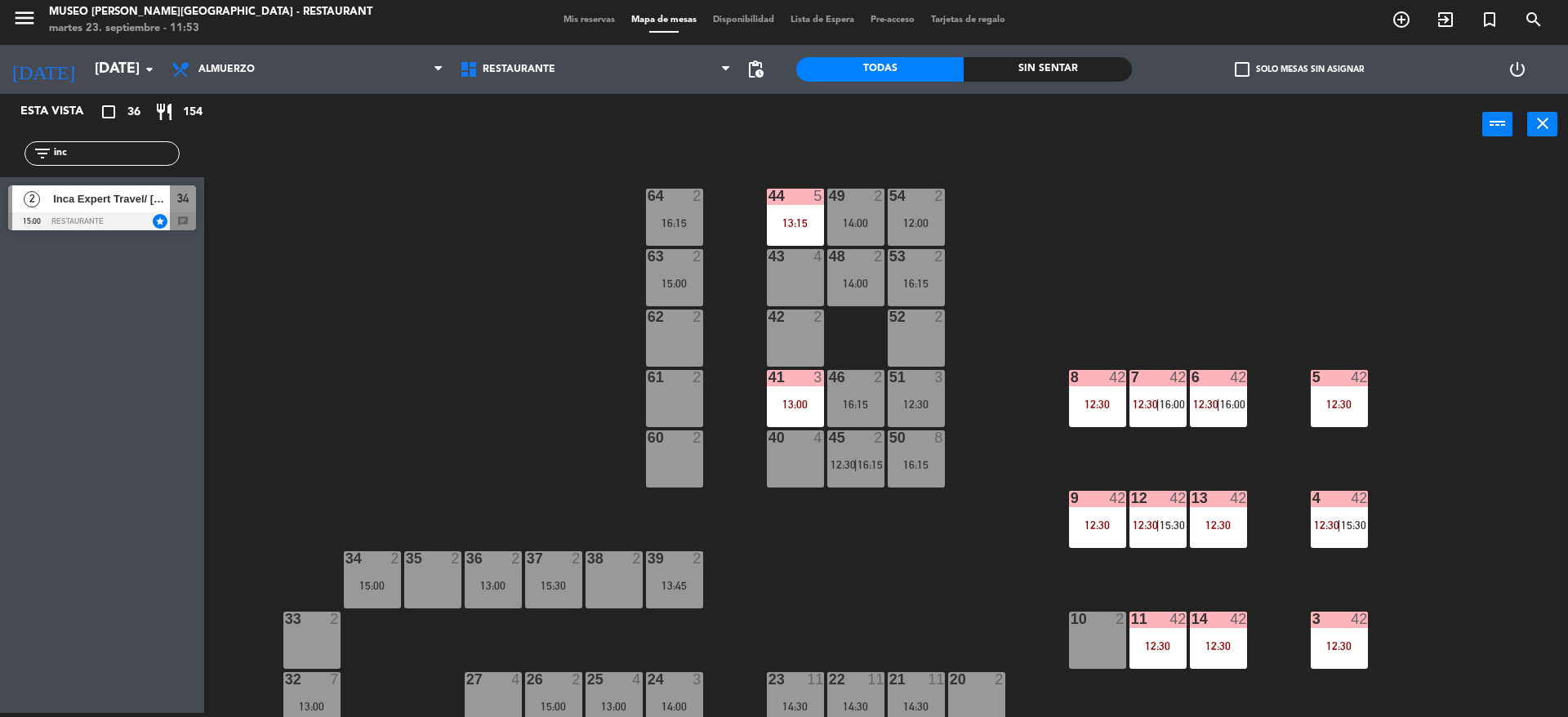
click at [364, 568] on div "34 2 15:00" at bounding box center [372, 580] width 57 height 57
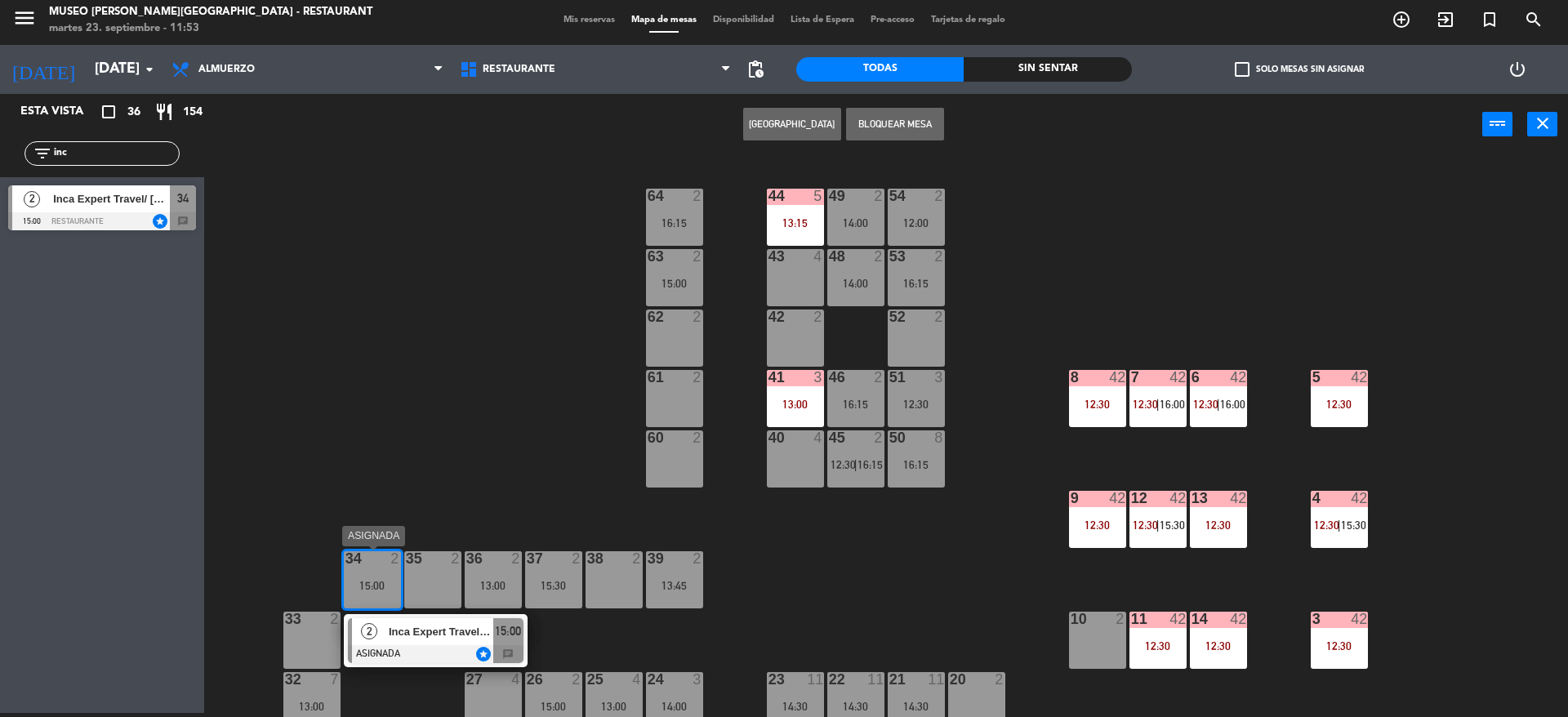
click at [429, 656] on div at bounding box center [435, 653] width 176 height 18
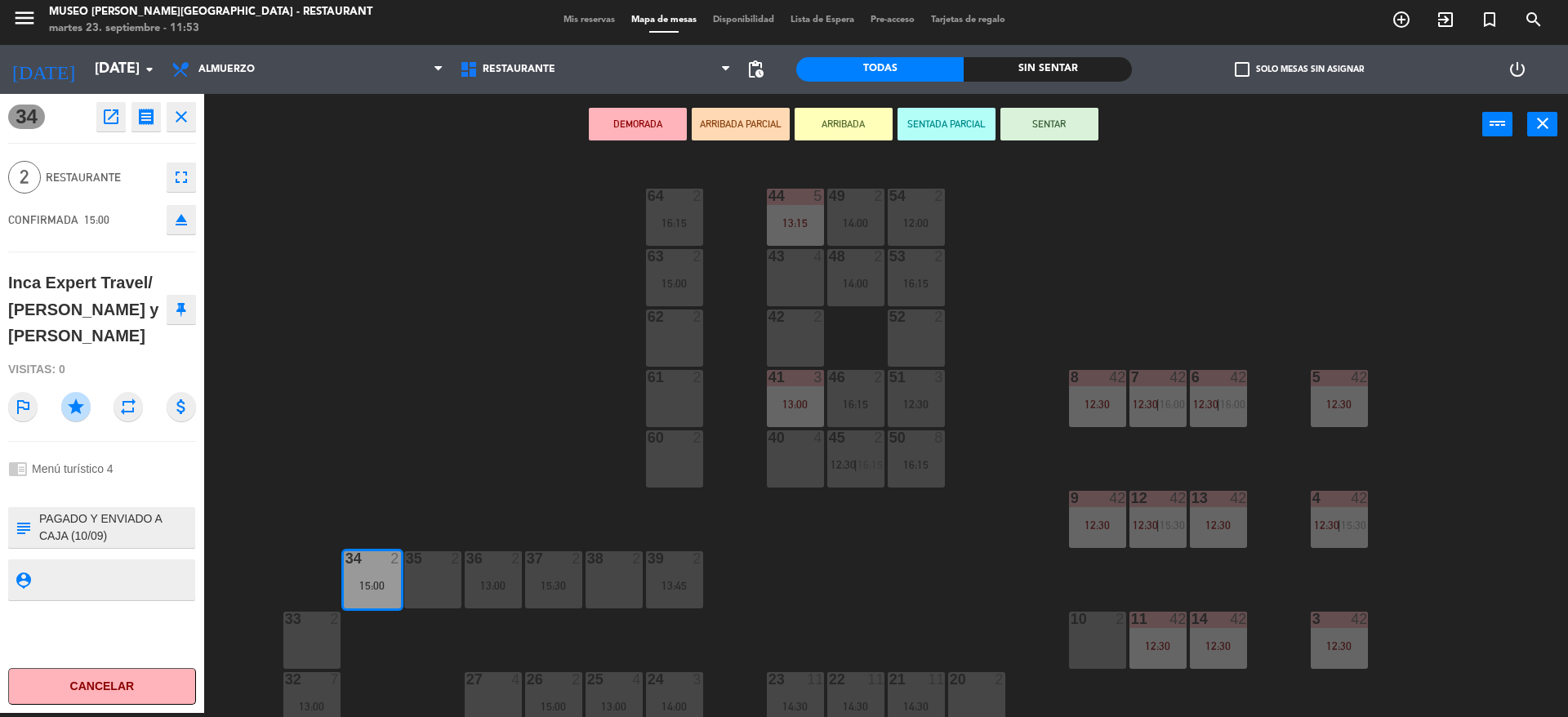
click at [626, 104] on div "DEMORADA ARRIBADA PARCIAL ARRIBADA SENTADA PARCIAL SENTAR power_input close" at bounding box center [843, 125] width 1278 height 62
click at [626, 132] on button "DEMORADA" at bounding box center [638, 124] width 98 height 33
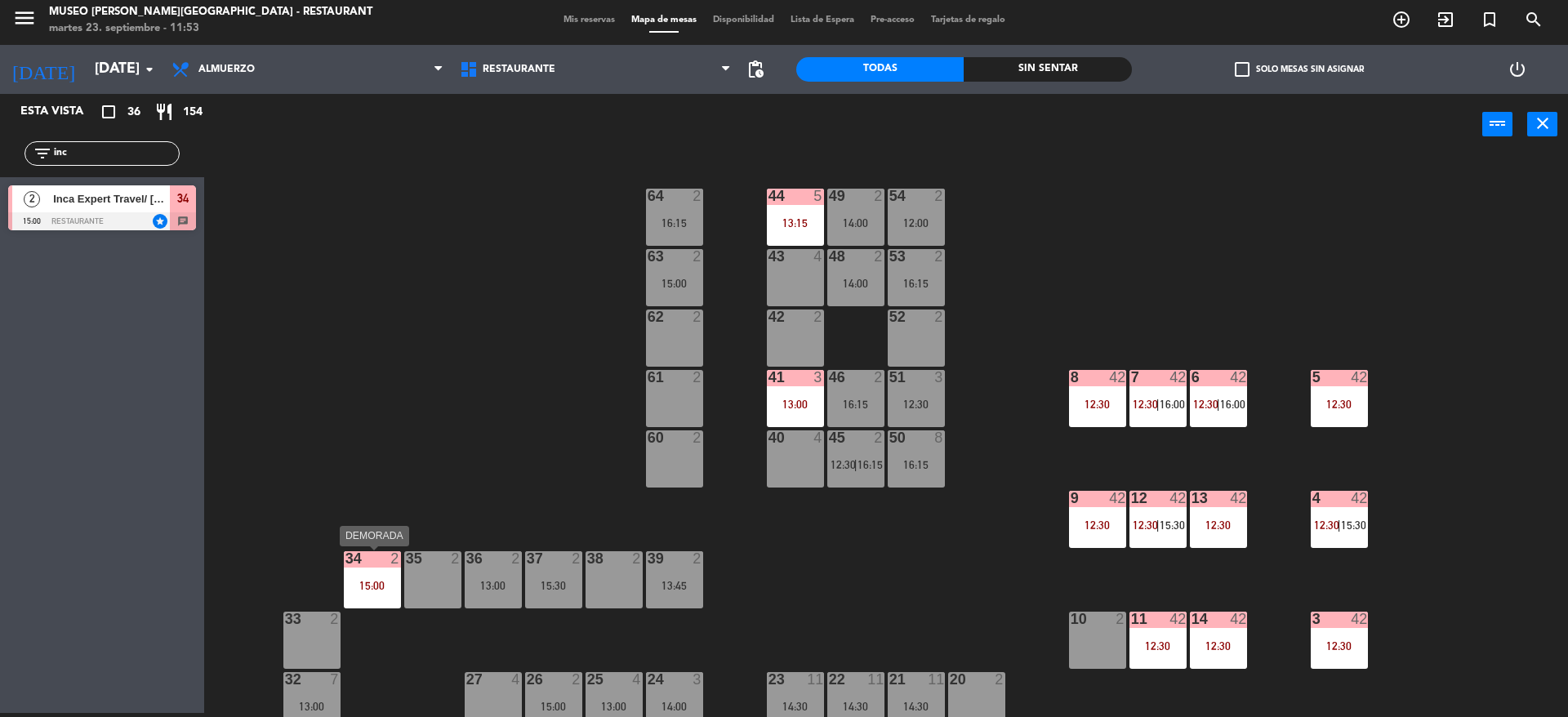
click at [382, 593] on div "34 2 15:00" at bounding box center [372, 580] width 57 height 57
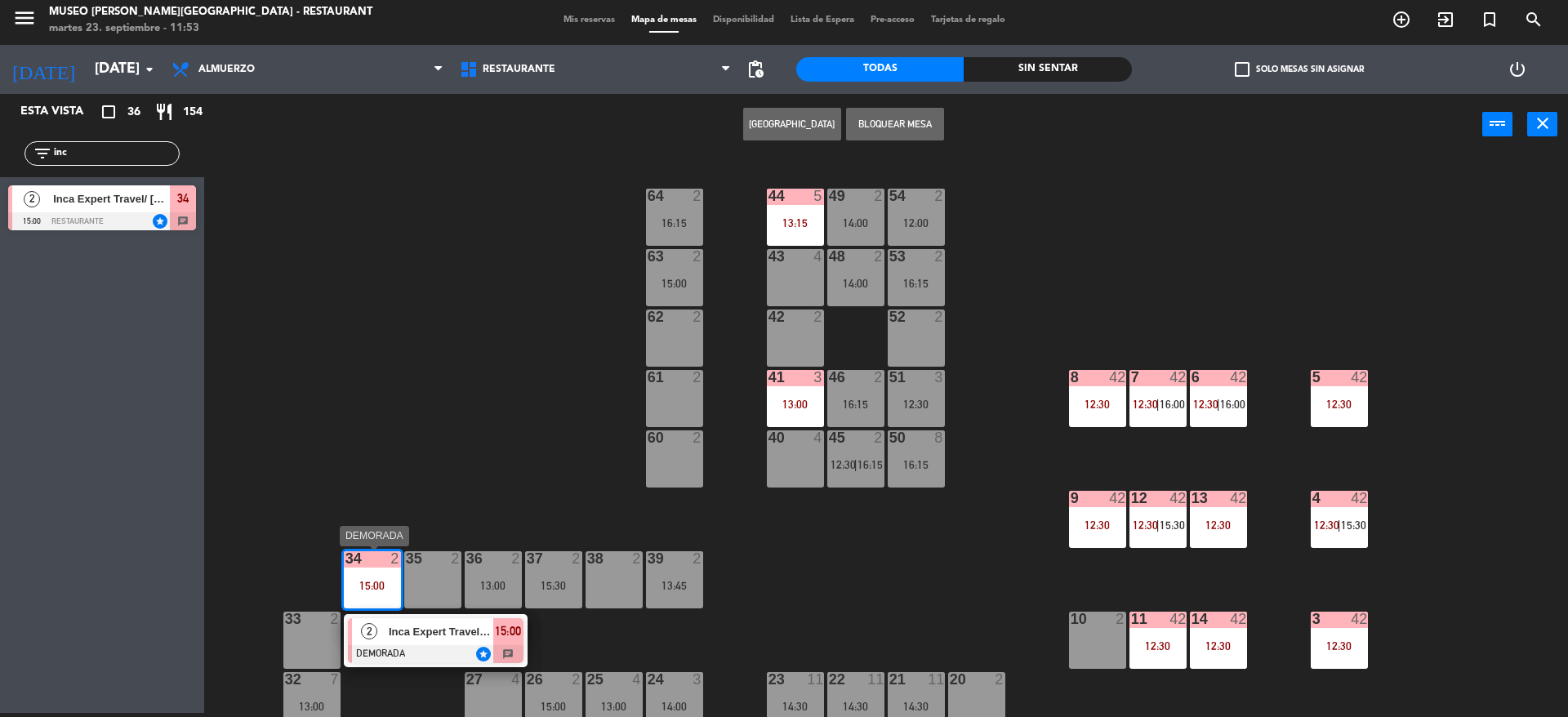
click at [415, 620] on div "Inca Expert Travel/ [PERSON_NAME] y [PERSON_NAME]" at bounding box center [440, 631] width 106 height 27
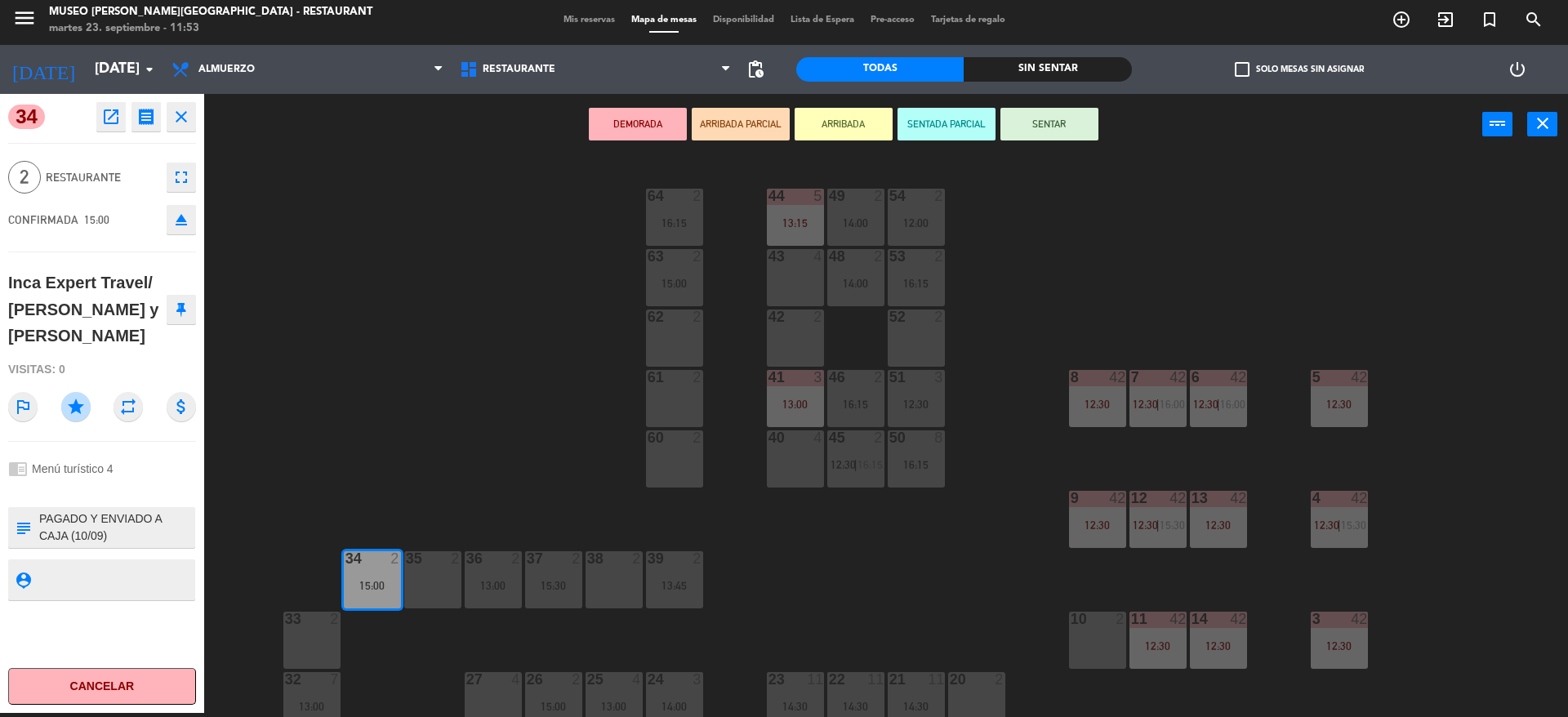
drag, startPoint x: 83, startPoint y: 361, endPoint x: 0, endPoint y: 265, distance: 126.9
click at [0, 265] on div "34 open_in_new receipt 3:00 PM [DATE] 2 personas [DEMOGRAPHIC_DATA] Expert Trav…" at bounding box center [102, 403] width 204 height 619
copy div "Inca Expert Travel/ [PERSON_NAME] y [PERSON_NAME]"
click at [92, 109] on div "open_in_new receipt 3:00 PM [DATE] 2 personas [DEMOGRAPHIC_DATA] Expert Travel/…" at bounding box center [143, 117] width 105 height 29
click at [106, 114] on icon "open_in_new" at bounding box center [111, 117] width 20 height 20
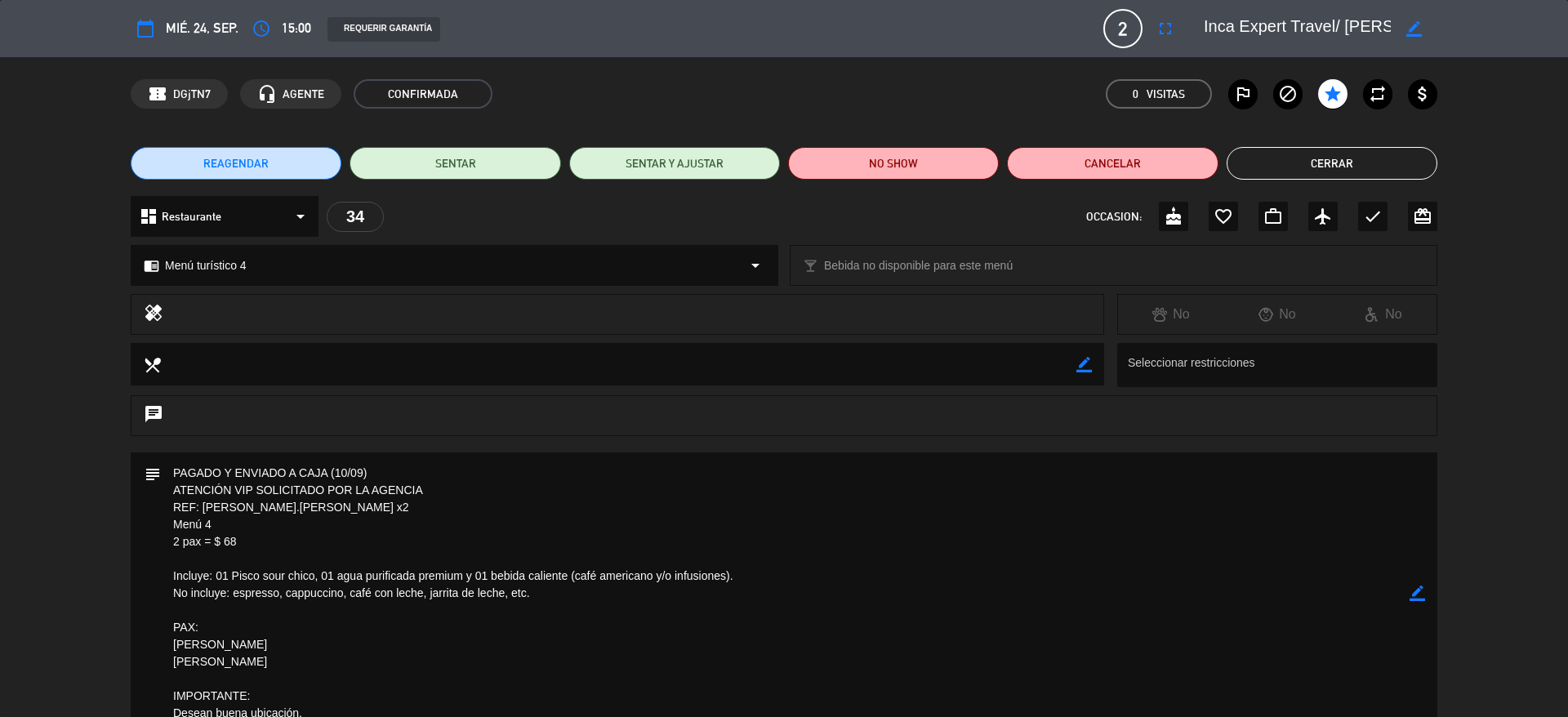
click at [402, 595] on textarea at bounding box center [785, 593] width 1249 height 282
click at [1275, 156] on button "Cerrar" at bounding box center [1332, 163] width 211 height 33
